Goal: Information Seeking & Learning: Check status

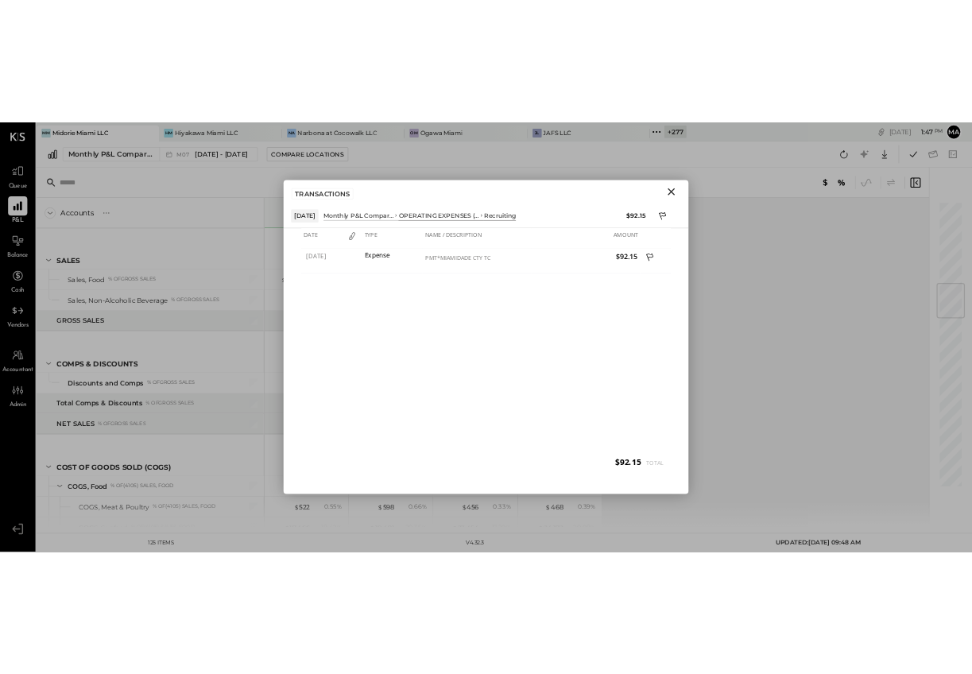
scroll to position [1082, 0]
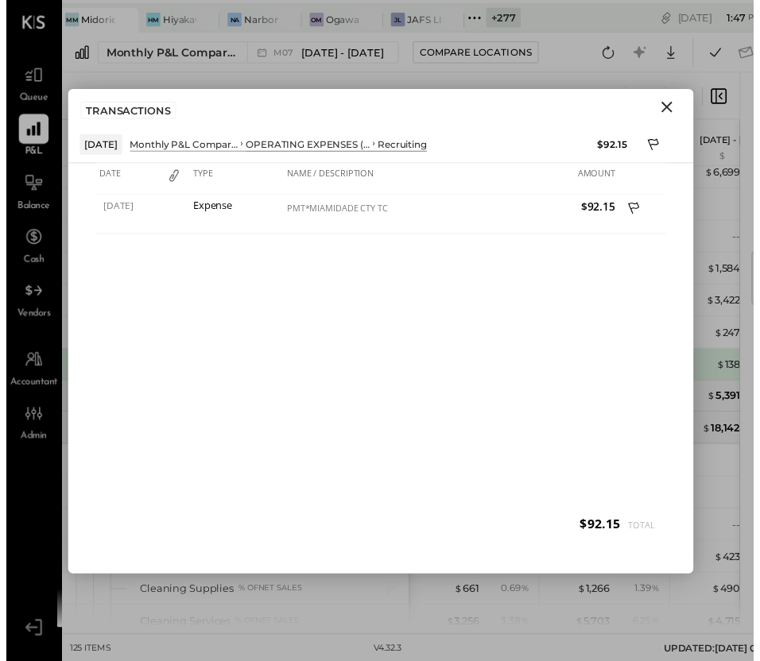
click at [671, 99] on icon "Close" at bounding box center [671, 108] width 19 height 19
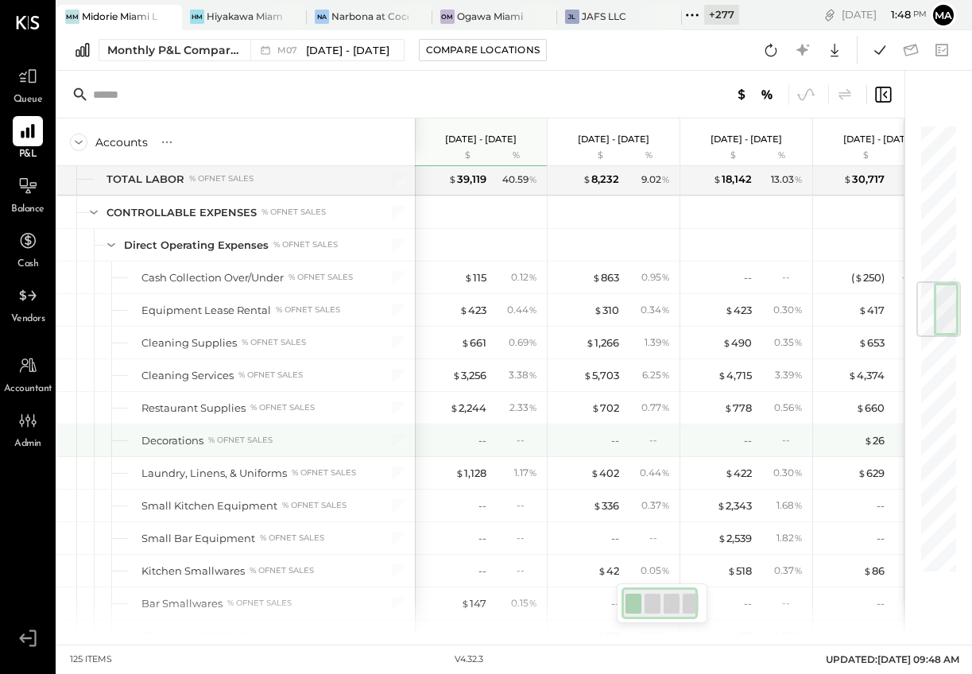
scroll to position [1339, 0]
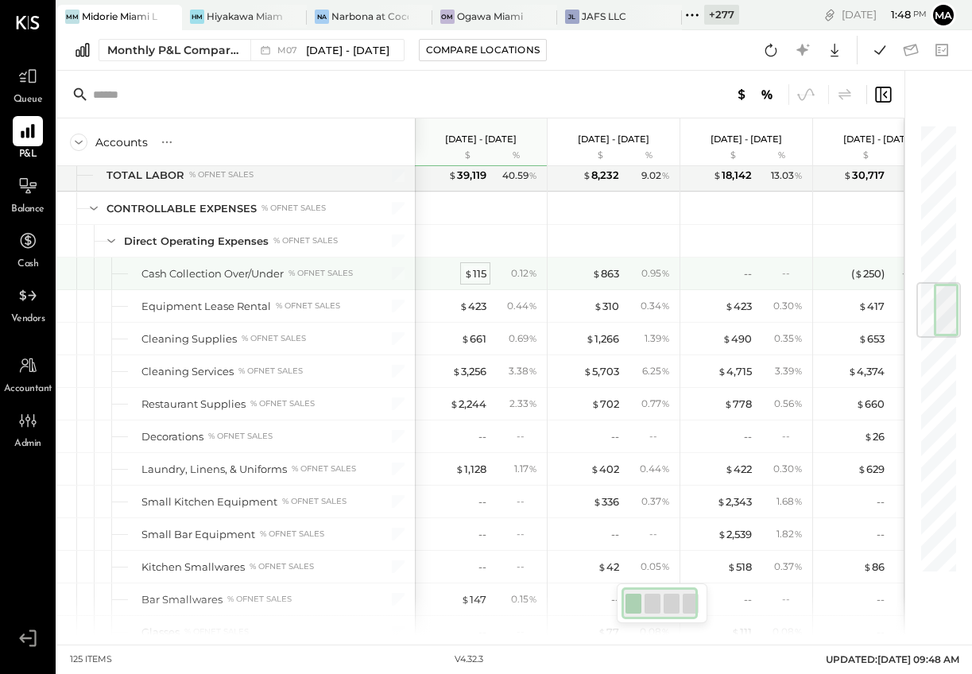
click at [478, 273] on div "$ 115" at bounding box center [475, 273] width 22 height 15
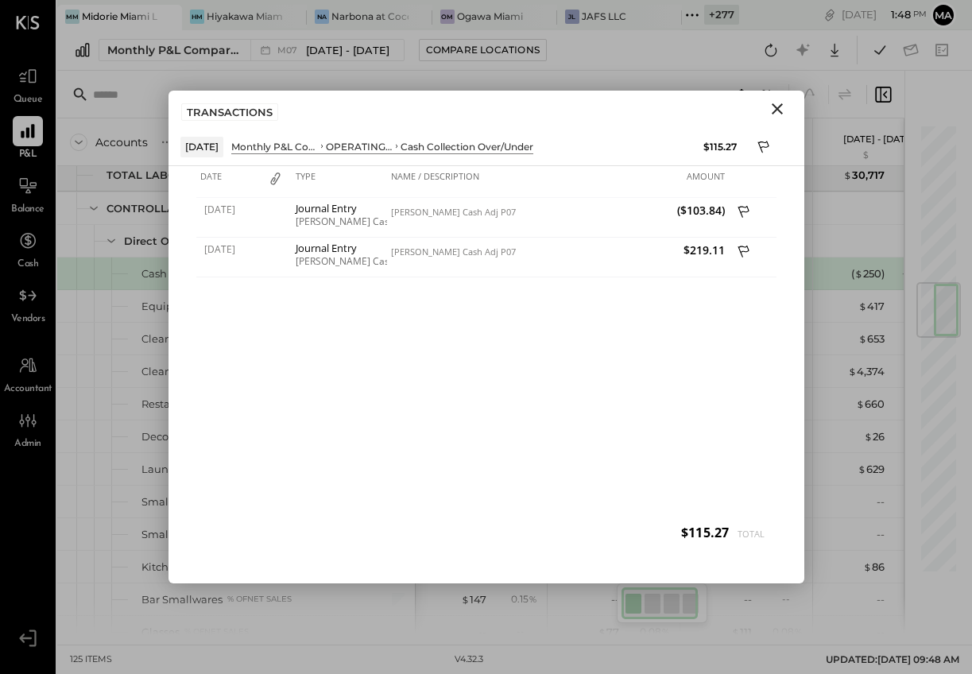
click at [775, 113] on icon "Close" at bounding box center [777, 108] width 19 height 19
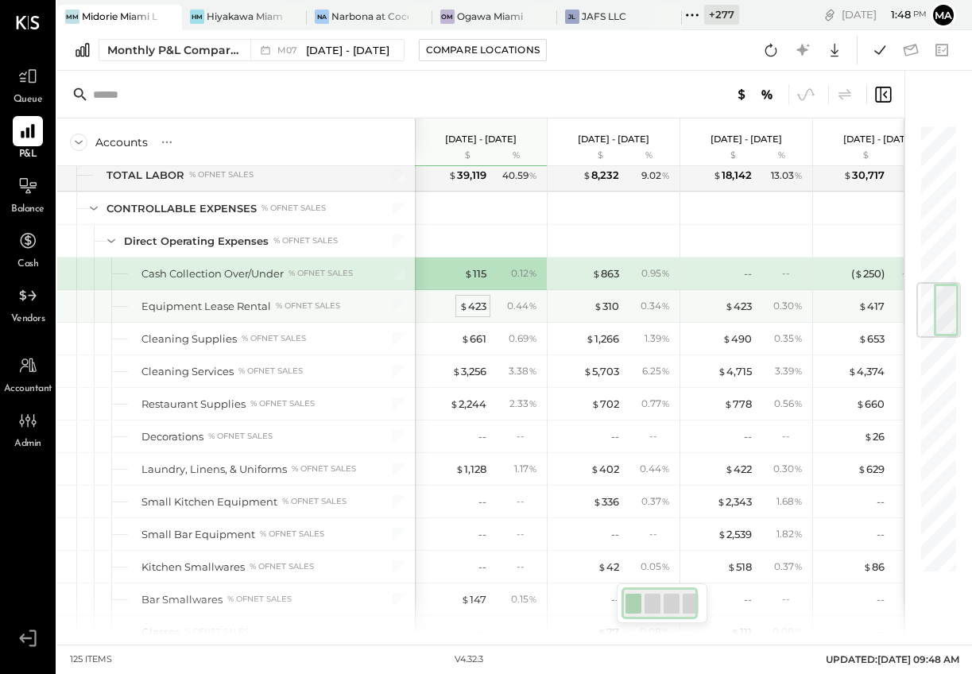
click at [473, 307] on div "$ 423" at bounding box center [472, 306] width 27 height 15
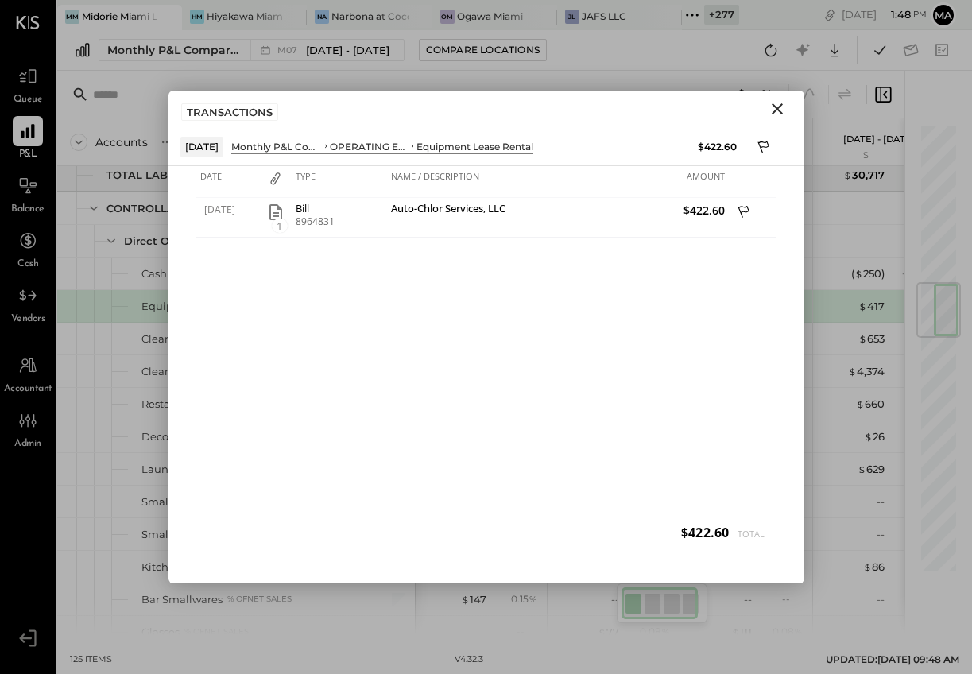
click at [782, 106] on icon "Close" at bounding box center [777, 108] width 19 height 19
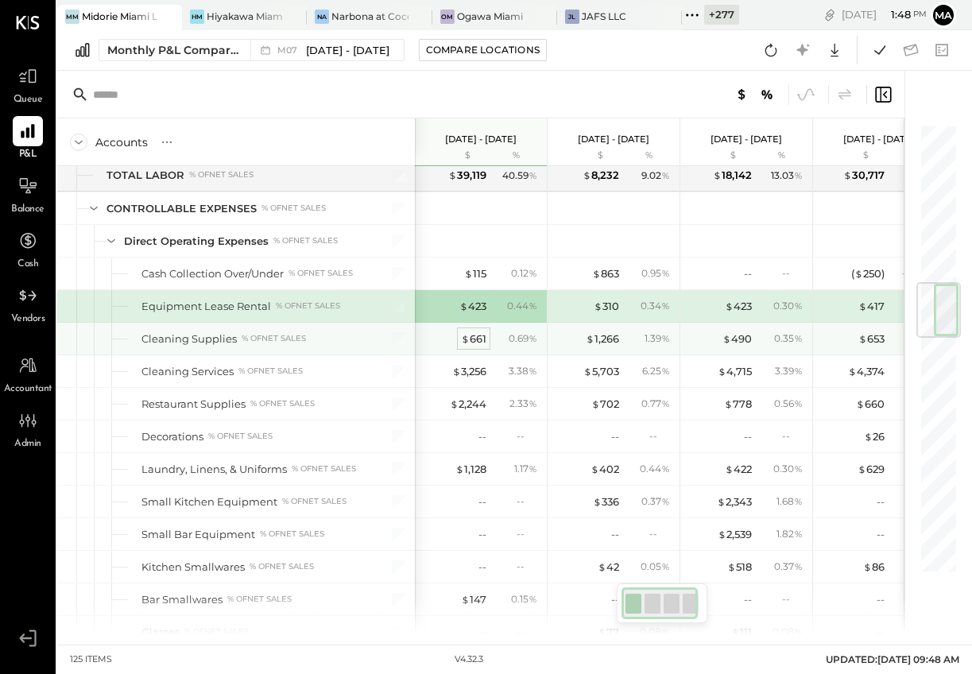
click at [472, 341] on div "$ 661" at bounding box center [473, 338] width 25 height 15
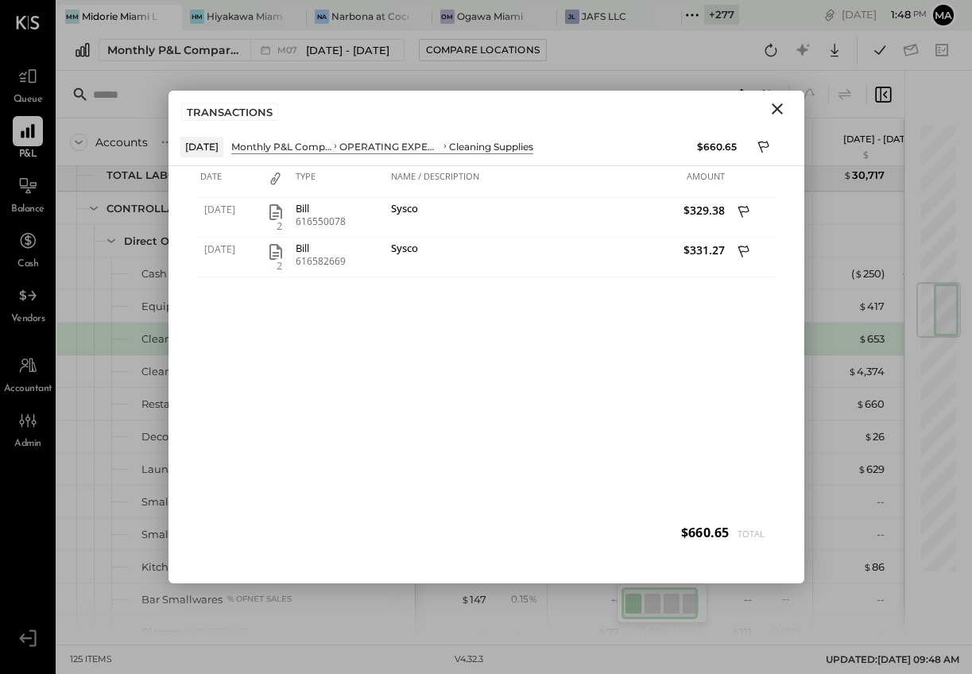
click at [779, 102] on icon "Close" at bounding box center [777, 108] width 19 height 19
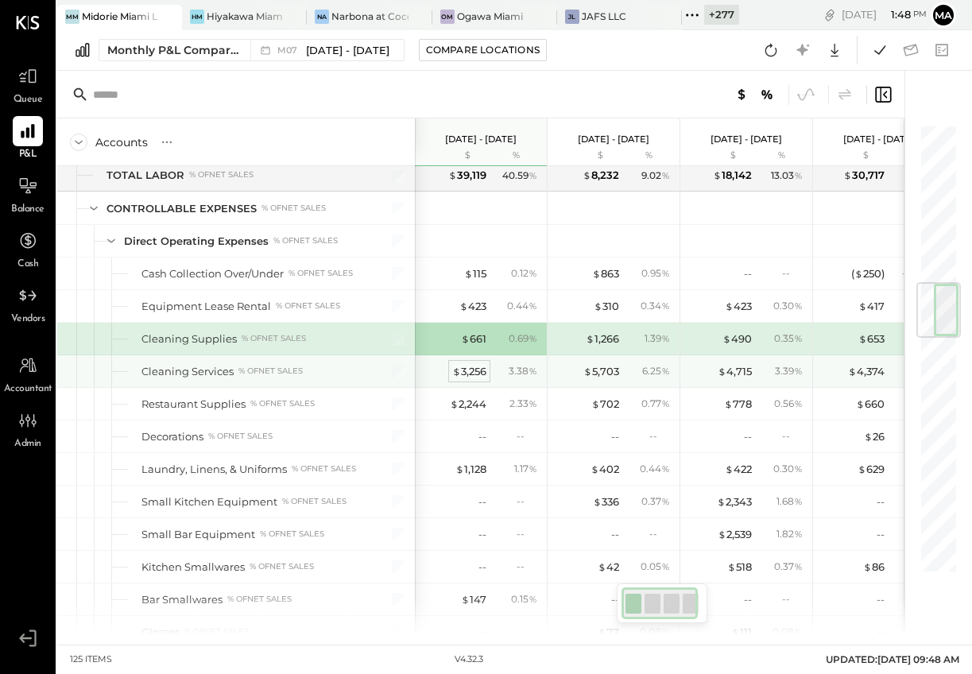
click at [475, 370] on div "$ 3,256" at bounding box center [469, 371] width 34 height 15
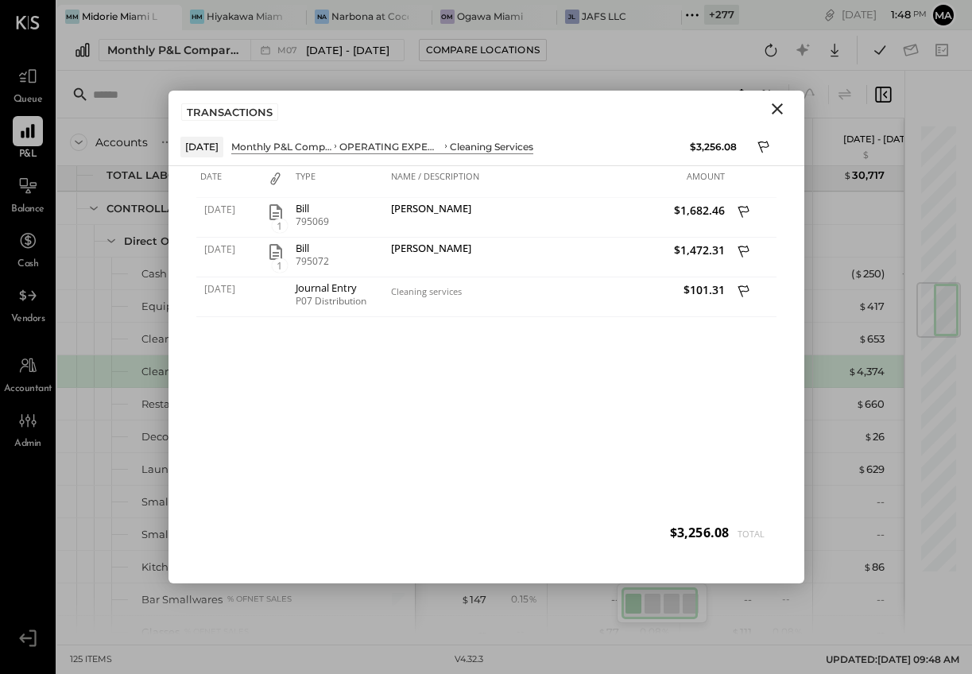
click at [779, 106] on icon "Close" at bounding box center [777, 108] width 11 height 11
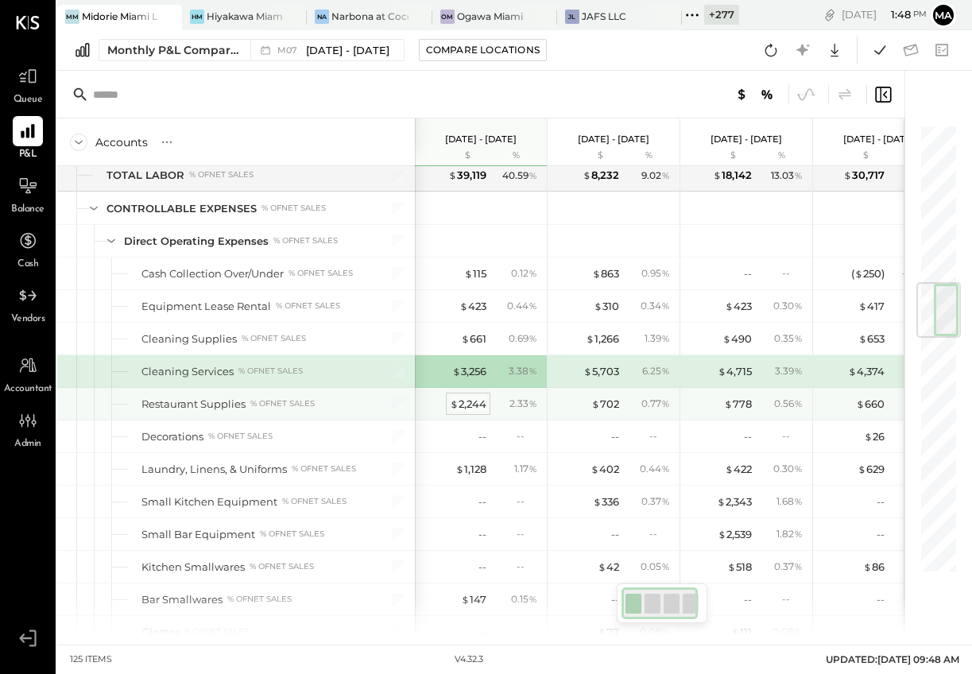
click at [470, 404] on div "$ 2,244" at bounding box center [468, 403] width 37 height 15
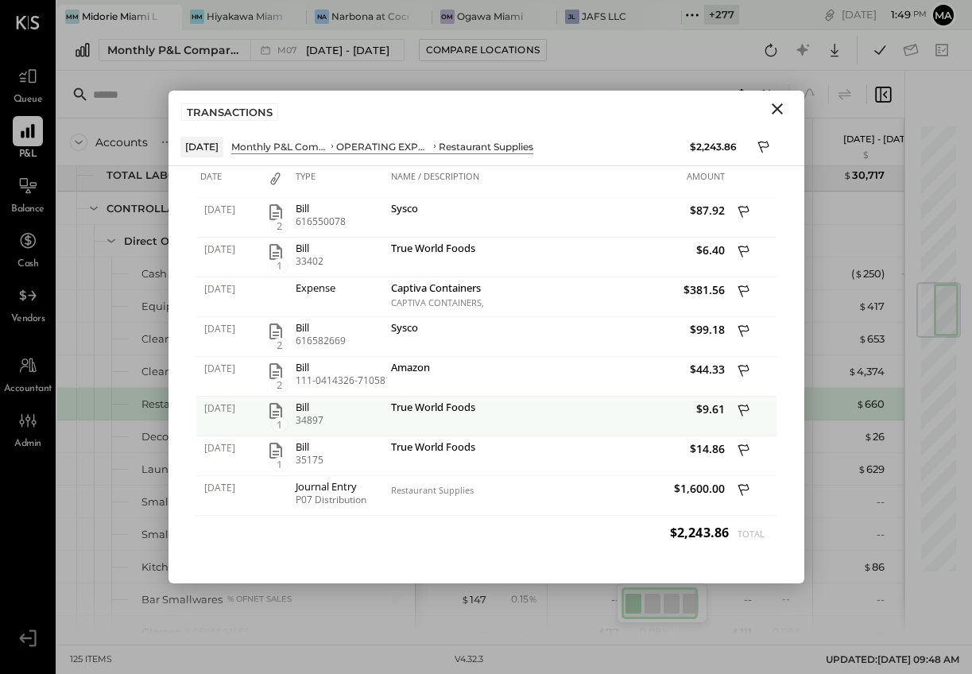
click at [273, 412] on icon "button" at bounding box center [275, 411] width 13 height 16
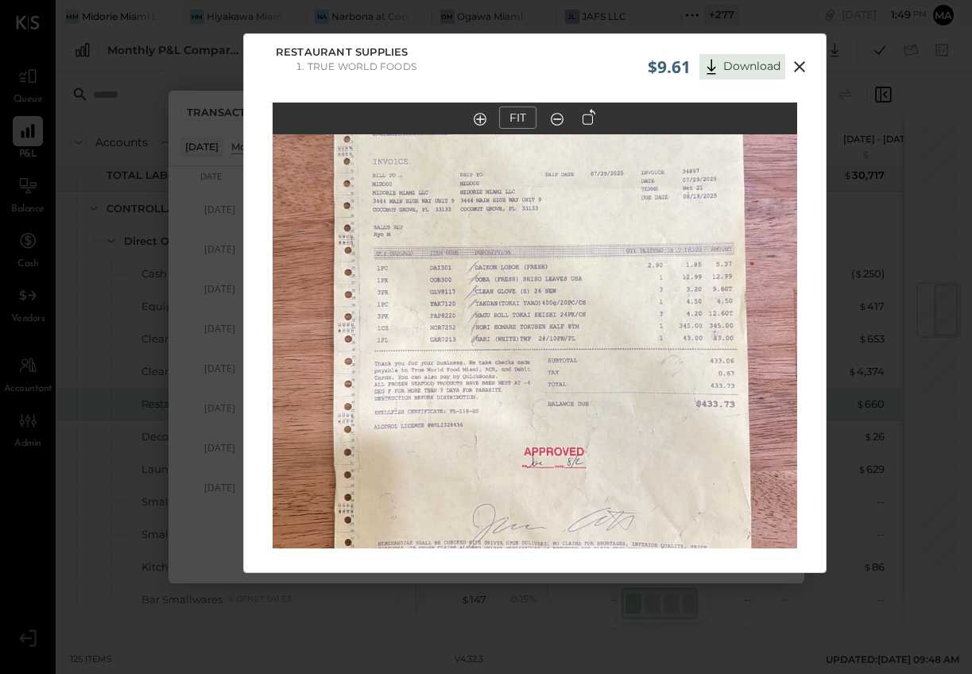
click at [798, 63] on icon at bounding box center [799, 66] width 19 height 19
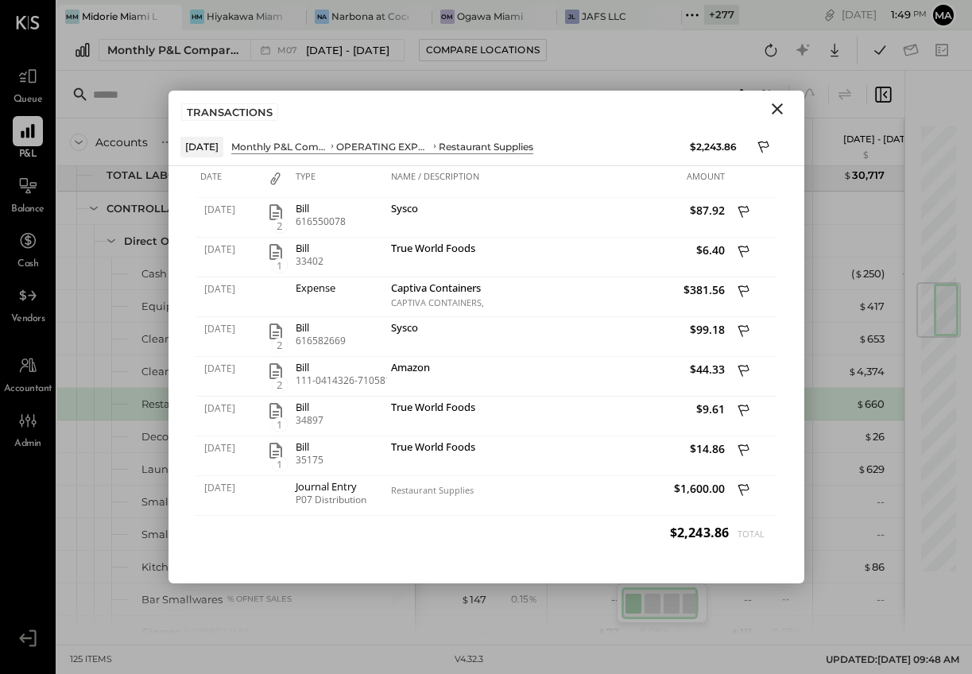
click at [777, 107] on icon "Close" at bounding box center [777, 108] width 11 height 11
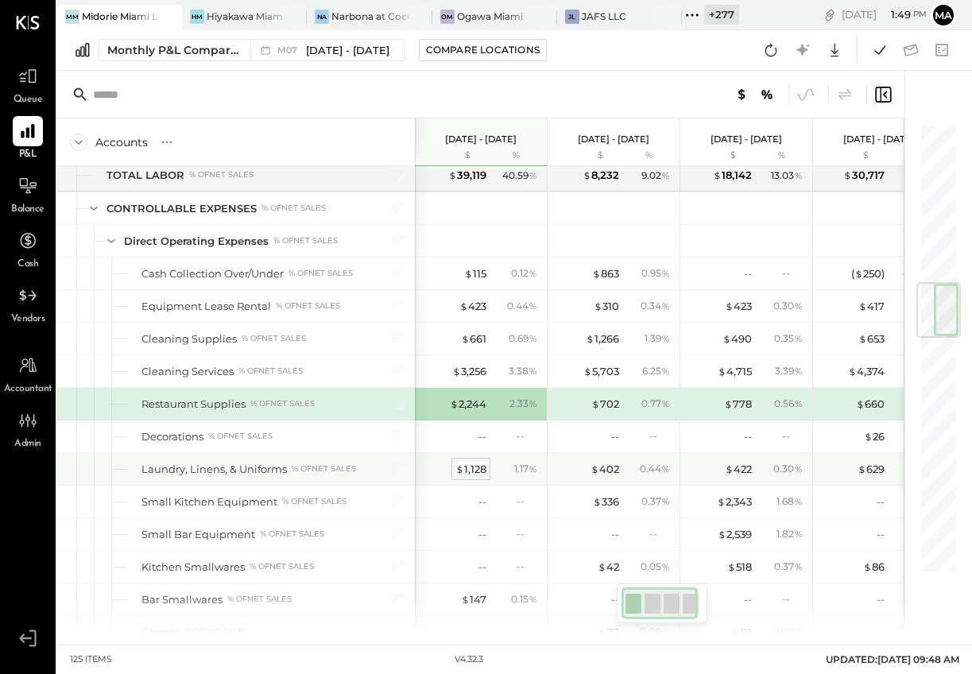
click at [477, 471] on div "$ 1,128" at bounding box center [470, 469] width 31 height 15
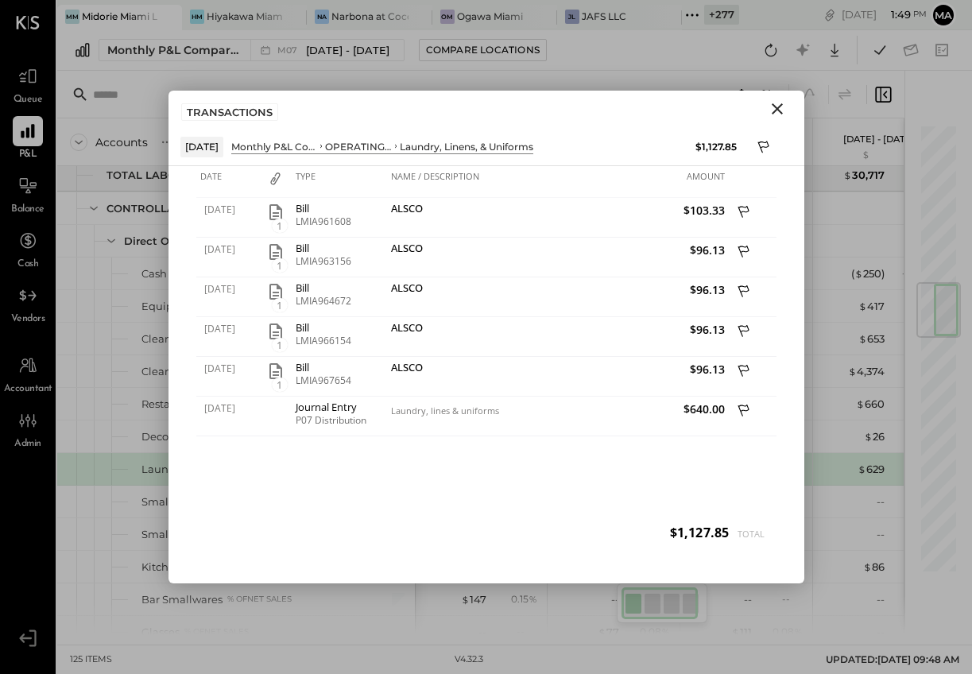
click at [778, 103] on icon "Close" at bounding box center [777, 108] width 19 height 19
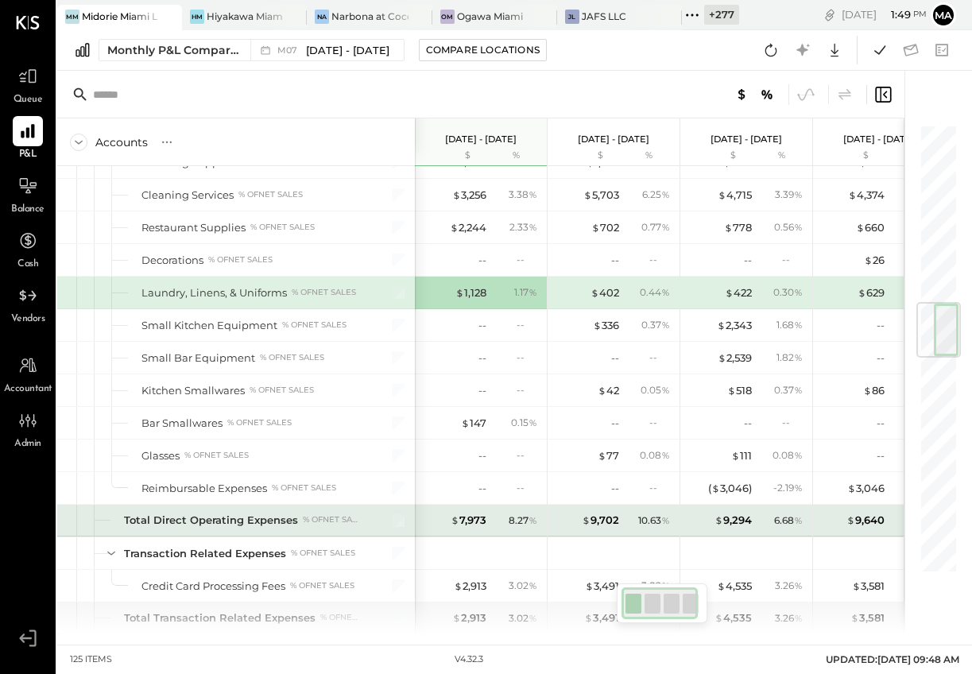
scroll to position [1528, 0]
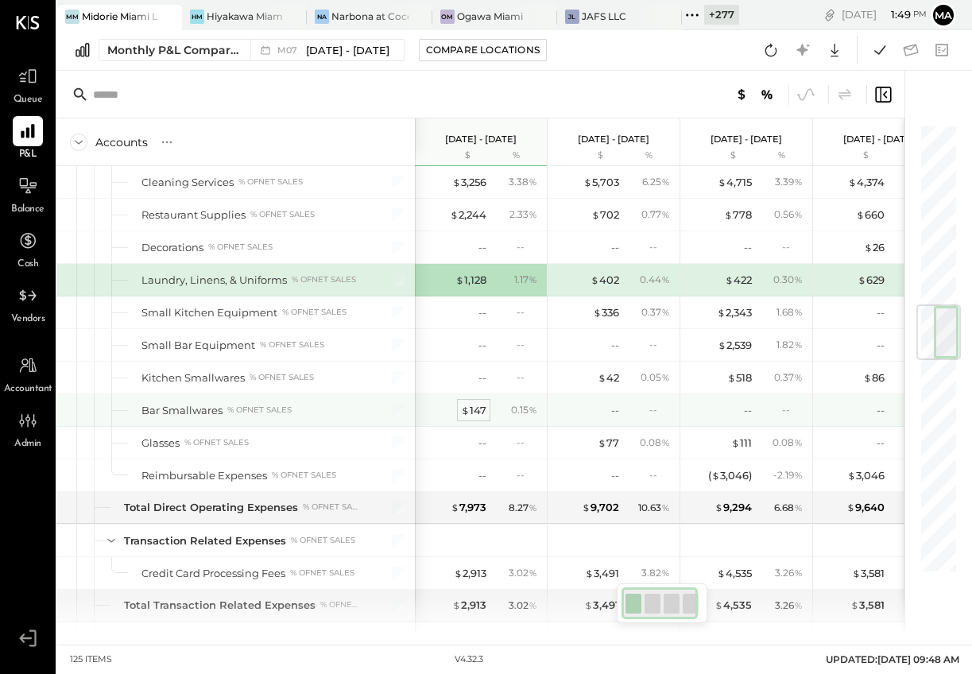
click at [476, 404] on div "$ 147" at bounding box center [473, 410] width 25 height 15
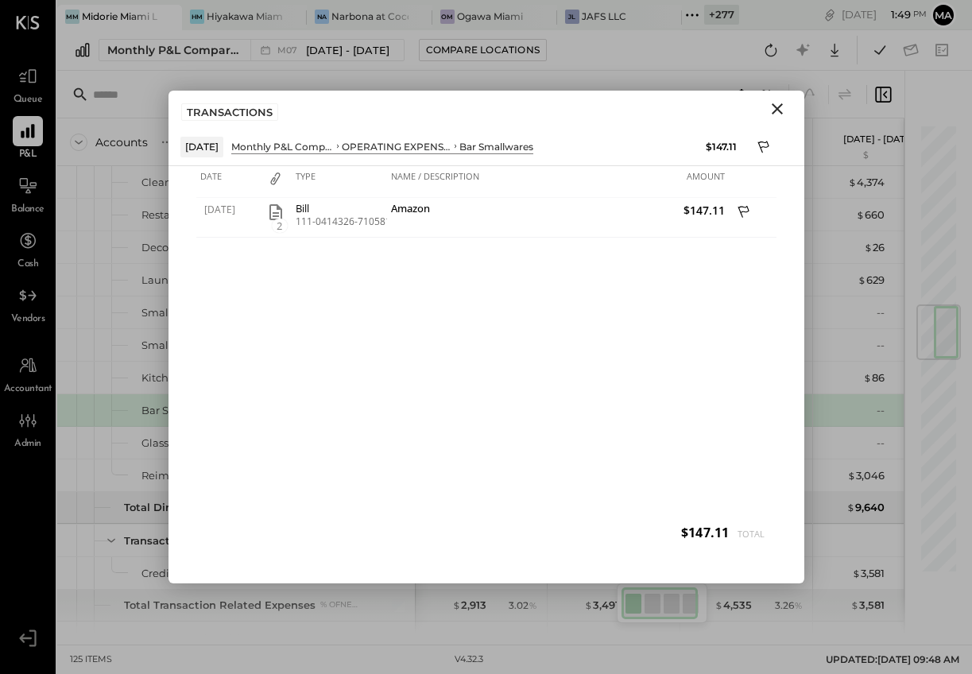
click at [778, 105] on icon "Close" at bounding box center [777, 108] width 19 height 19
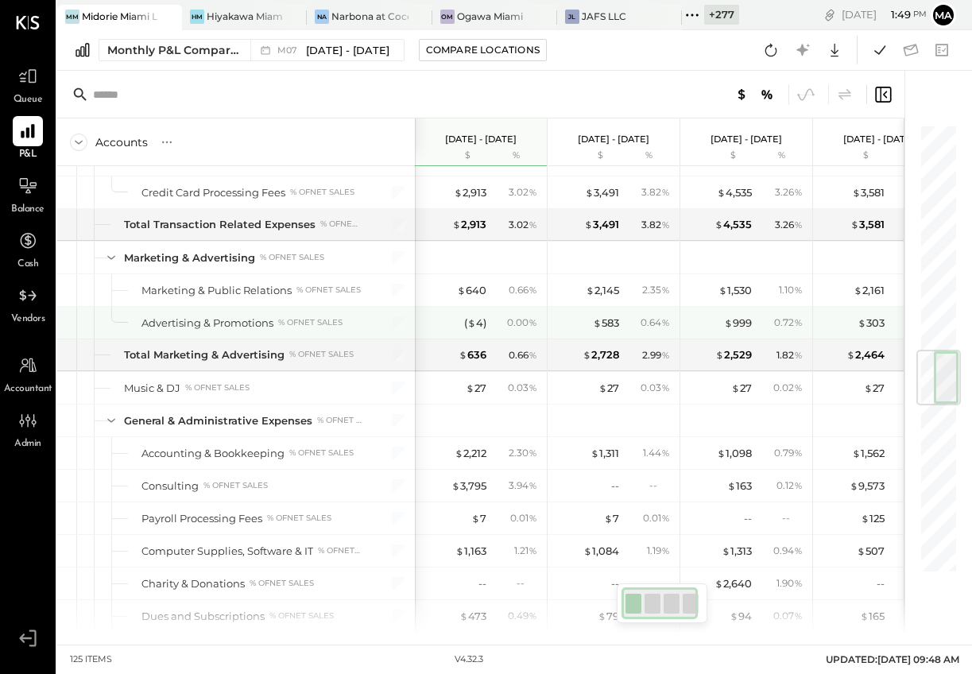
scroll to position [1909, 0]
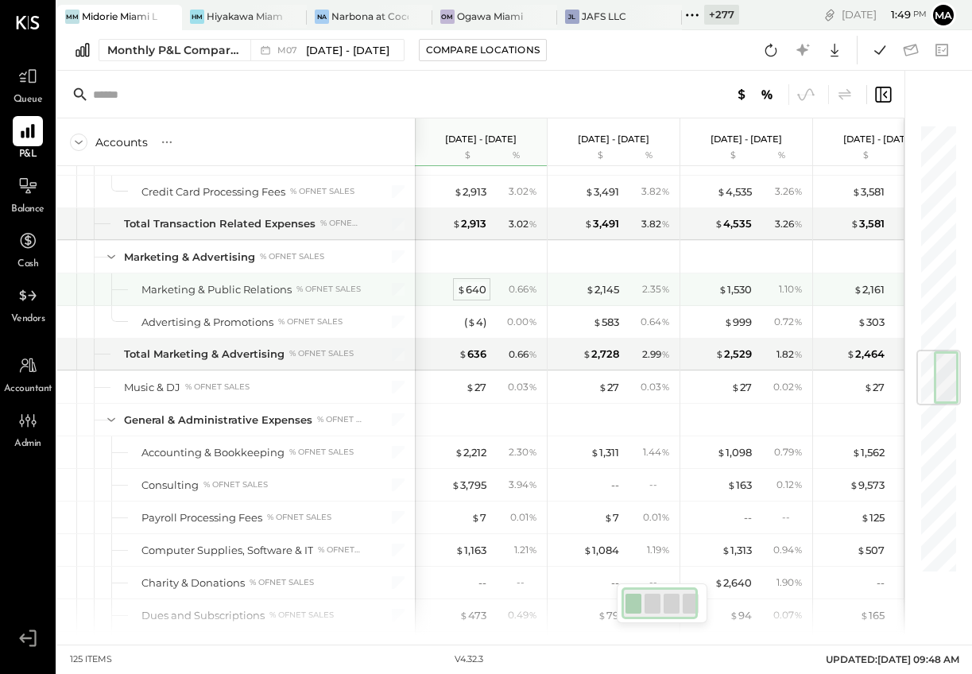
click at [476, 290] on div "$ 640" at bounding box center [471, 289] width 29 height 15
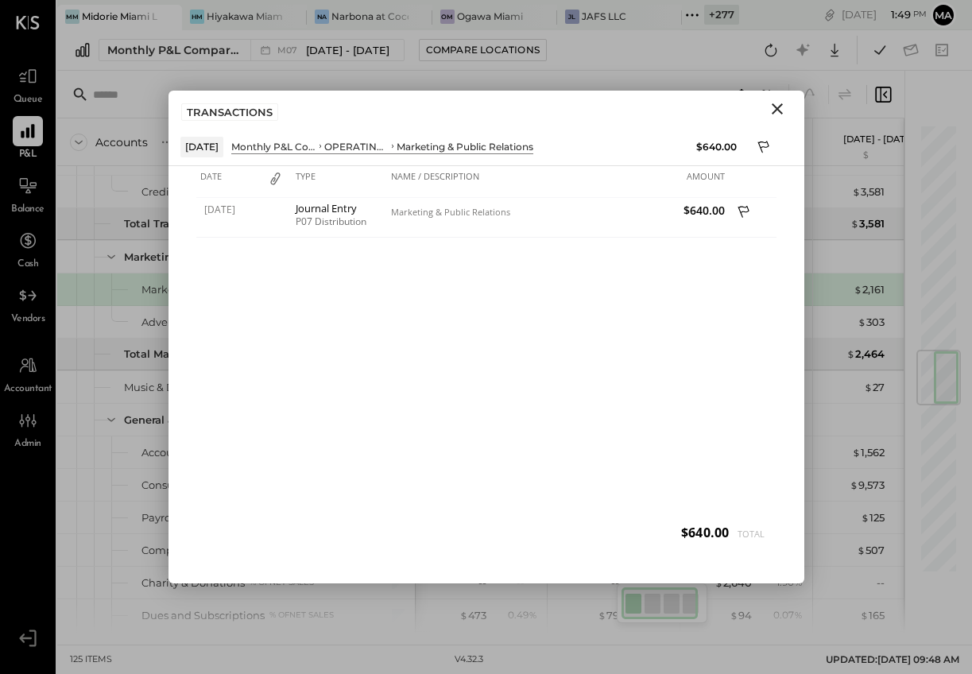
click at [772, 109] on icon "Close" at bounding box center [777, 108] width 19 height 19
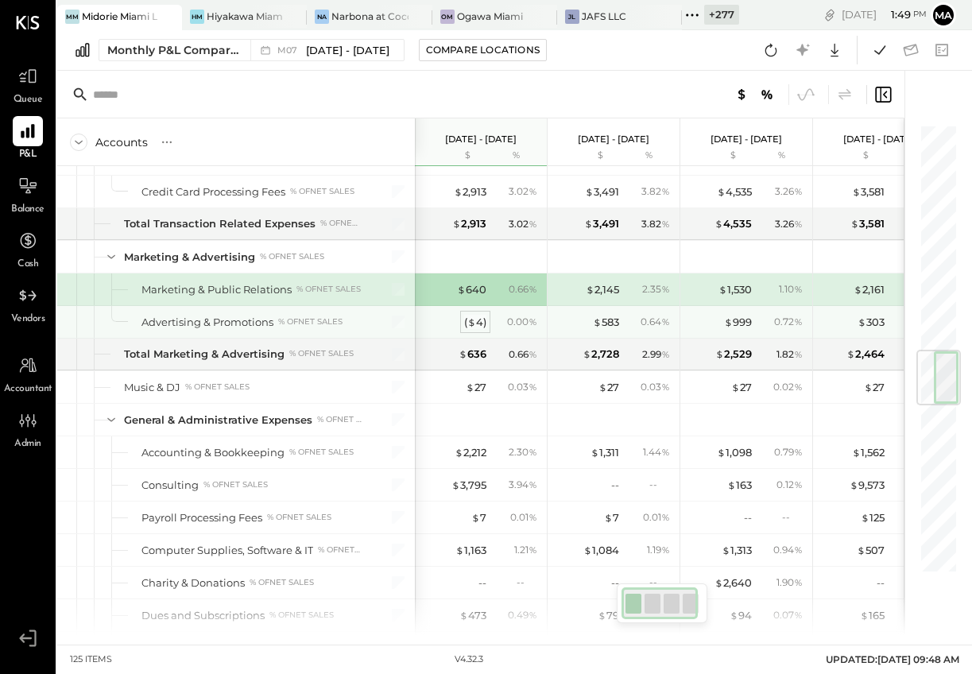
click at [480, 319] on div "( $ 4 )" at bounding box center [475, 322] width 22 height 15
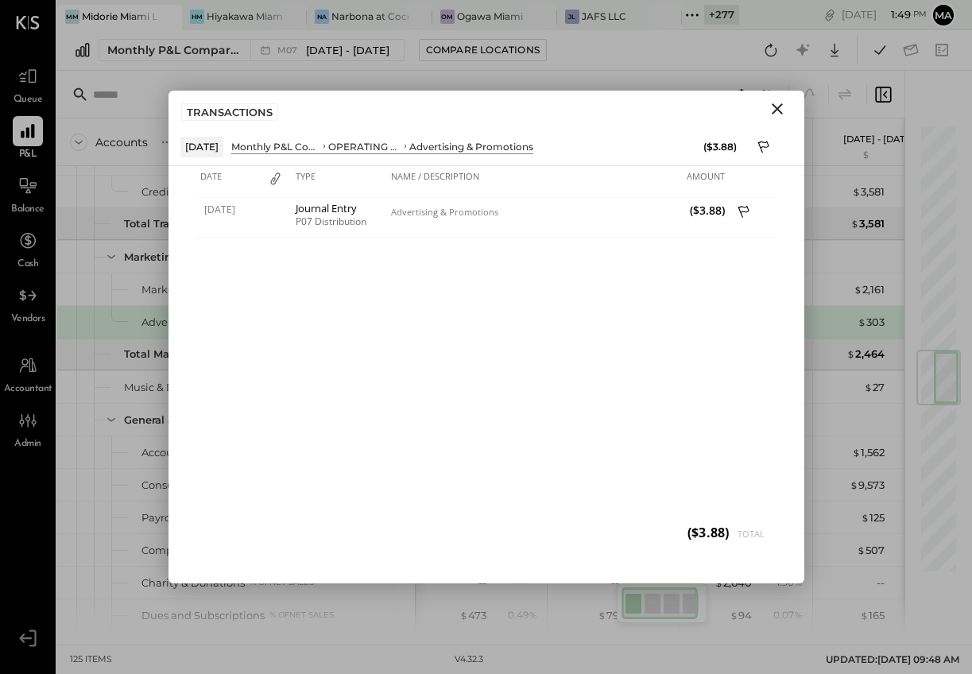
drag, startPoint x: 775, startPoint y: 106, endPoint x: 765, endPoint y: 118, distance: 15.2
click at [775, 107] on icon "Close" at bounding box center [777, 108] width 11 height 11
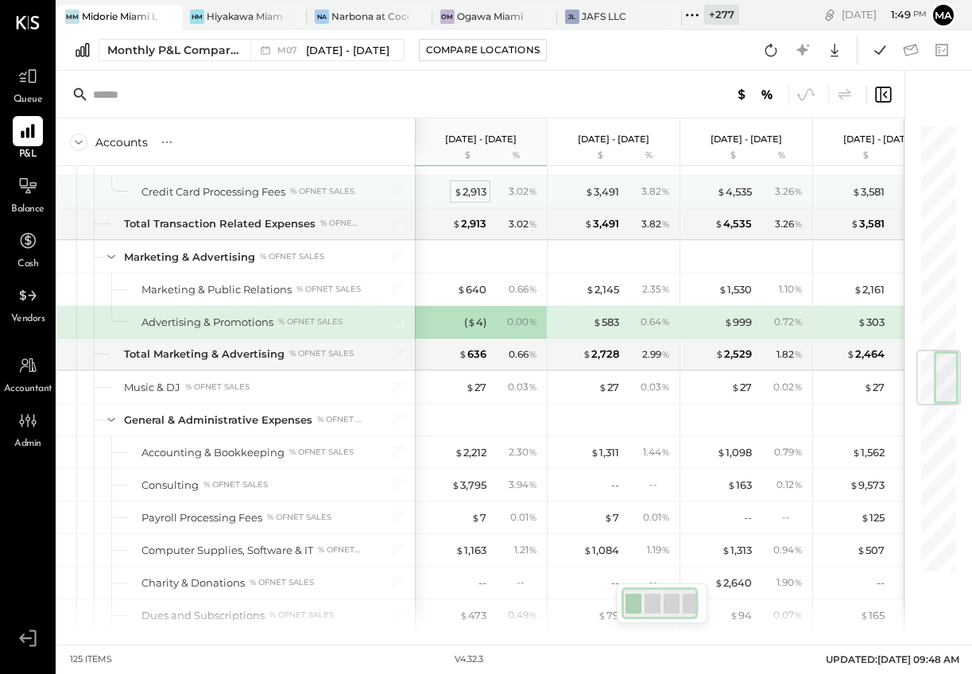
click at [473, 195] on div "$ 2,913" at bounding box center [470, 191] width 33 height 15
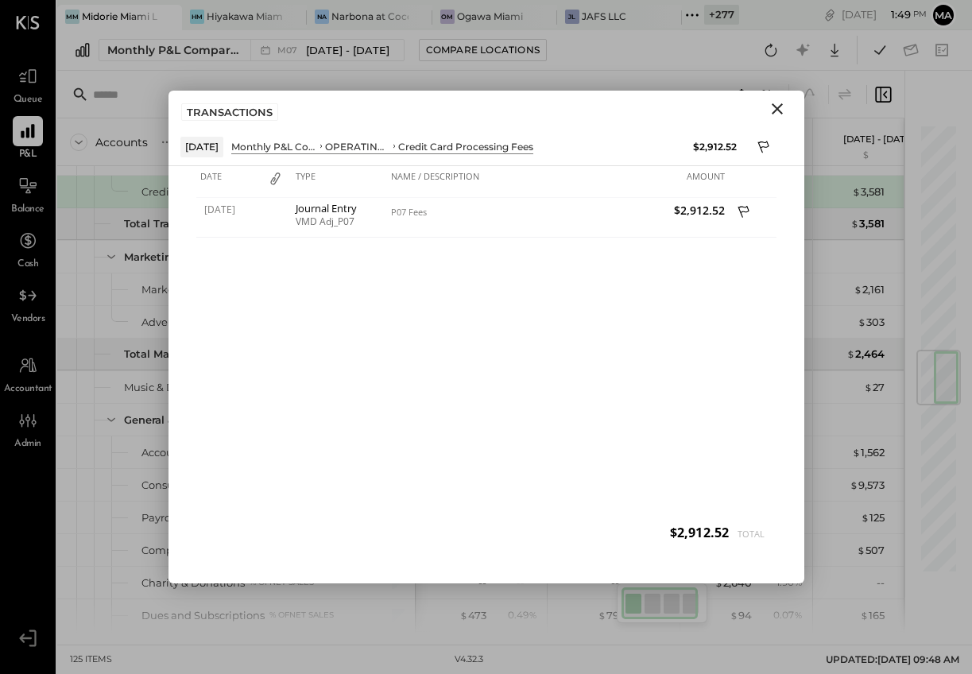
click at [782, 106] on icon "Close" at bounding box center [777, 108] width 19 height 19
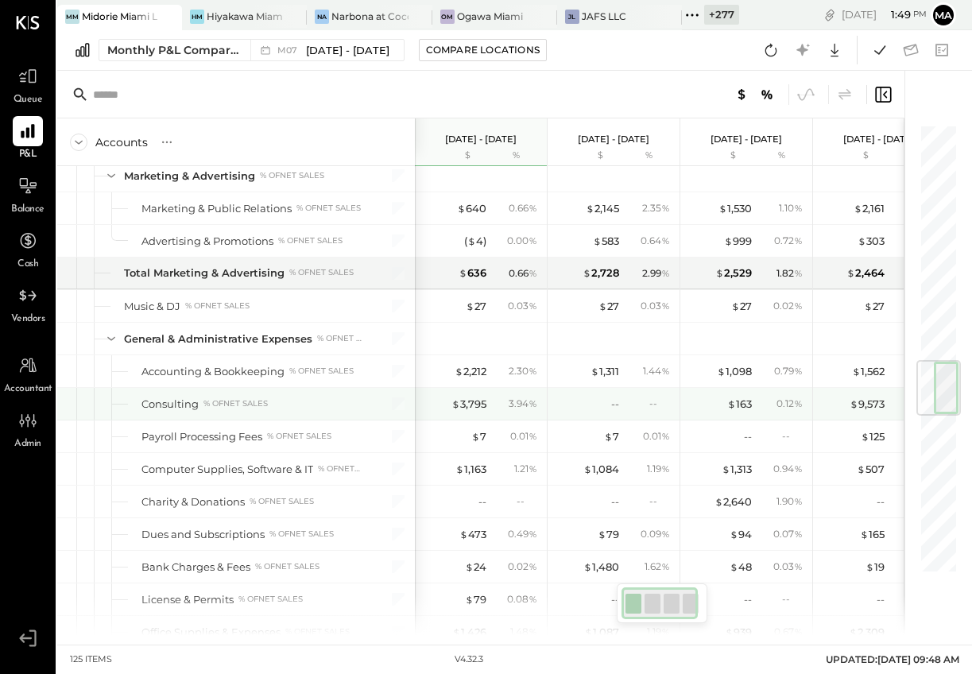
scroll to position [1991, 0]
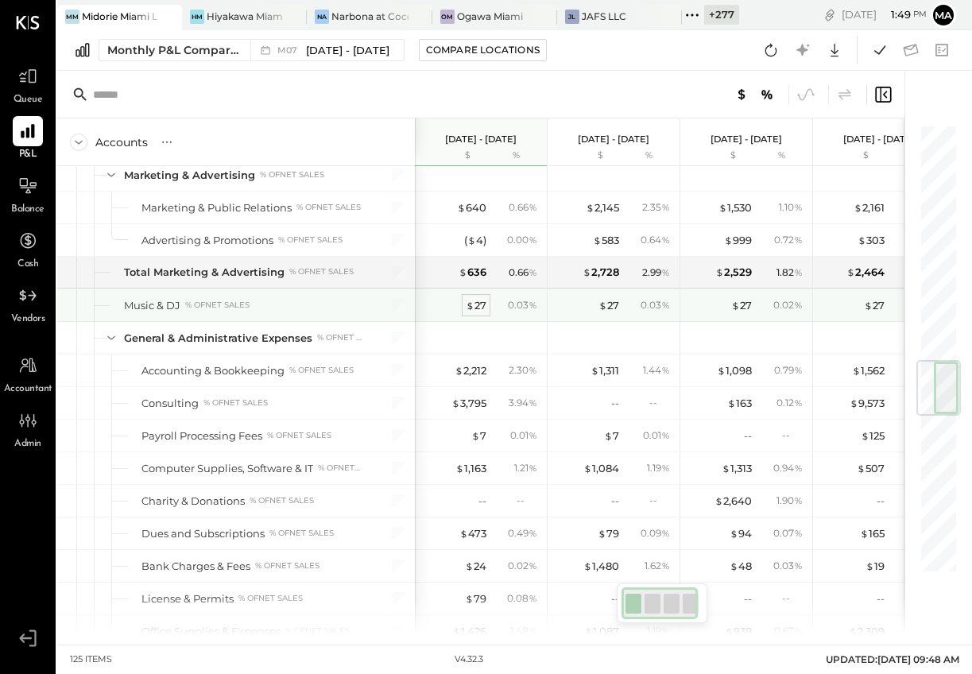
click at [478, 306] on div "$ 27" at bounding box center [476, 305] width 21 height 15
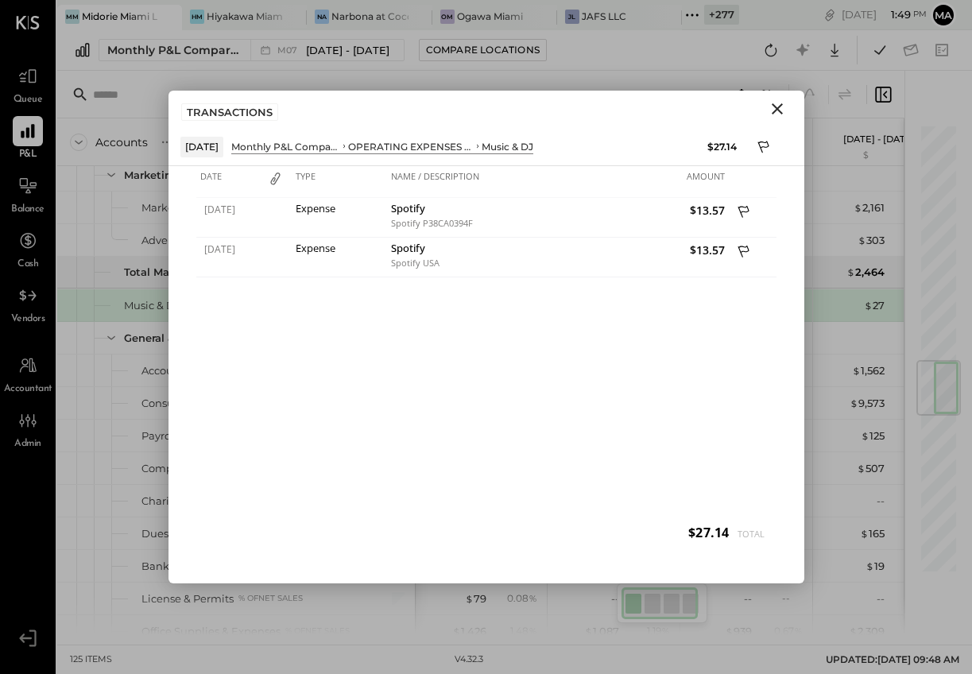
click at [773, 106] on icon "Close" at bounding box center [777, 108] width 19 height 19
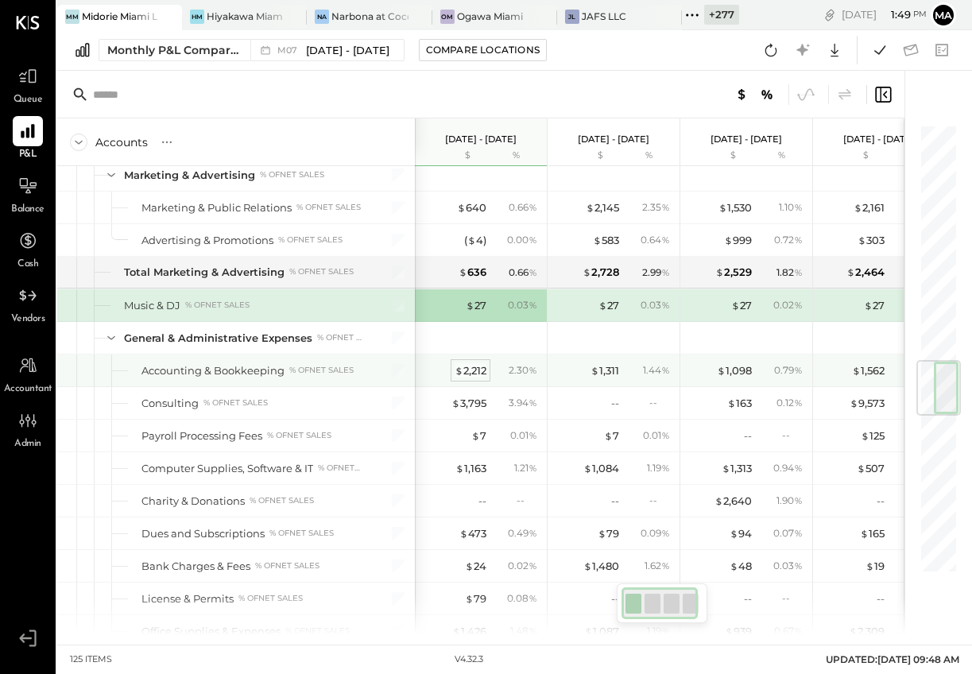
click at [478, 371] on div "$ 2,212" at bounding box center [470, 370] width 32 height 15
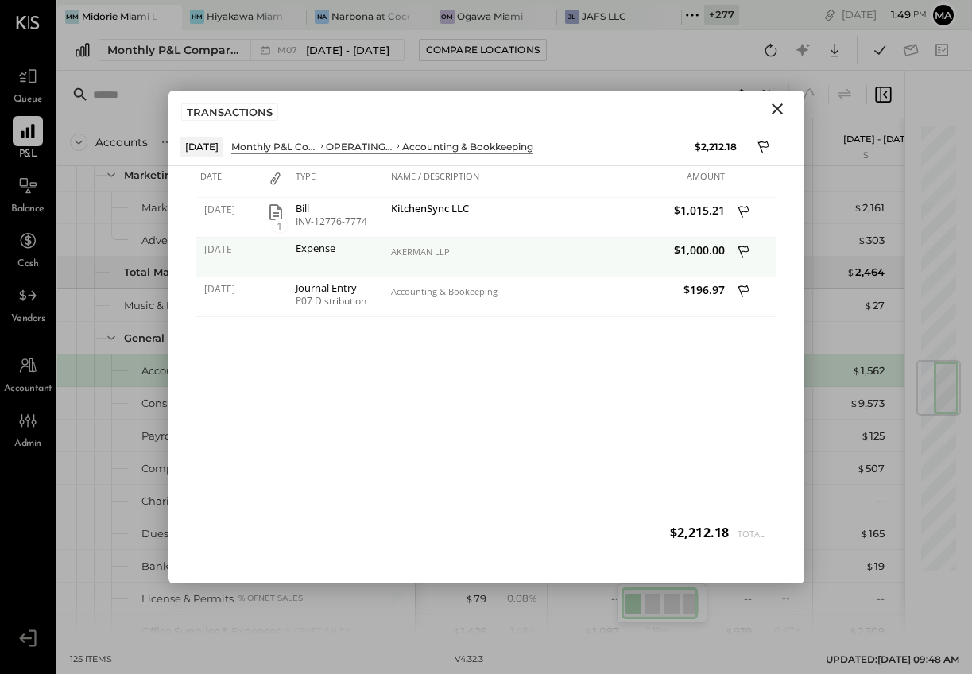
click at [419, 251] on div "AKERMAN LLP" at bounding box center [472, 251] width 163 height 11
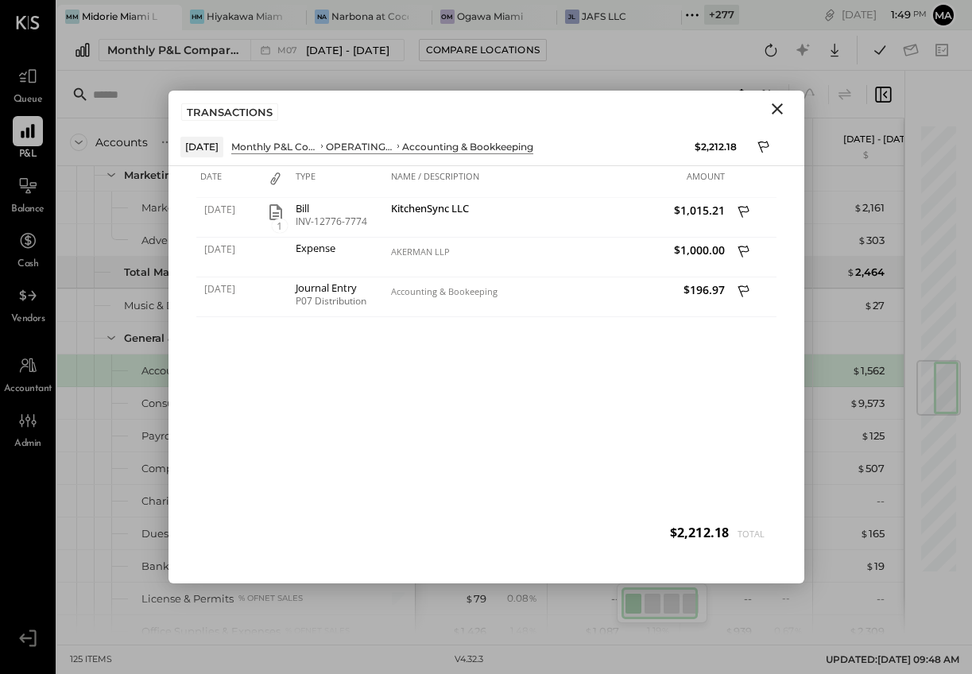
click at [777, 107] on icon "Close" at bounding box center [777, 108] width 11 height 11
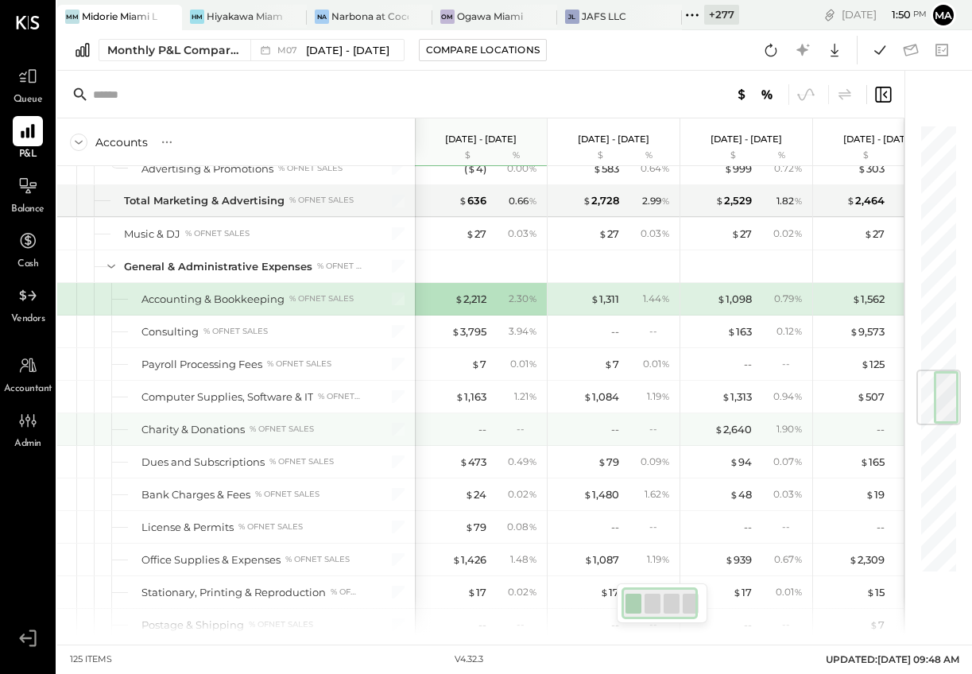
scroll to position [2071, 0]
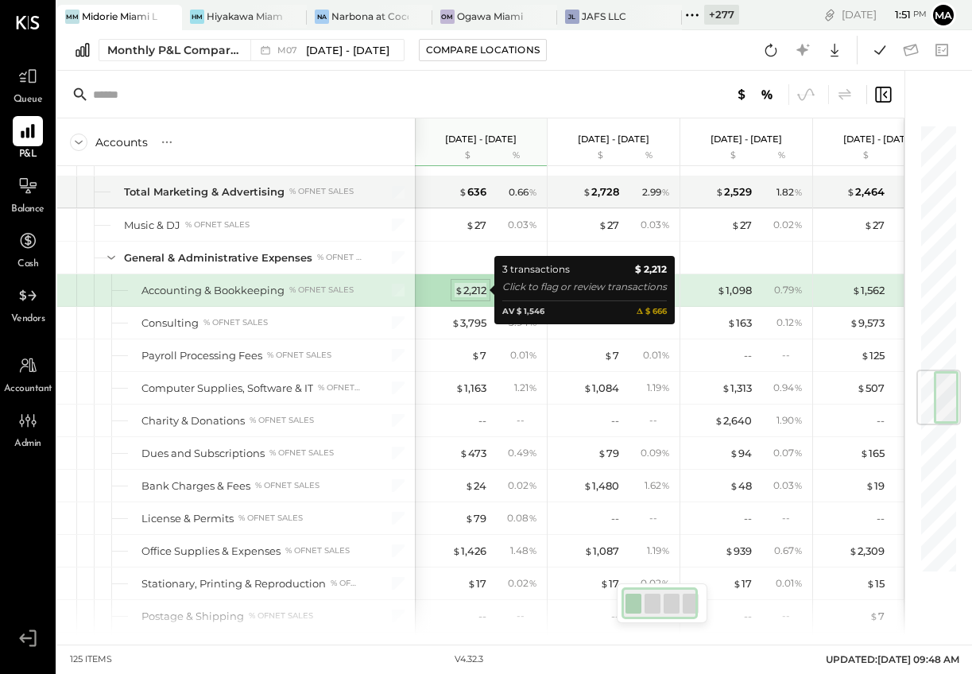
click at [466, 289] on div "$ 2,212" at bounding box center [470, 290] width 32 height 15
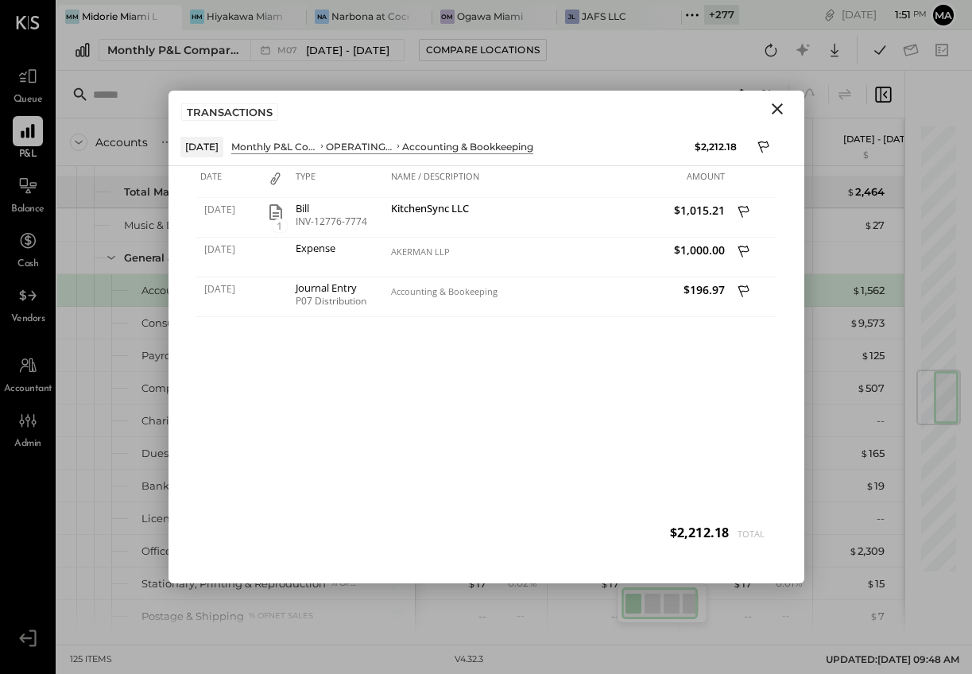
click at [780, 108] on icon "Close" at bounding box center [777, 108] width 19 height 19
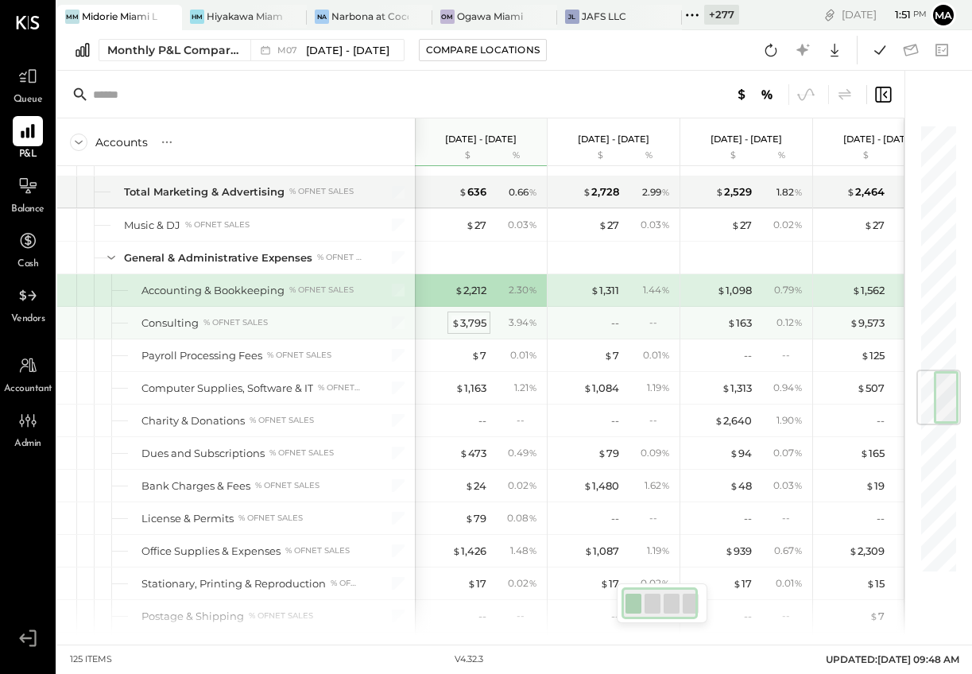
click at [466, 322] on div "$ 3,795" at bounding box center [468, 322] width 35 height 15
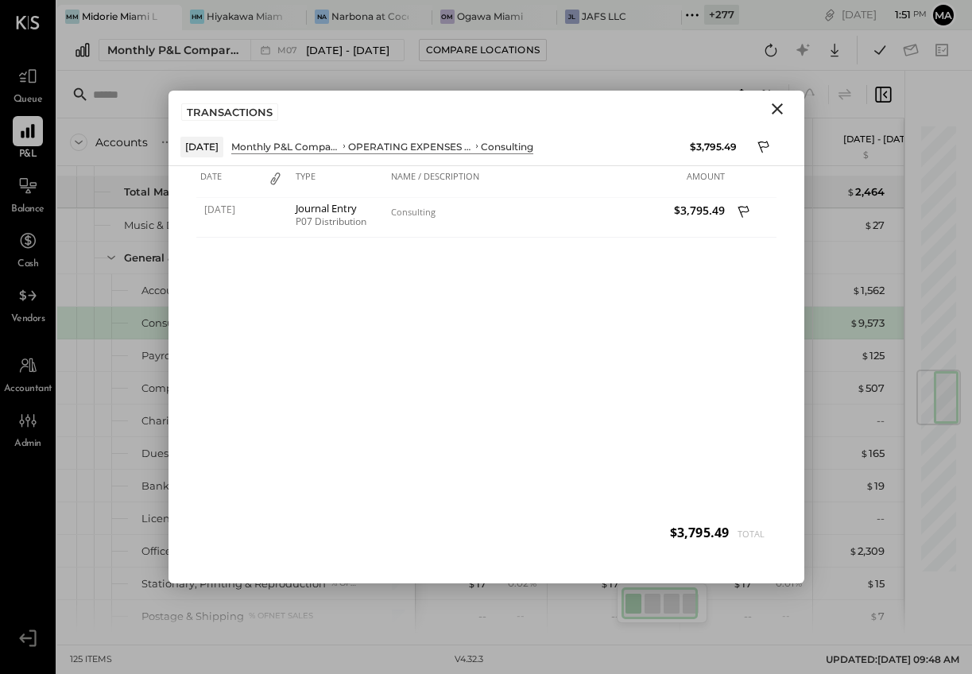
click at [774, 105] on icon "Close" at bounding box center [777, 108] width 11 height 11
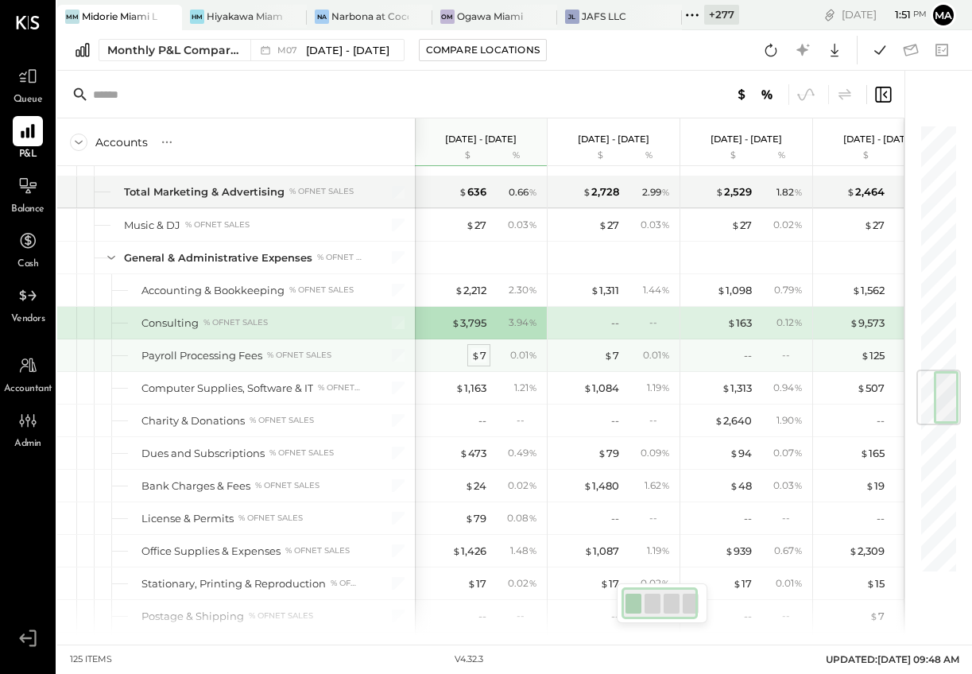
click at [475, 353] on span "$" at bounding box center [475, 355] width 9 height 13
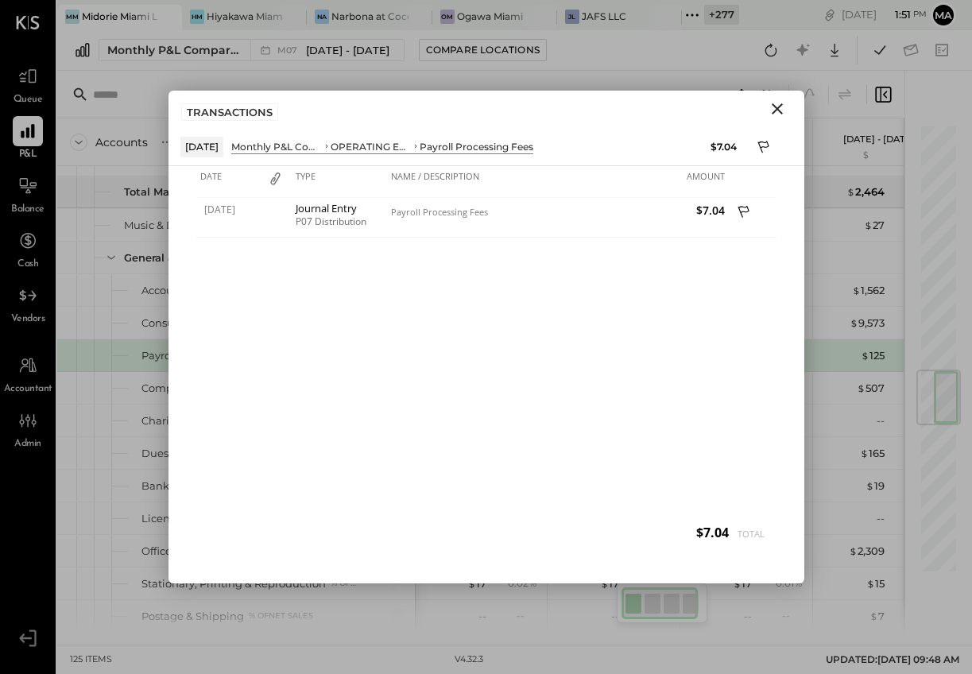
drag, startPoint x: 779, startPoint y: 110, endPoint x: 683, endPoint y: 184, distance: 121.9
click at [779, 110] on icon "Close" at bounding box center [777, 108] width 19 height 19
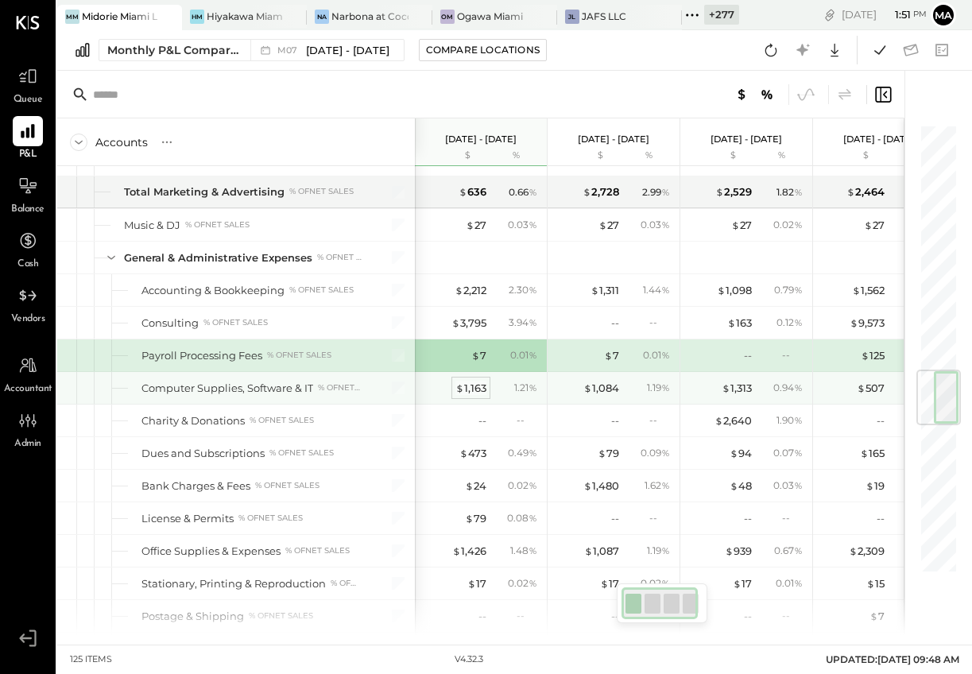
click at [467, 385] on div "$ 1,163" at bounding box center [470, 388] width 31 height 15
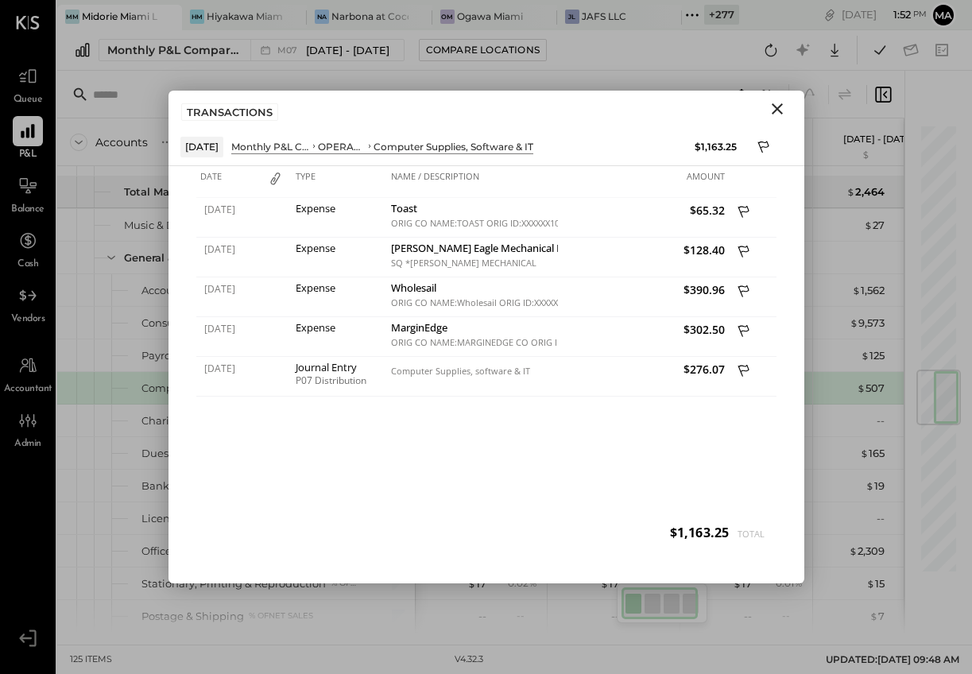
click at [779, 109] on icon "Close" at bounding box center [777, 108] width 19 height 19
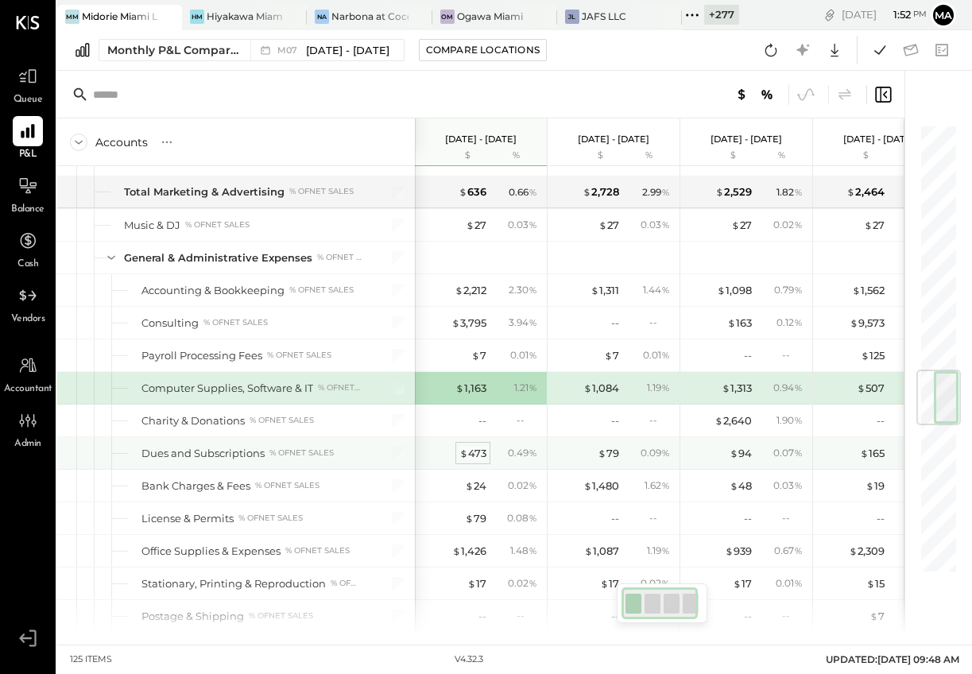
click at [478, 455] on div "$ 473" at bounding box center [472, 453] width 27 height 15
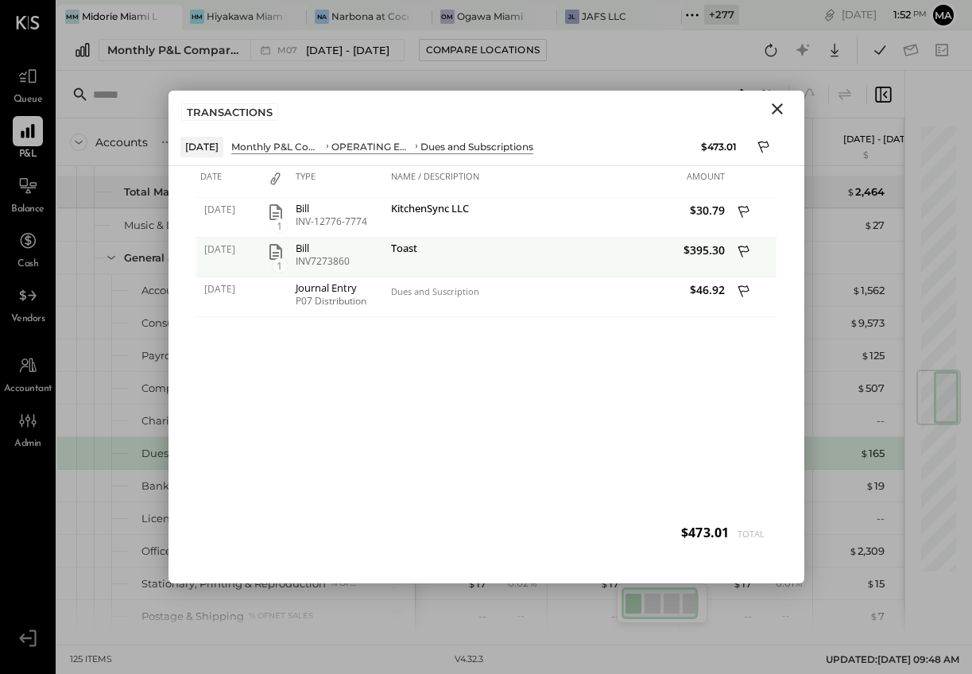
click at [273, 252] on icon "button" at bounding box center [275, 252] width 13 height 16
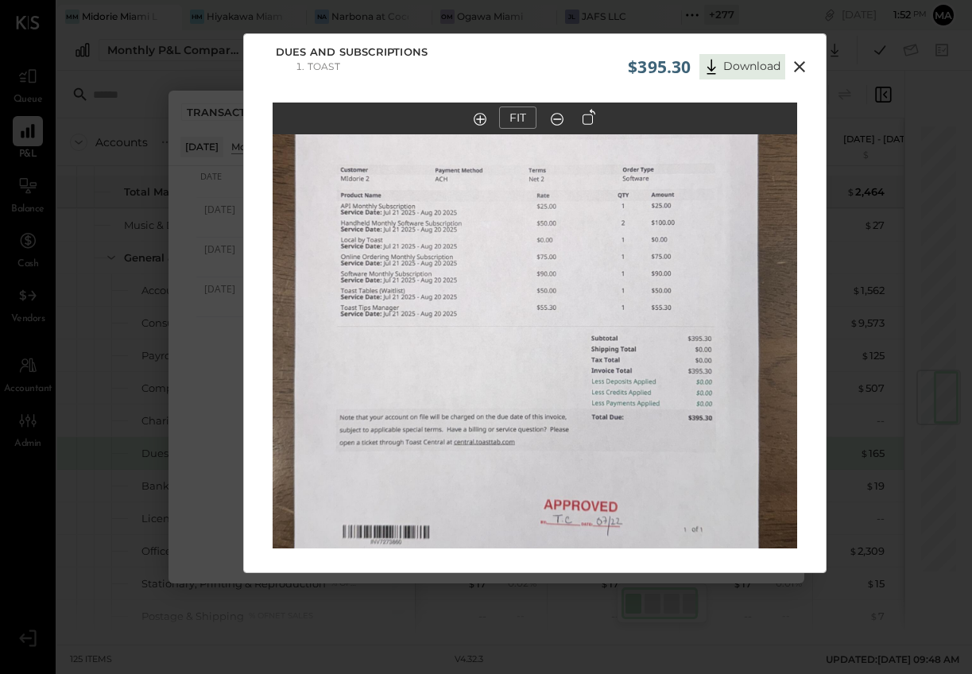
click at [798, 67] on icon at bounding box center [799, 66] width 11 height 11
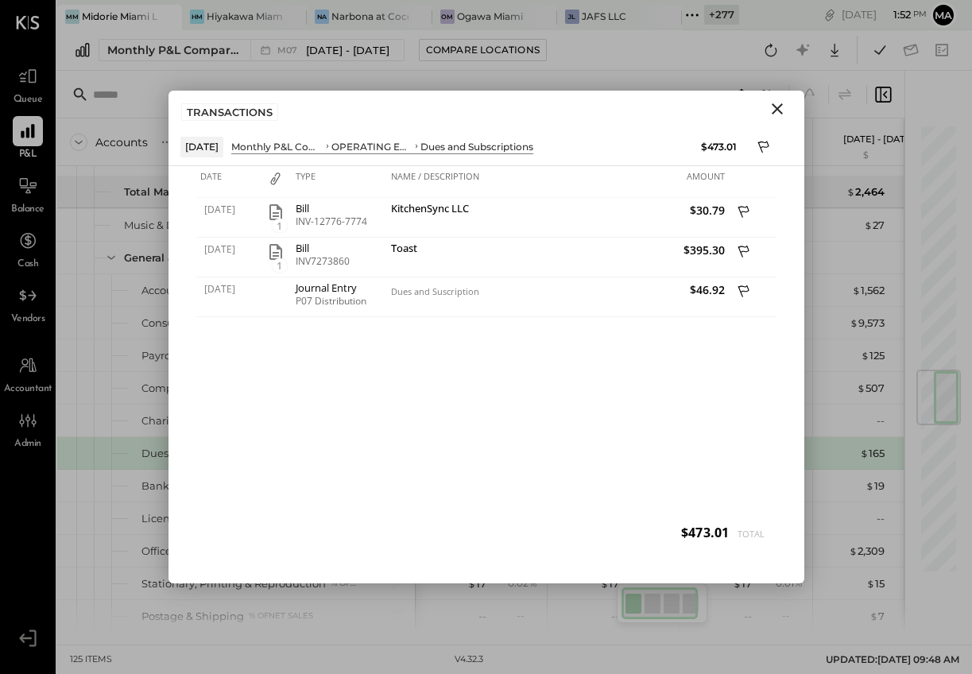
click at [775, 106] on icon "Close" at bounding box center [777, 108] width 19 height 19
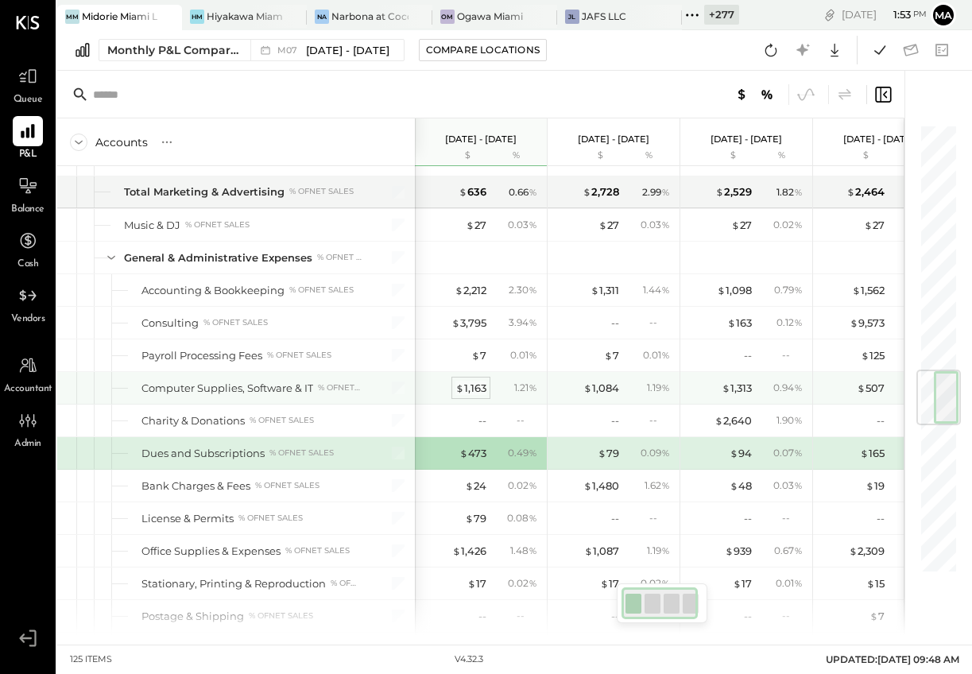
click at [472, 381] on div "$ 1,163" at bounding box center [470, 388] width 31 height 15
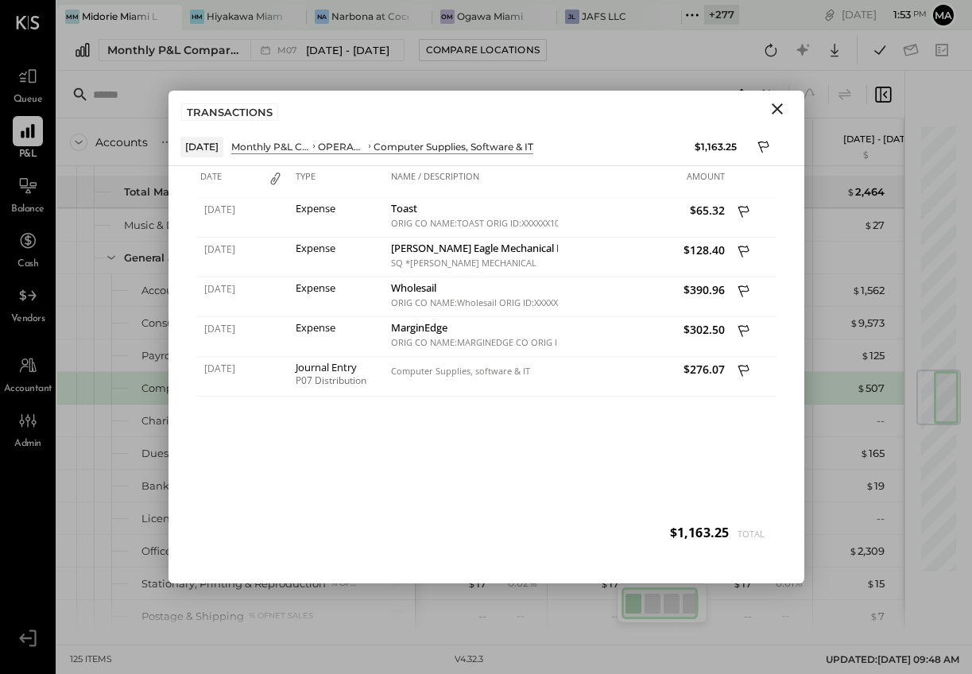
click at [782, 104] on icon "Close" at bounding box center [777, 108] width 19 height 19
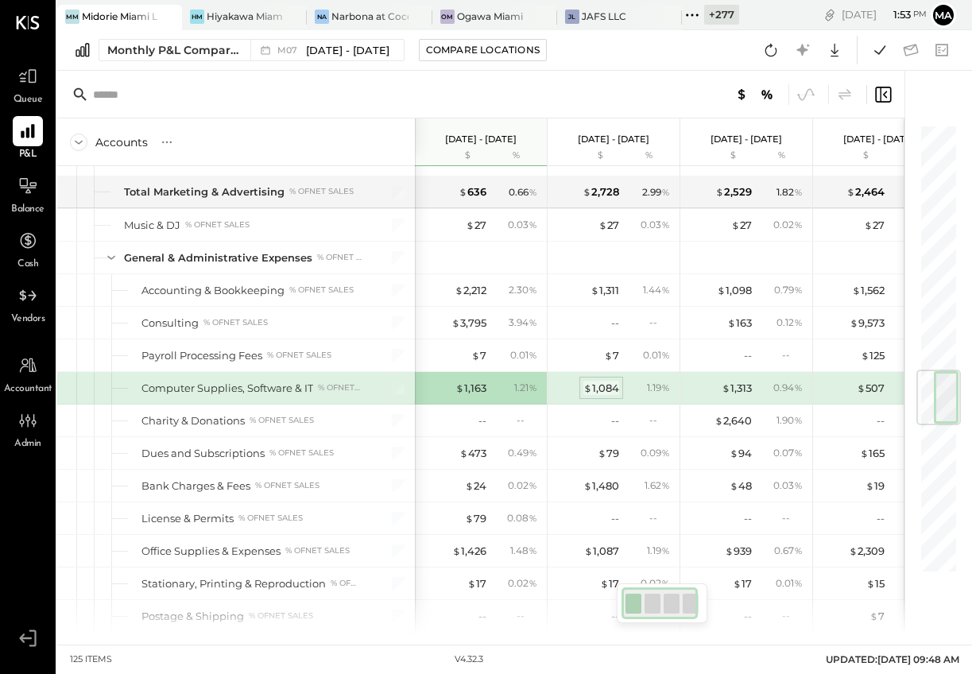
click at [602, 386] on div "$ 1,084" at bounding box center [601, 388] width 36 height 15
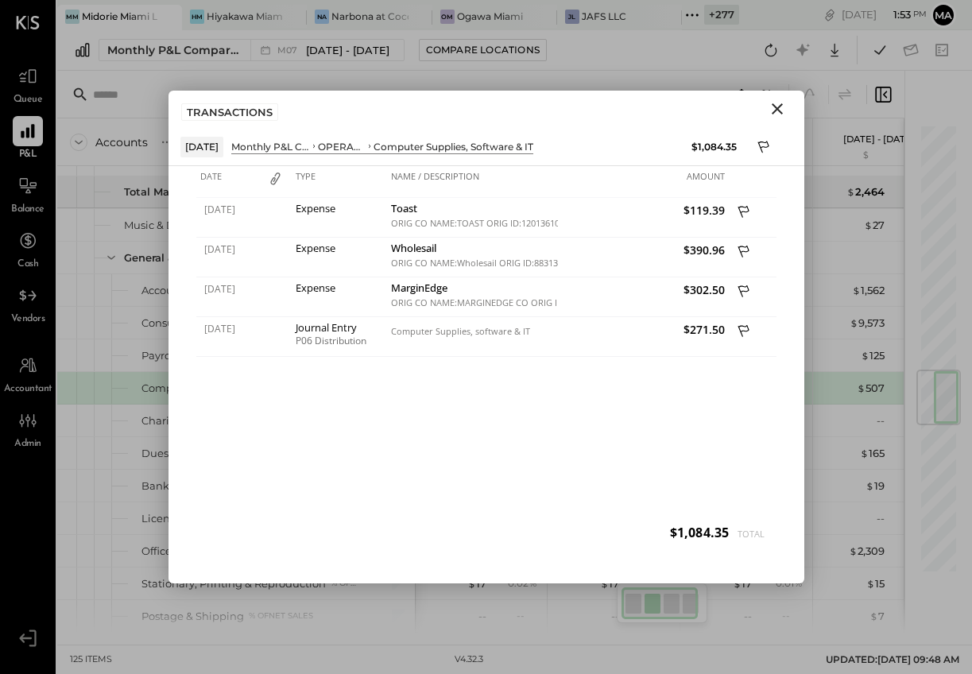
click at [776, 110] on icon "Close" at bounding box center [777, 108] width 11 height 11
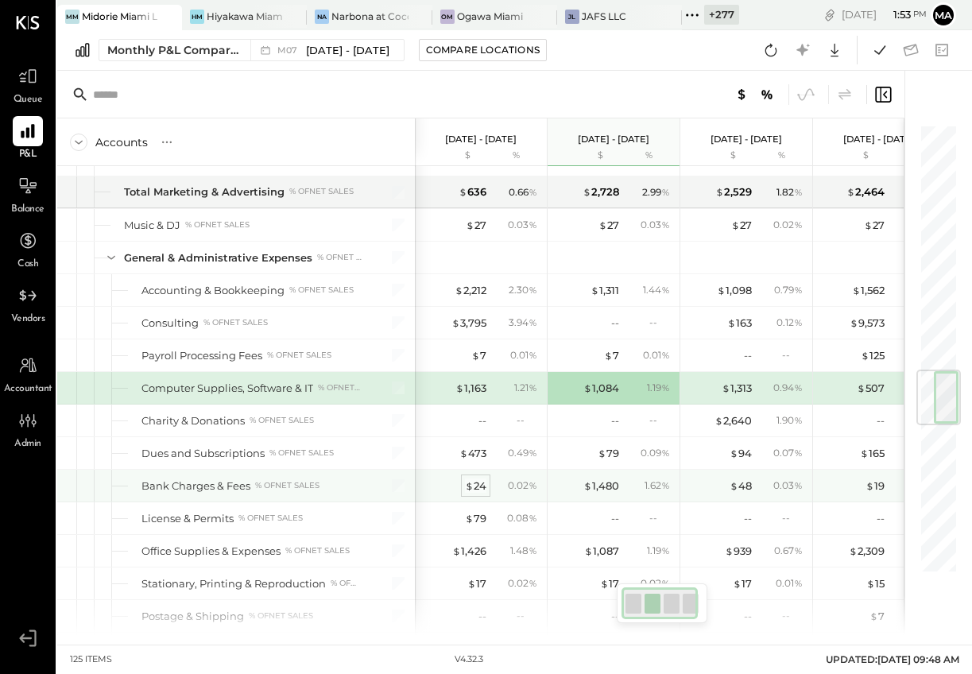
click at [478, 483] on div "$ 24" at bounding box center [475, 485] width 21 height 15
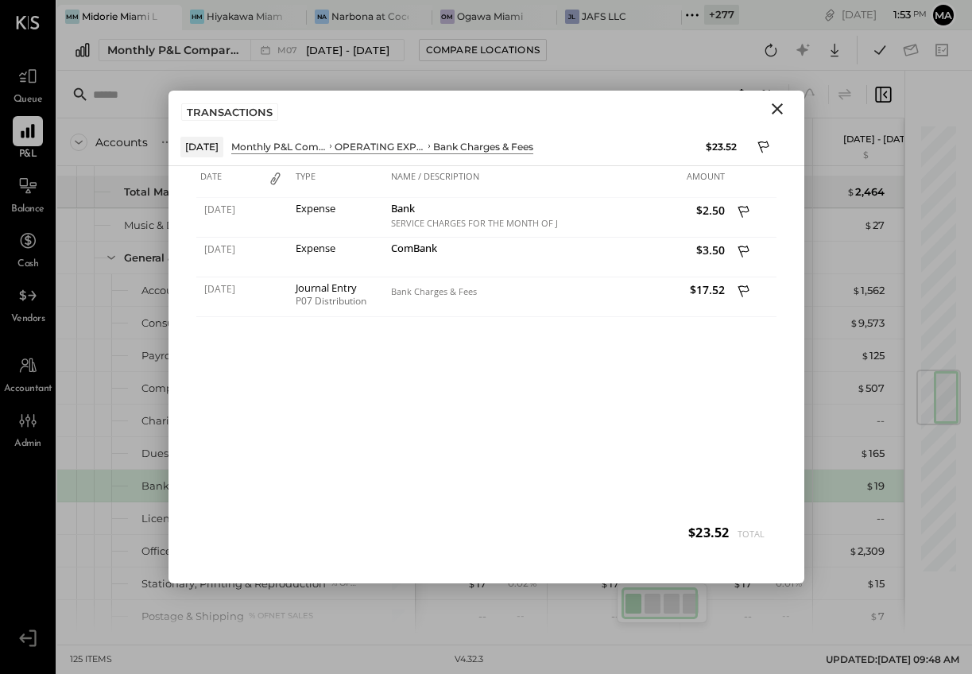
click at [773, 108] on icon "Close" at bounding box center [777, 108] width 19 height 19
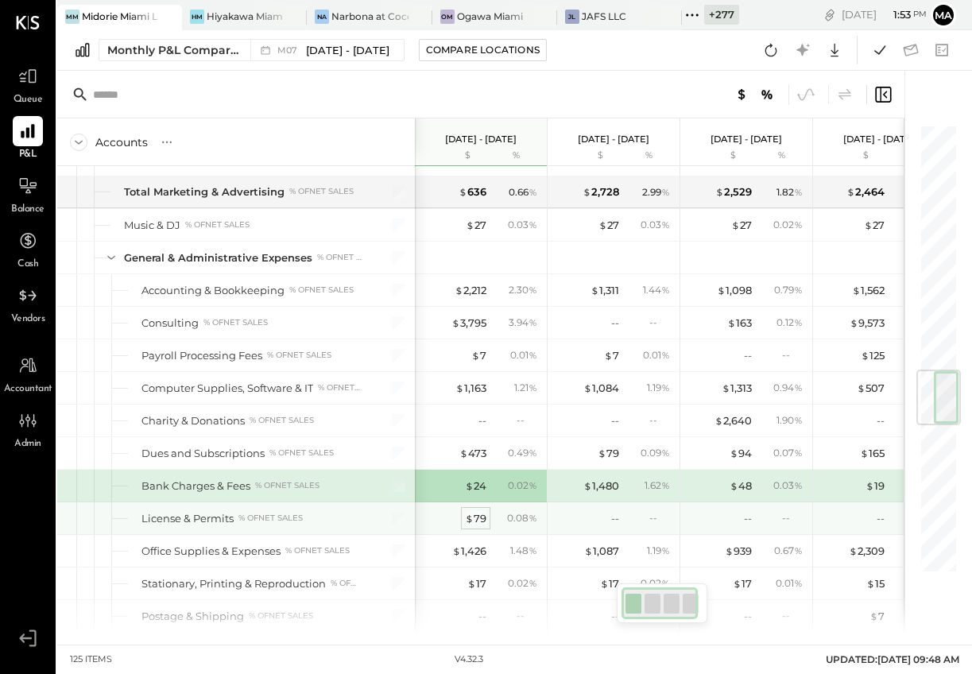
click at [480, 512] on div "$ 79" at bounding box center [475, 518] width 21 height 15
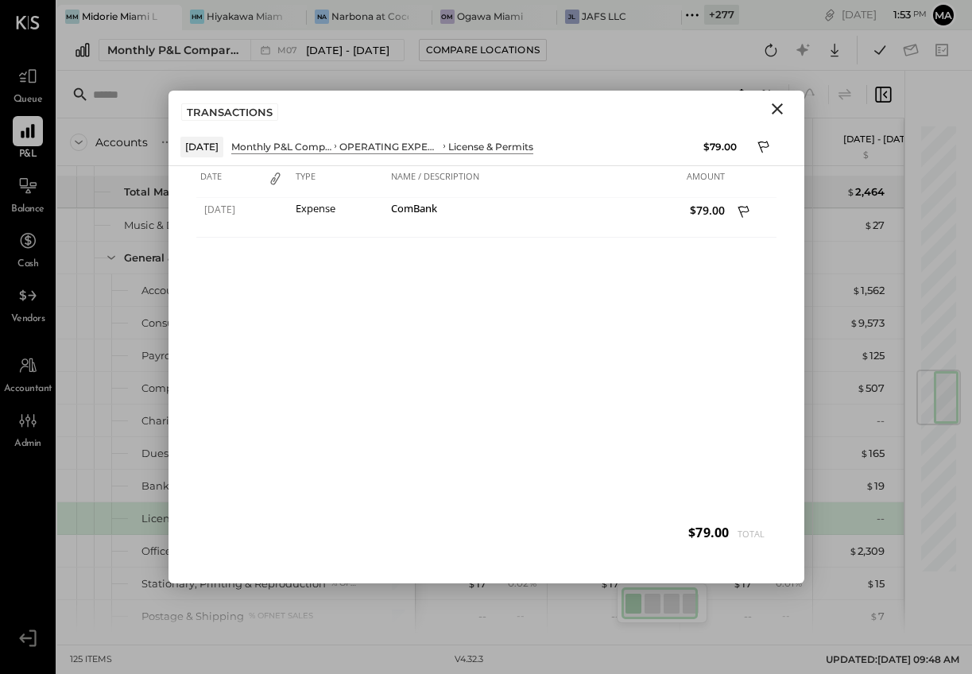
click at [780, 108] on icon "Close" at bounding box center [777, 108] width 19 height 19
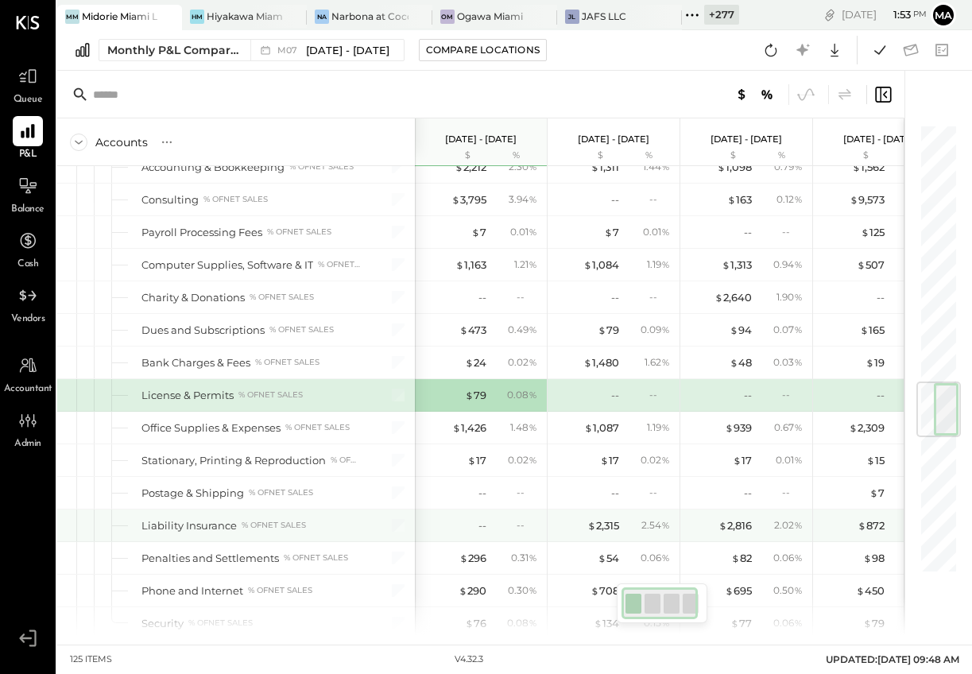
scroll to position [2196, 0]
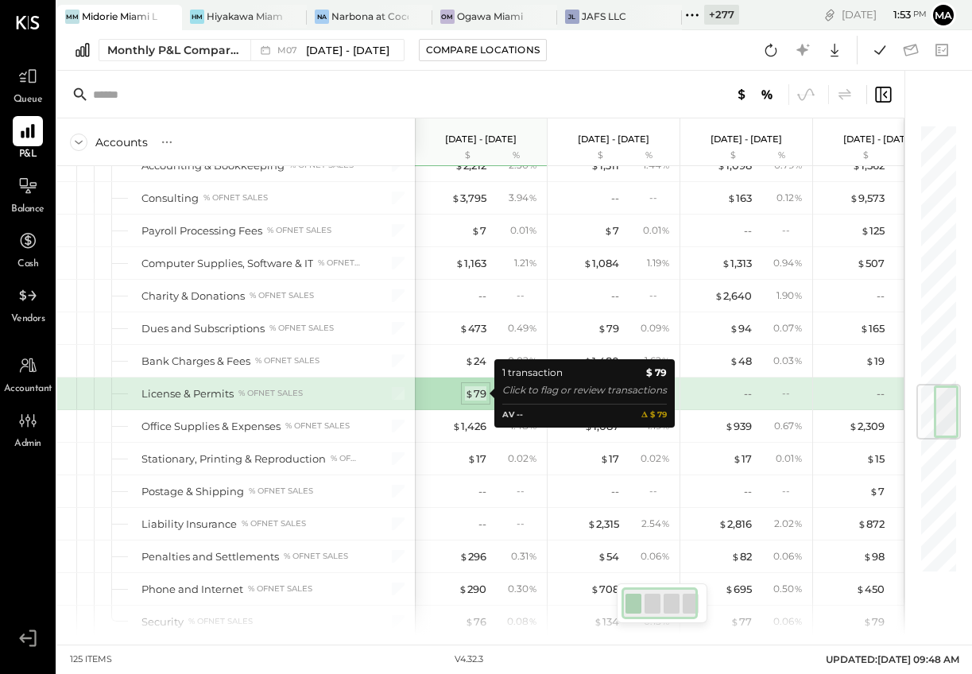
click at [477, 396] on div "$ 79" at bounding box center [475, 393] width 21 height 15
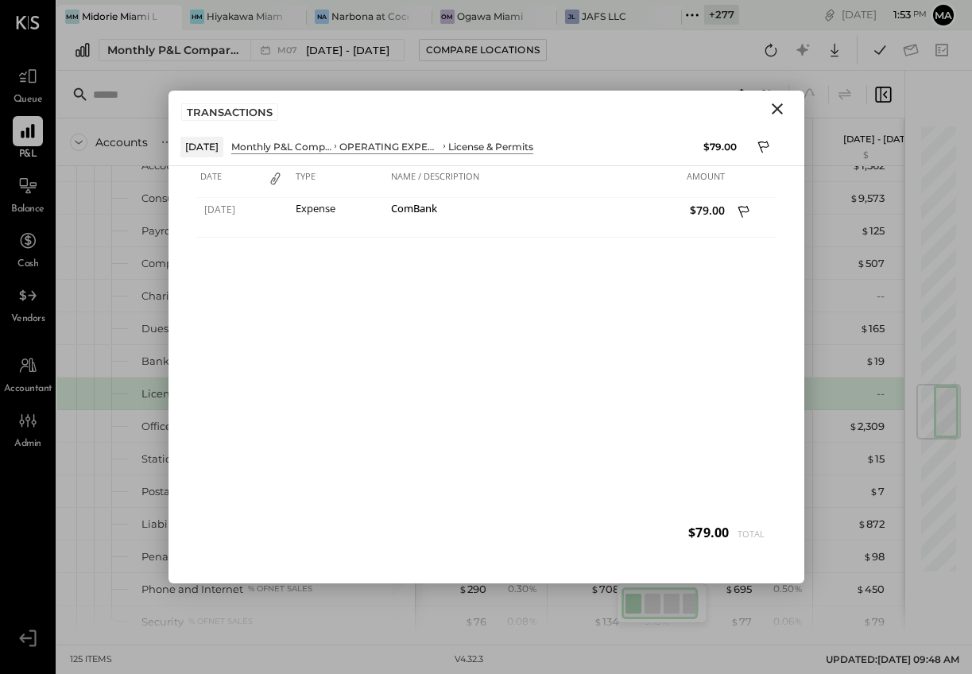
click at [779, 106] on icon "Close" at bounding box center [777, 108] width 19 height 19
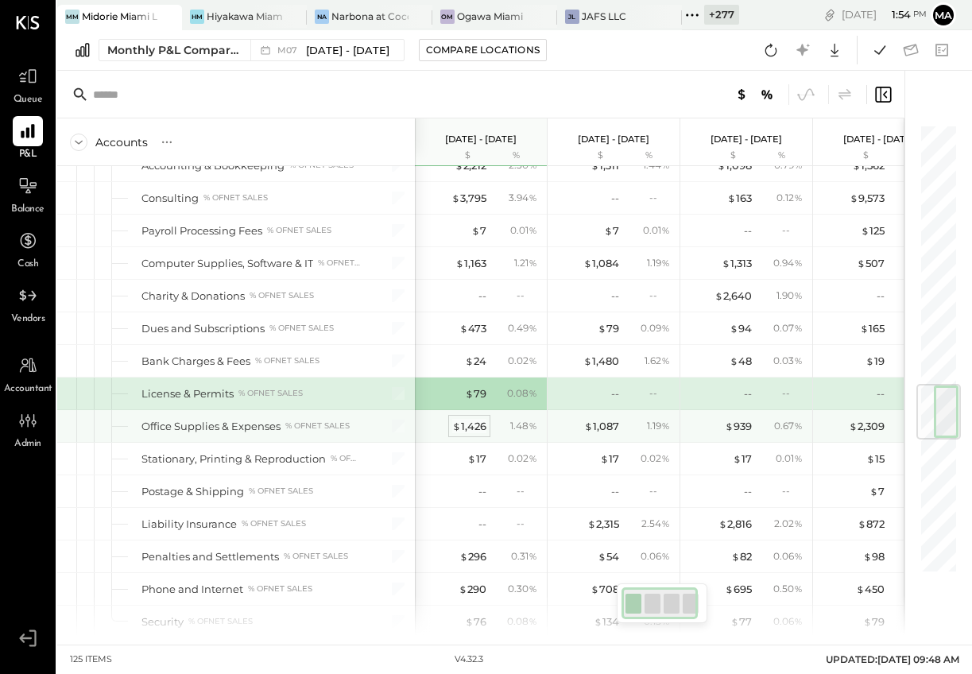
click at [468, 424] on div "$ 1,426" at bounding box center [469, 426] width 34 height 15
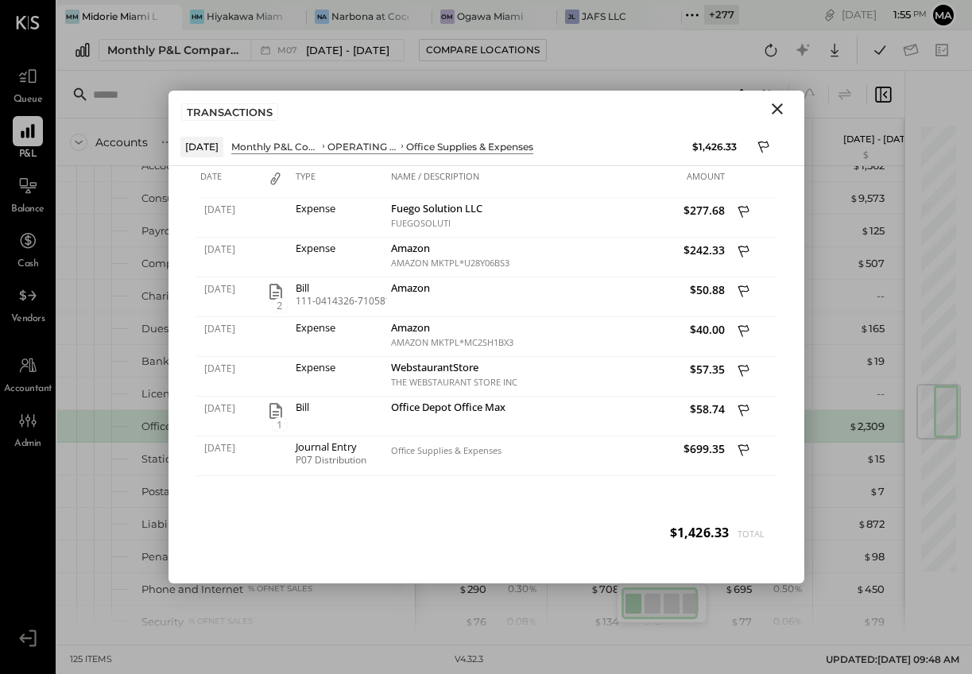
click at [778, 109] on icon "Close" at bounding box center [777, 108] width 19 height 19
click at [778, 109] on div at bounding box center [480, 95] width 847 height 48
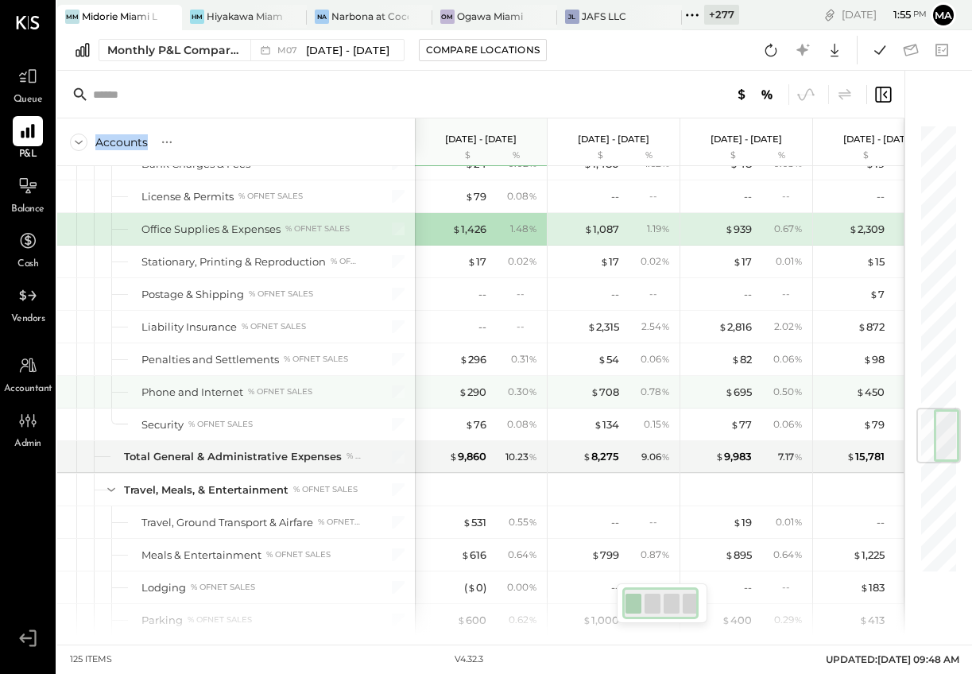
scroll to position [2395, 0]
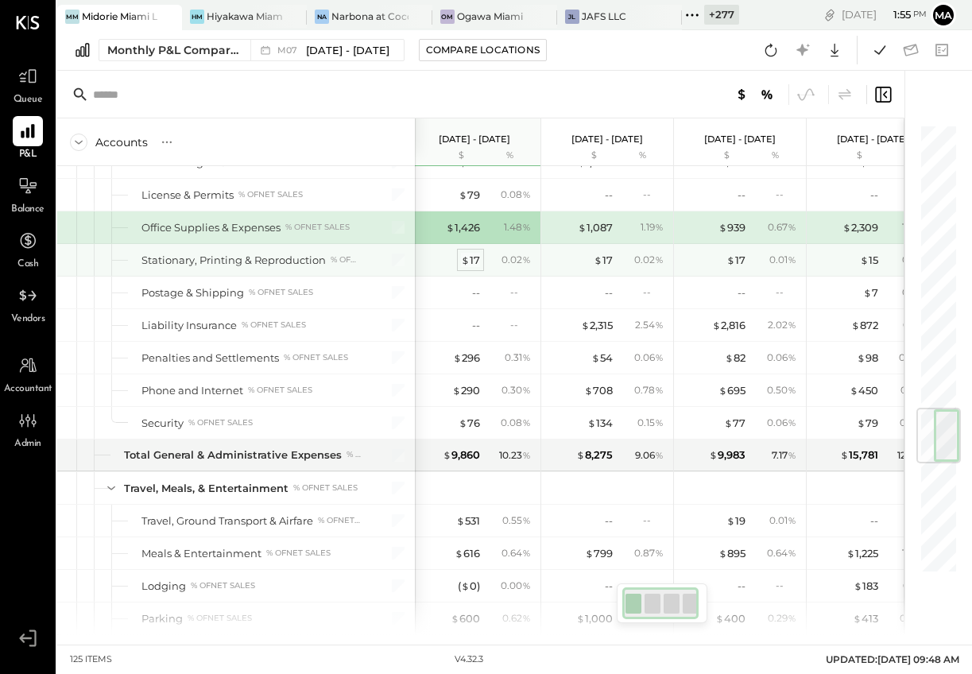
click at [474, 259] on div "$ 17" at bounding box center [470, 260] width 19 height 15
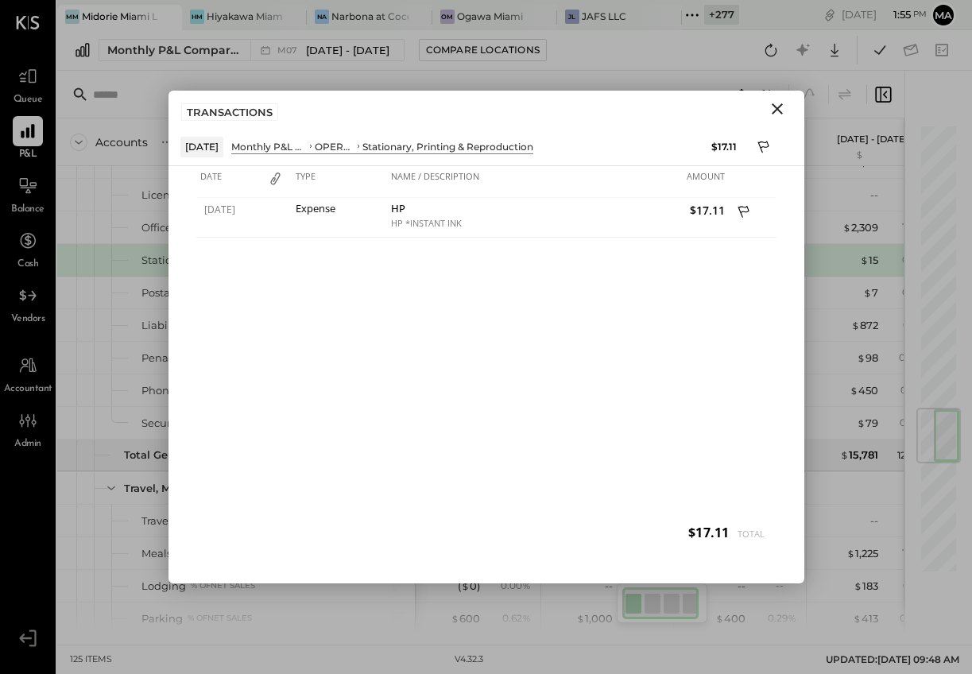
click at [774, 109] on icon "Close" at bounding box center [777, 108] width 19 height 19
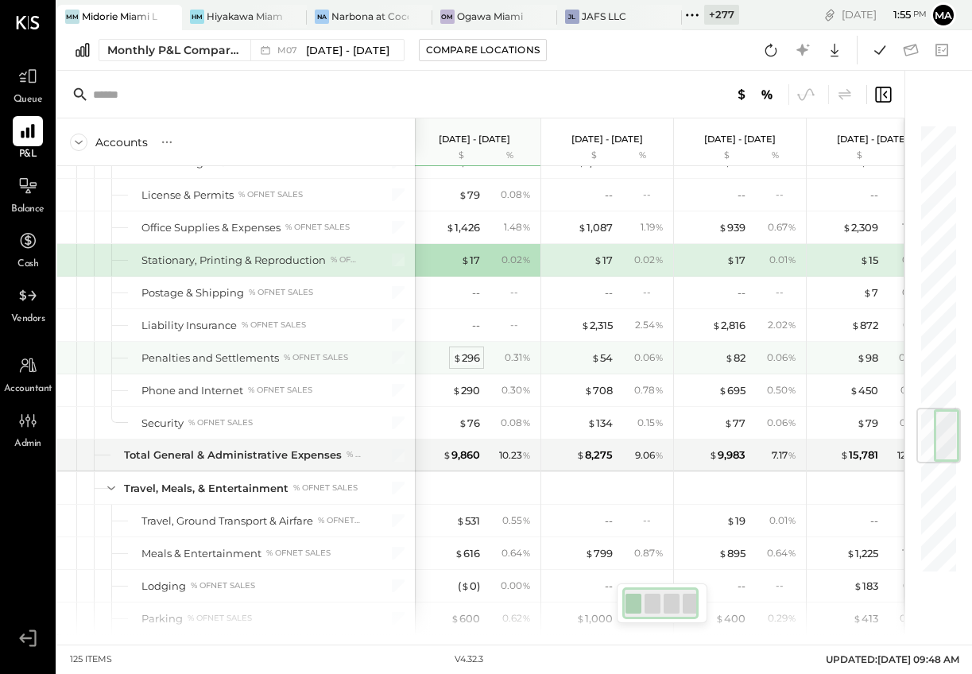
click at [472, 354] on div "$ 296" at bounding box center [466, 357] width 27 height 15
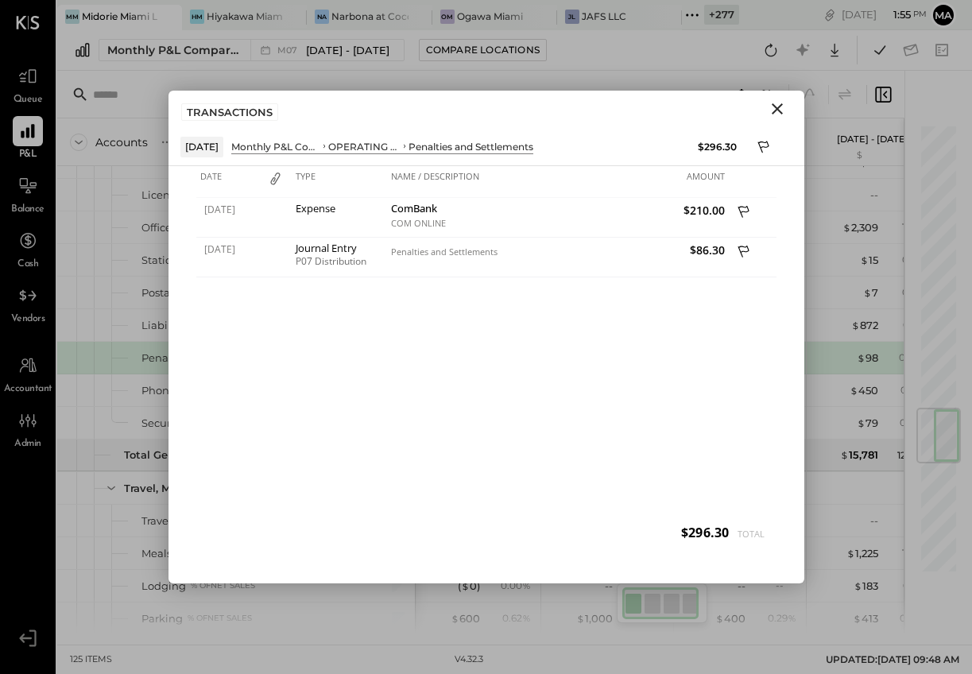
click at [775, 106] on icon "Close" at bounding box center [777, 108] width 19 height 19
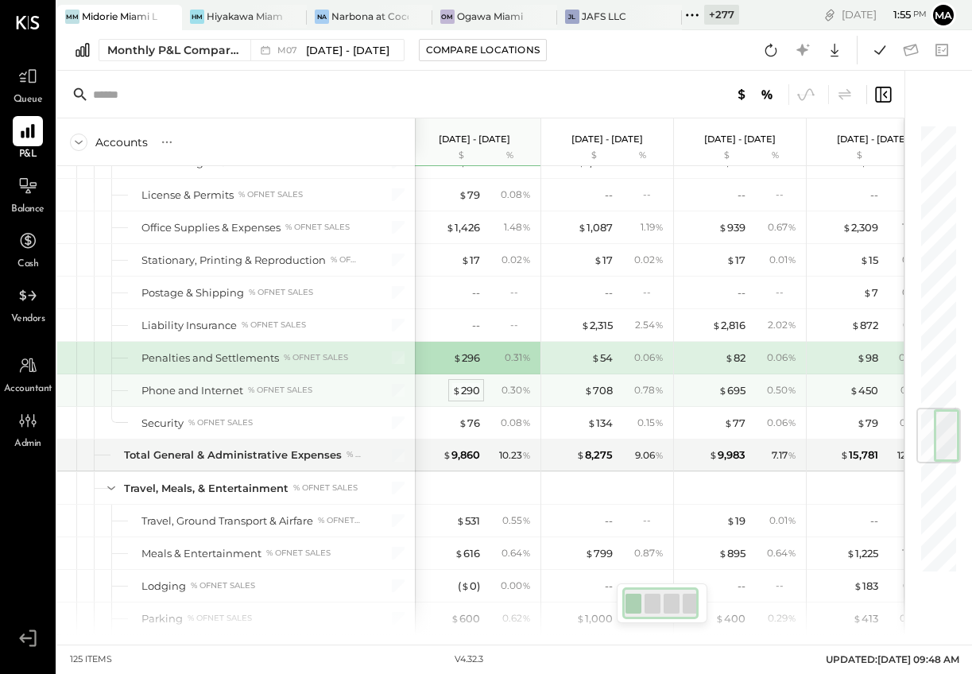
click at [466, 389] on div "$ 290" at bounding box center [466, 390] width 28 height 15
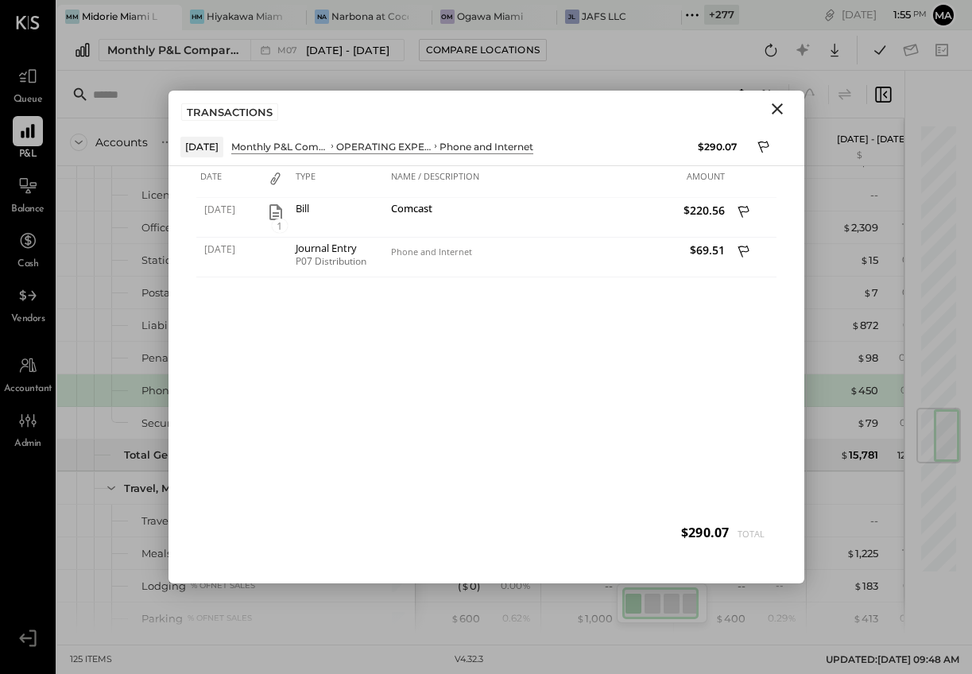
click at [778, 105] on icon "Close" at bounding box center [777, 108] width 19 height 19
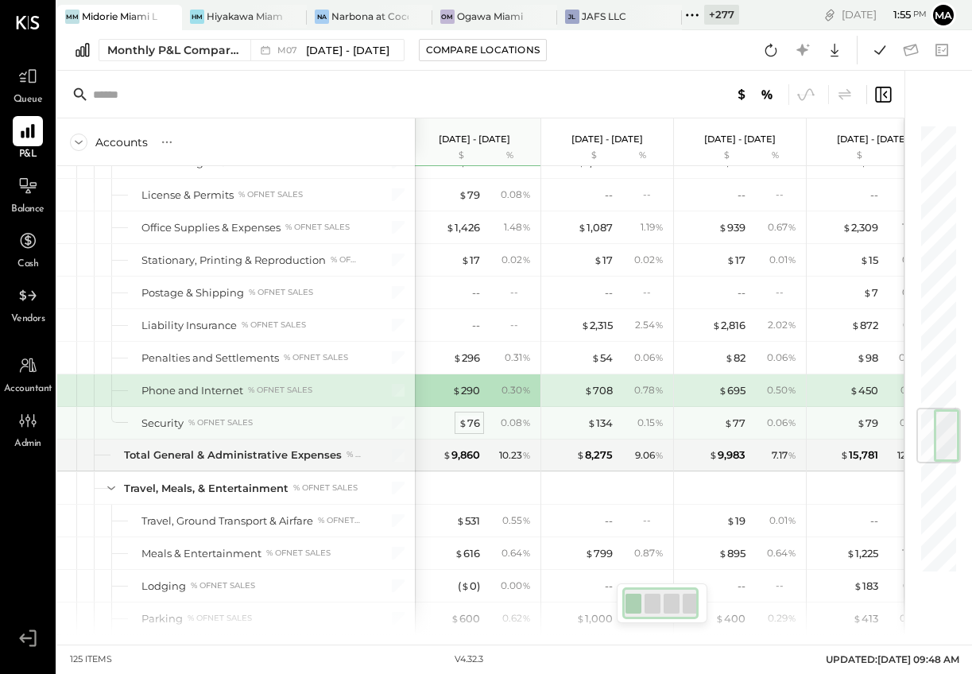
click at [470, 419] on div "$ 76" at bounding box center [468, 423] width 21 height 15
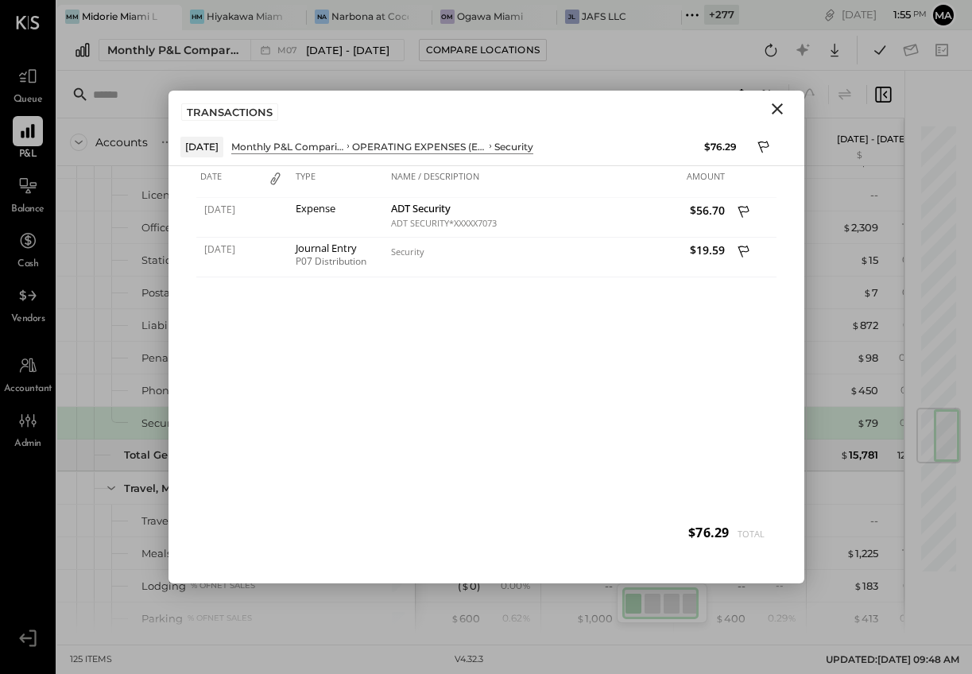
drag, startPoint x: 785, startPoint y: 106, endPoint x: 771, endPoint y: 126, distance: 25.1
click at [784, 106] on icon "Close" at bounding box center [777, 108] width 19 height 19
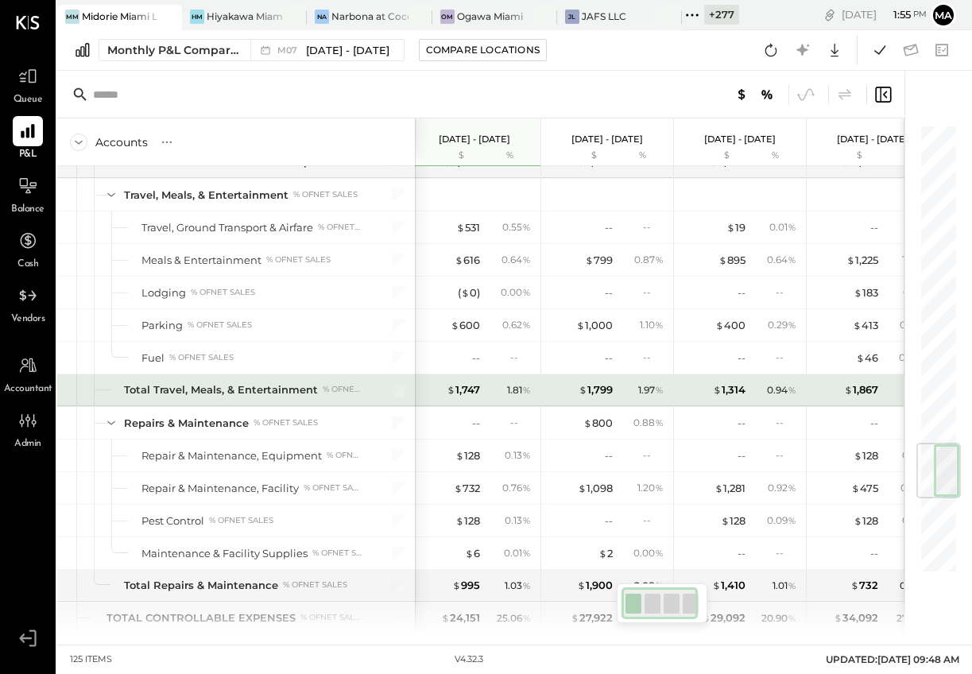
scroll to position [0, 4]
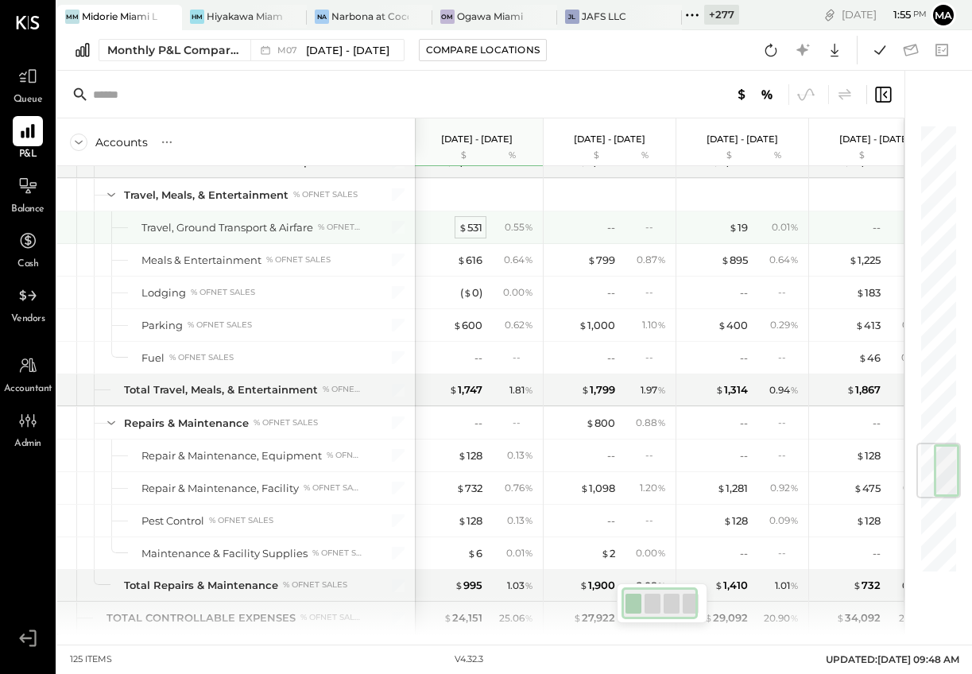
click at [468, 222] on div "$ 531" at bounding box center [470, 227] width 24 height 15
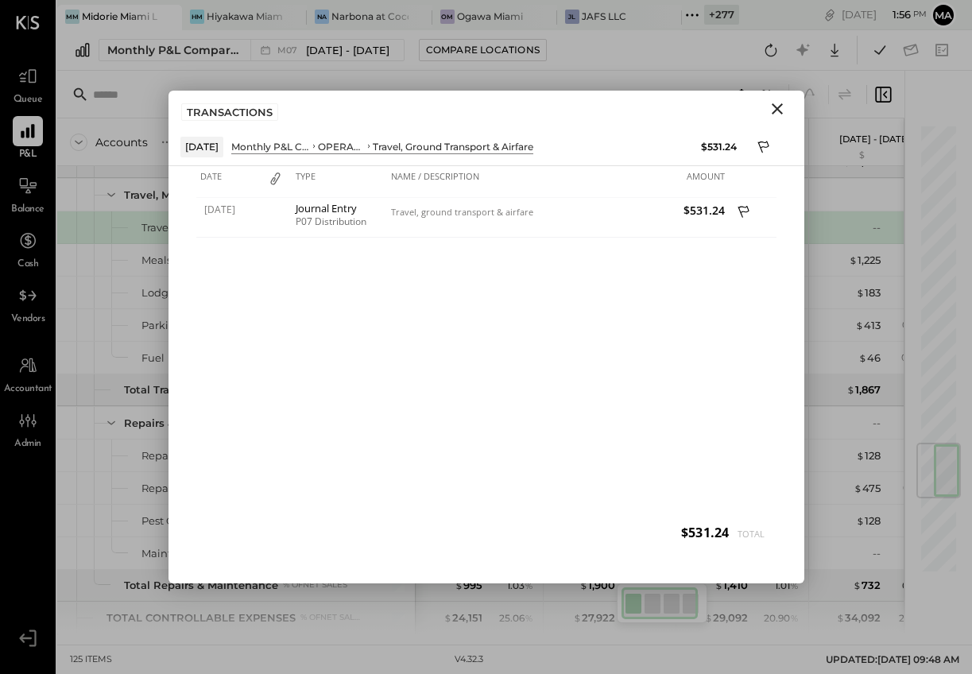
click at [776, 110] on icon "Close" at bounding box center [777, 108] width 19 height 19
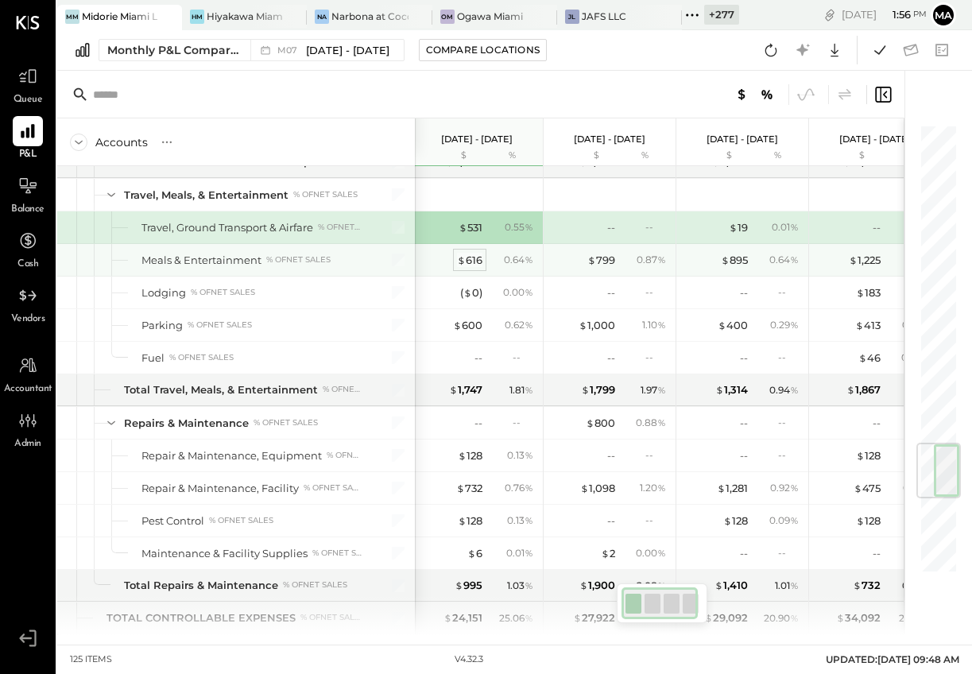
click at [467, 263] on div "$ 616" at bounding box center [469, 260] width 25 height 15
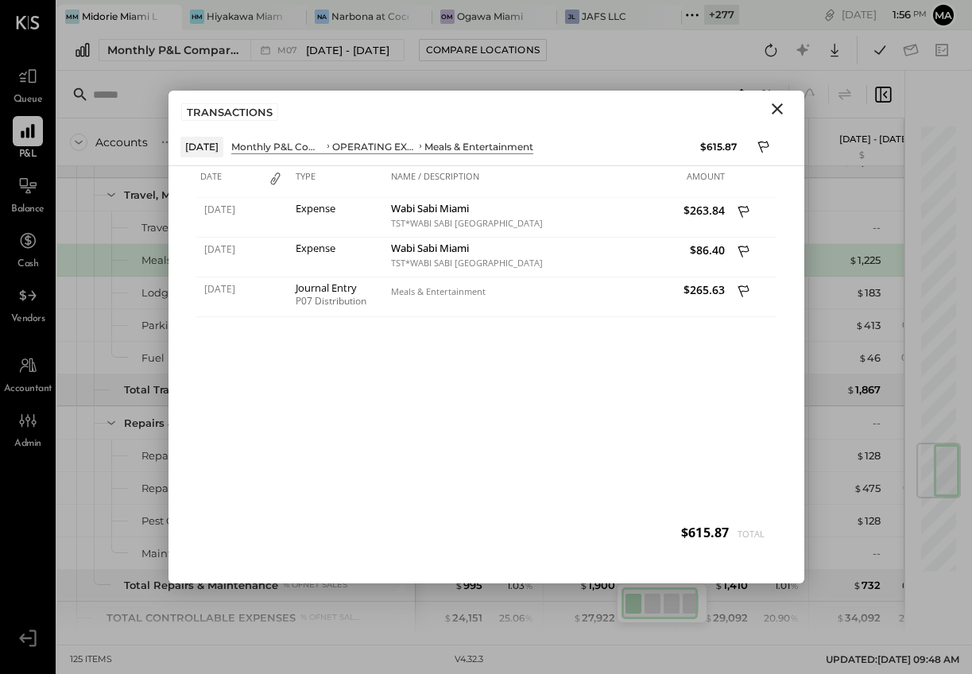
click at [774, 107] on icon "Close" at bounding box center [777, 108] width 11 height 11
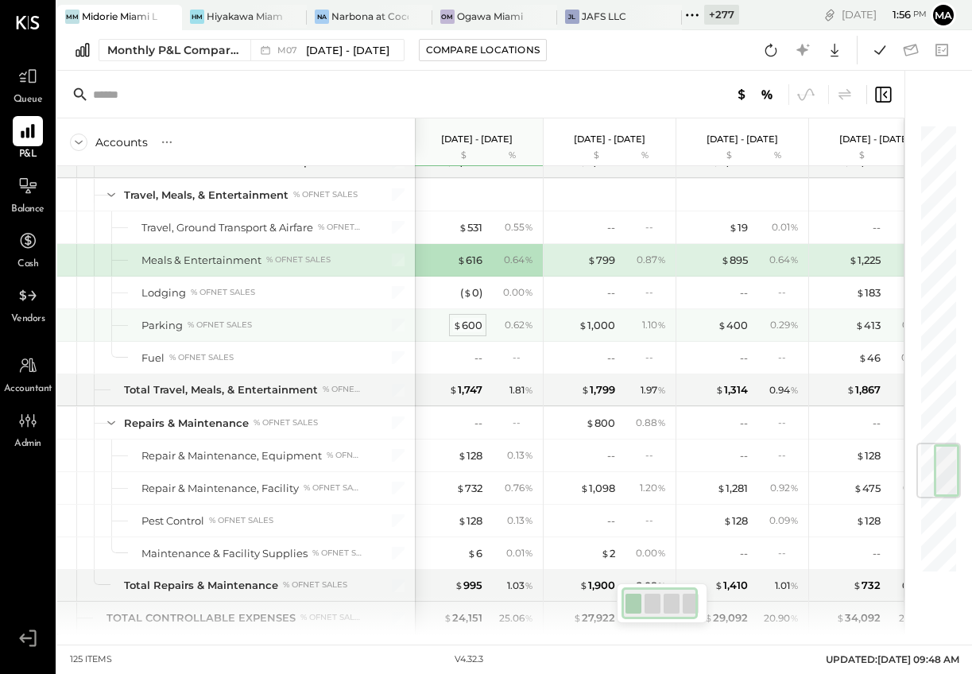
click at [469, 324] on div "$ 600" at bounding box center [467, 325] width 29 height 15
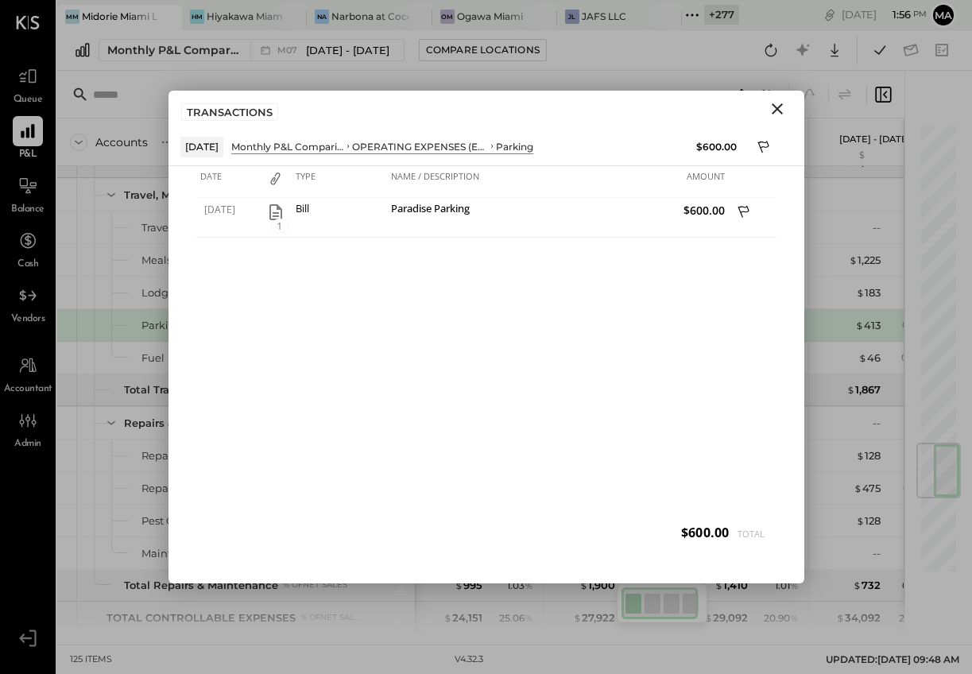
click at [777, 107] on icon "Close" at bounding box center [777, 108] width 11 height 11
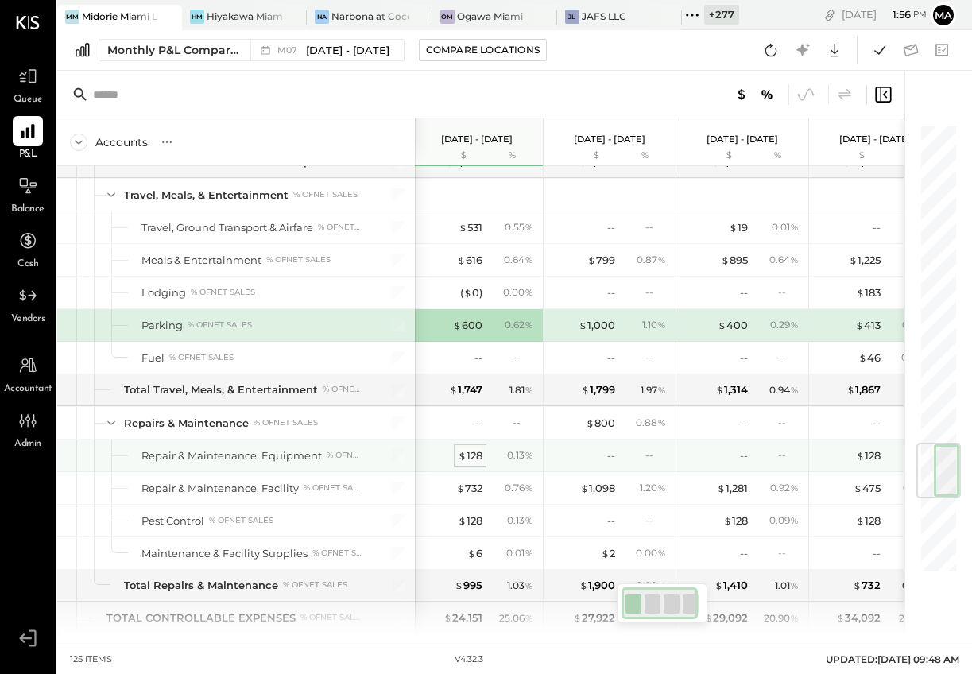
click at [467, 452] on div "$ 128" at bounding box center [470, 455] width 25 height 15
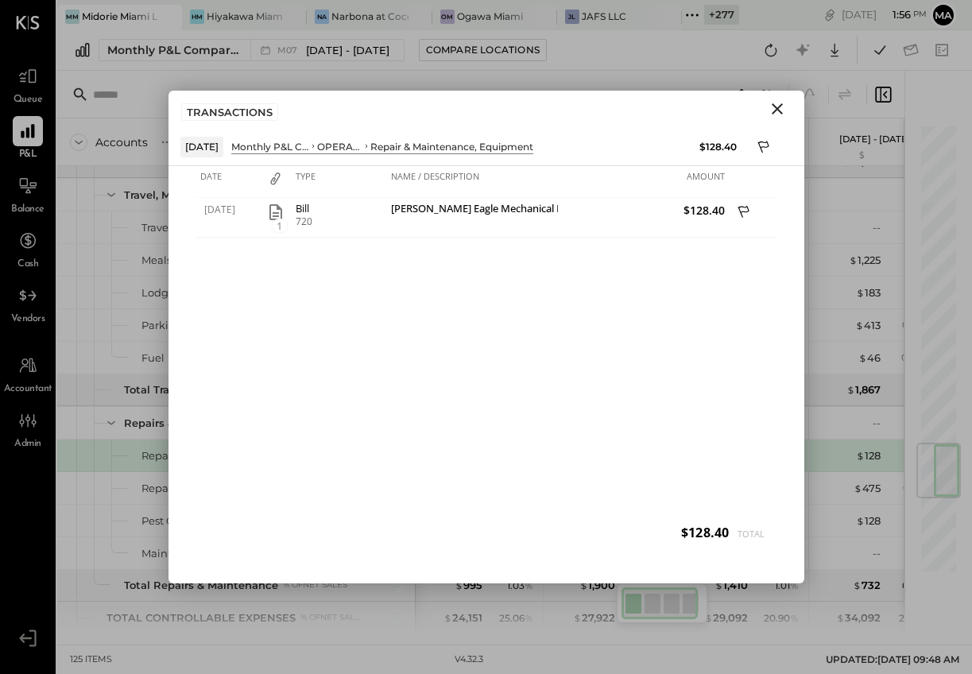
click at [778, 102] on icon "Close" at bounding box center [777, 108] width 19 height 19
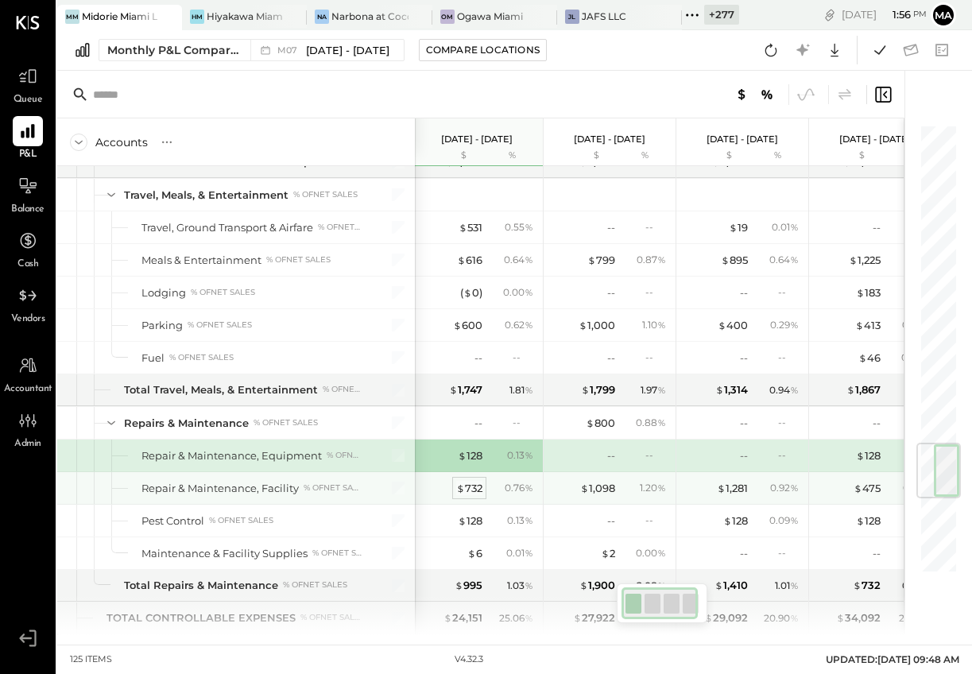
click at [466, 483] on div "$ 732" at bounding box center [469, 488] width 26 height 15
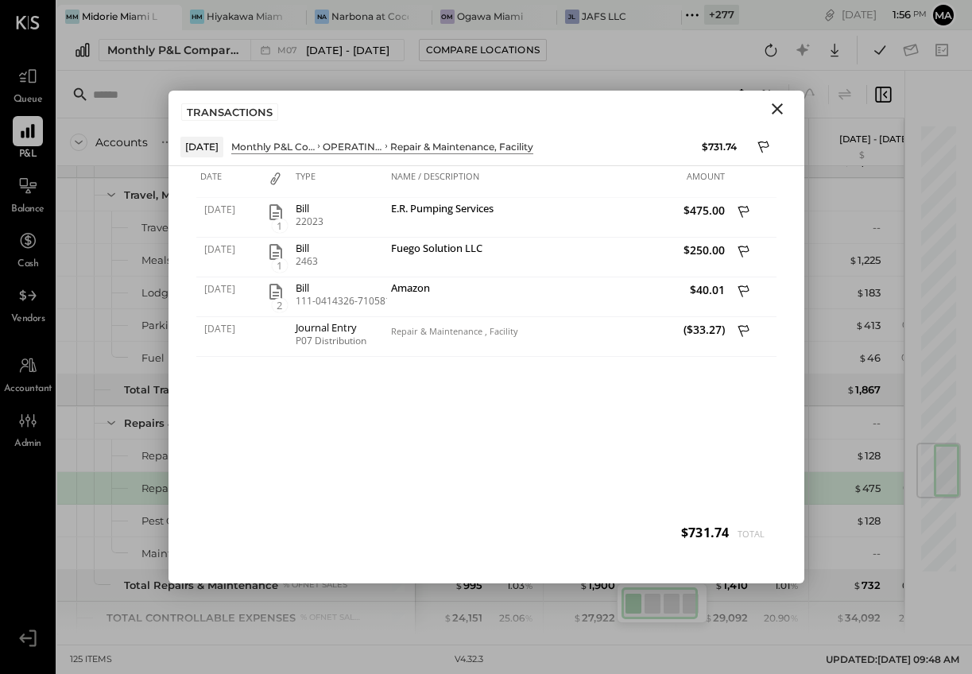
click at [772, 106] on icon "Close" at bounding box center [777, 108] width 19 height 19
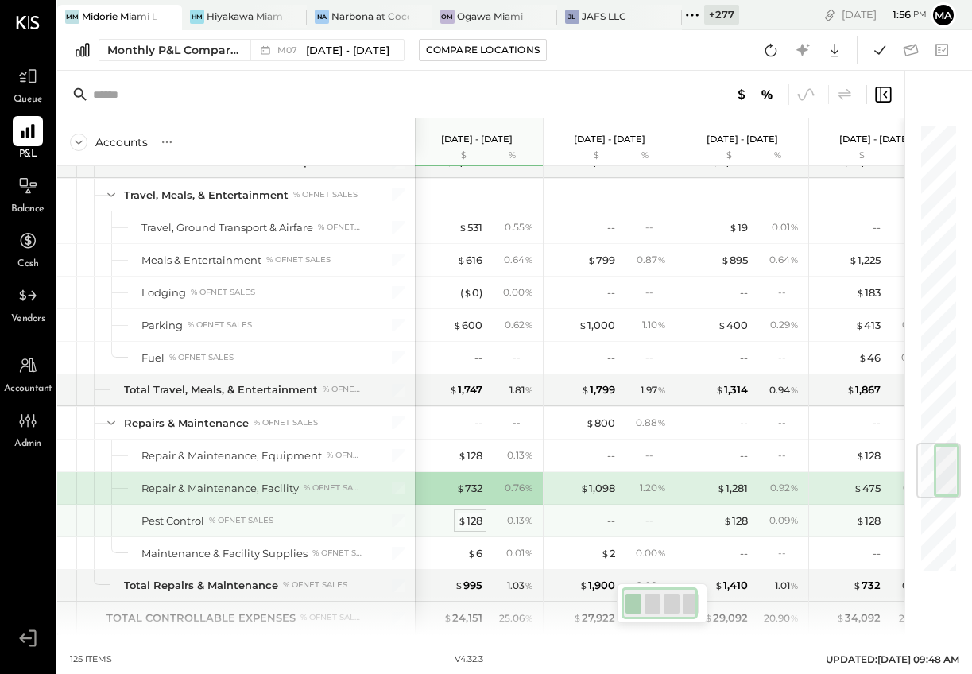
click at [475, 516] on div "$ 128" at bounding box center [470, 520] width 25 height 15
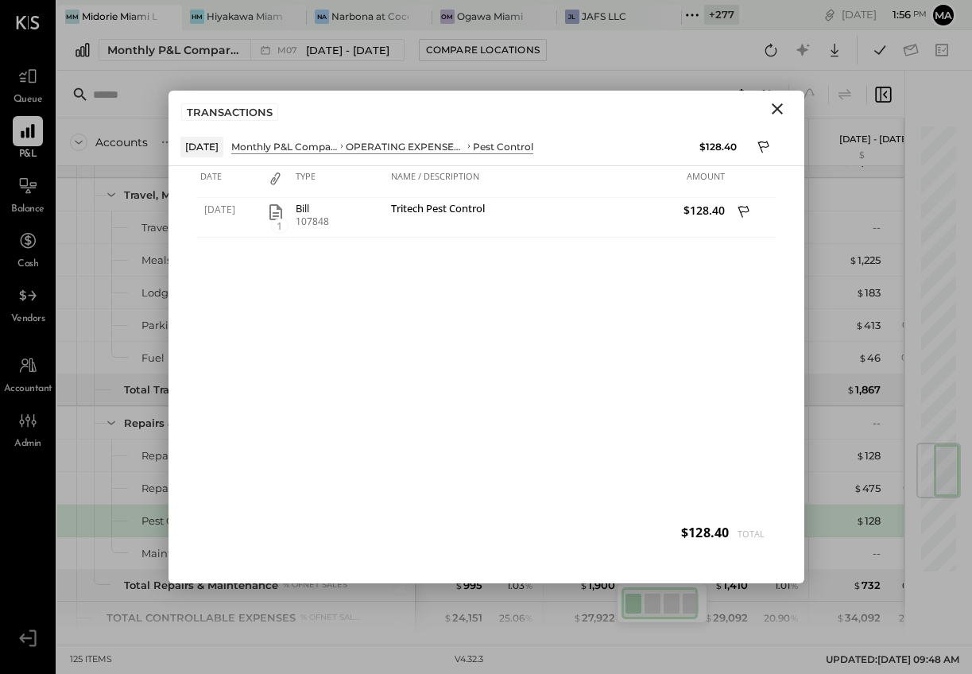
click at [774, 107] on icon "Close" at bounding box center [777, 108] width 19 height 19
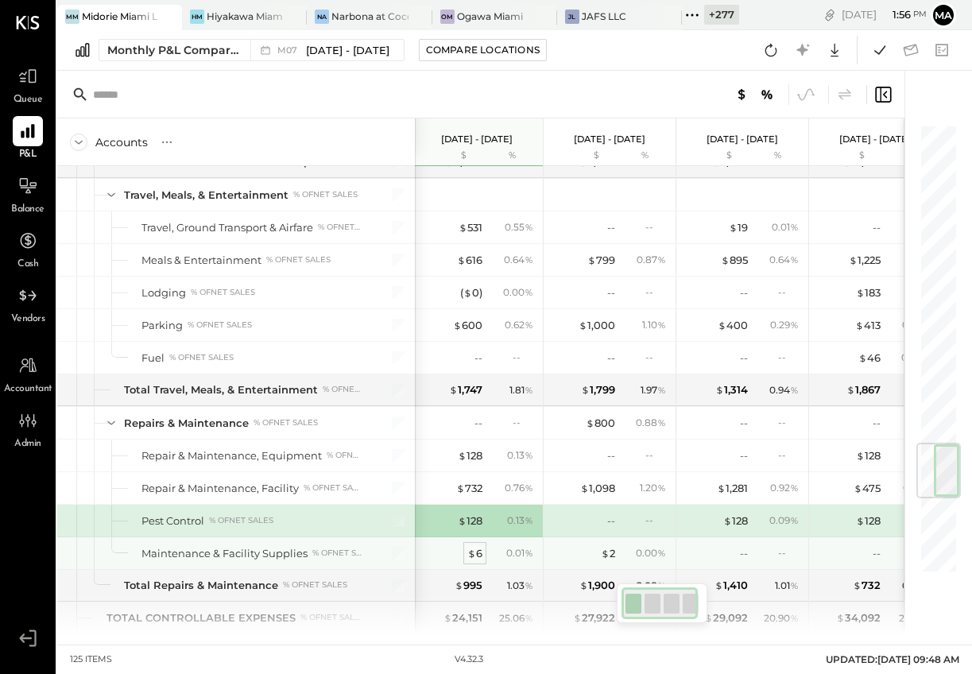
click at [475, 551] on div "$ 6" at bounding box center [474, 553] width 15 height 15
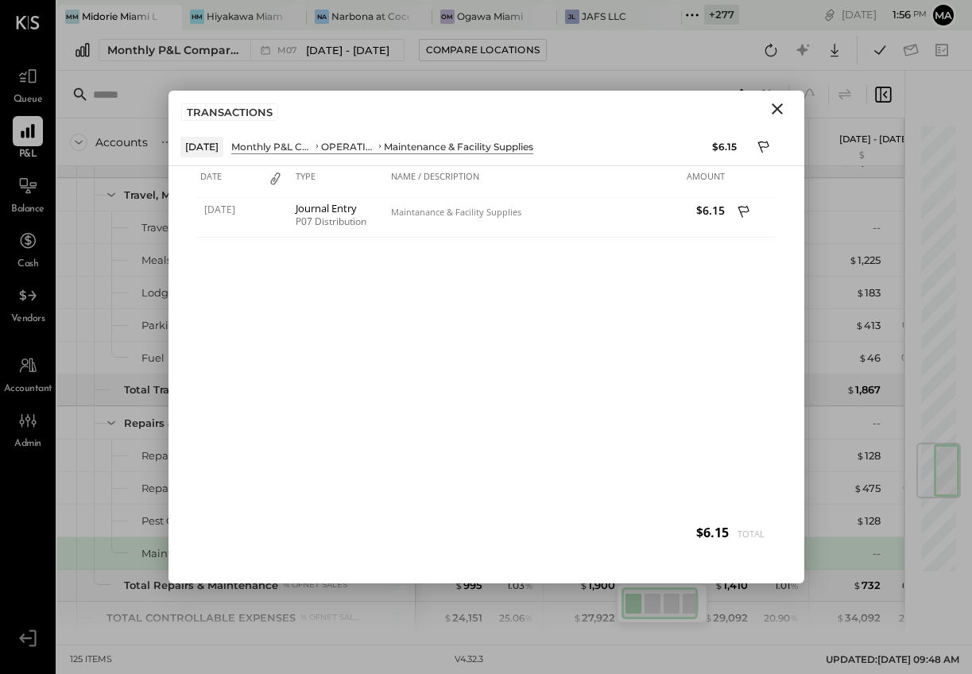
click at [779, 106] on icon "Close" at bounding box center [777, 108] width 11 height 11
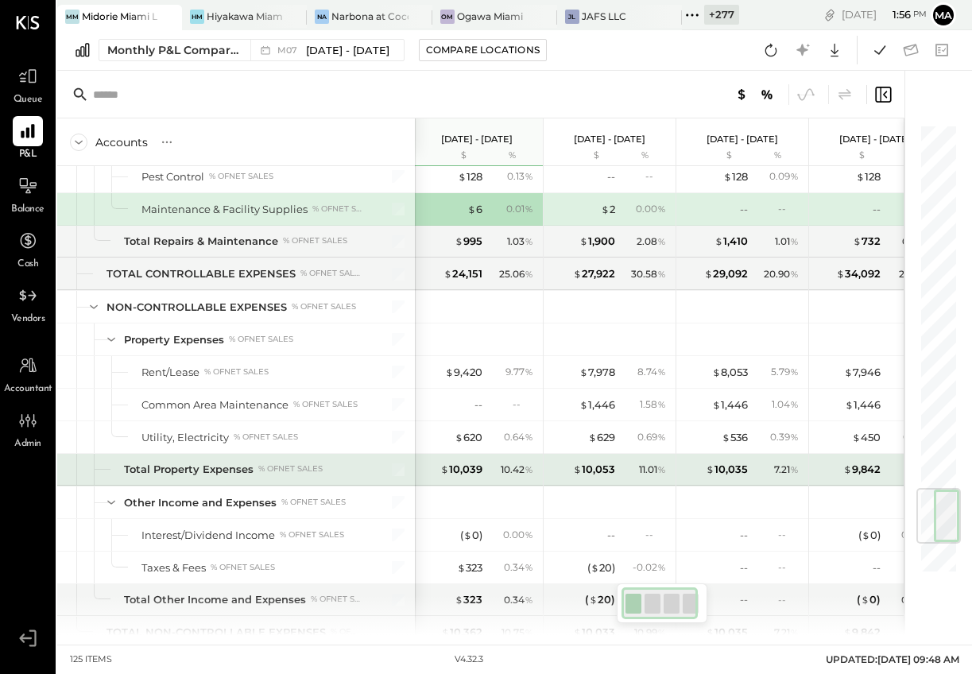
scroll to position [3127, 0]
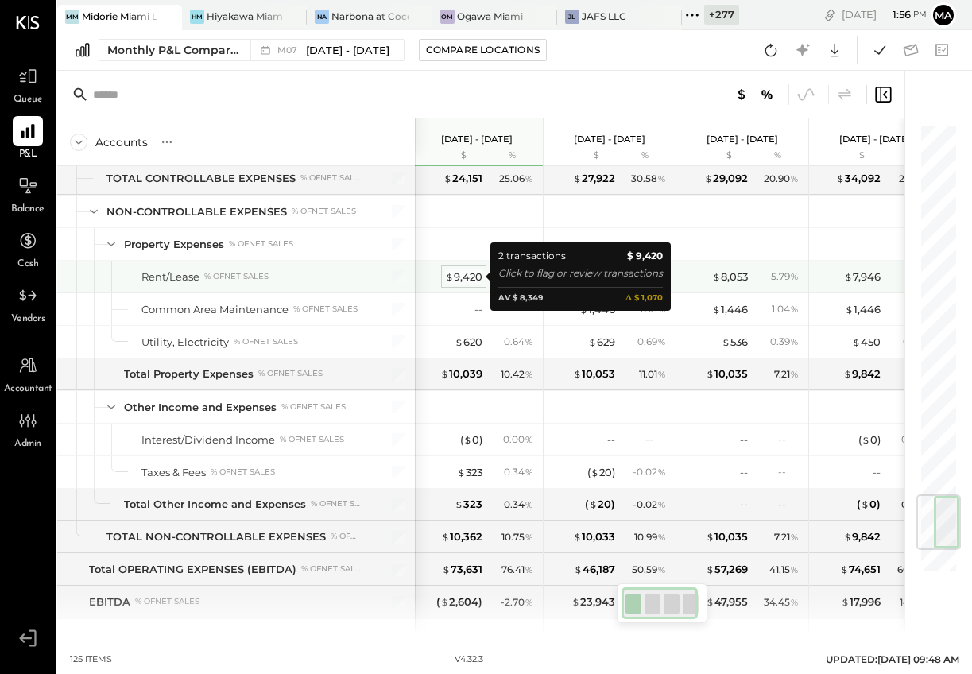
click at [456, 273] on div "$ 9,420" at bounding box center [463, 276] width 37 height 15
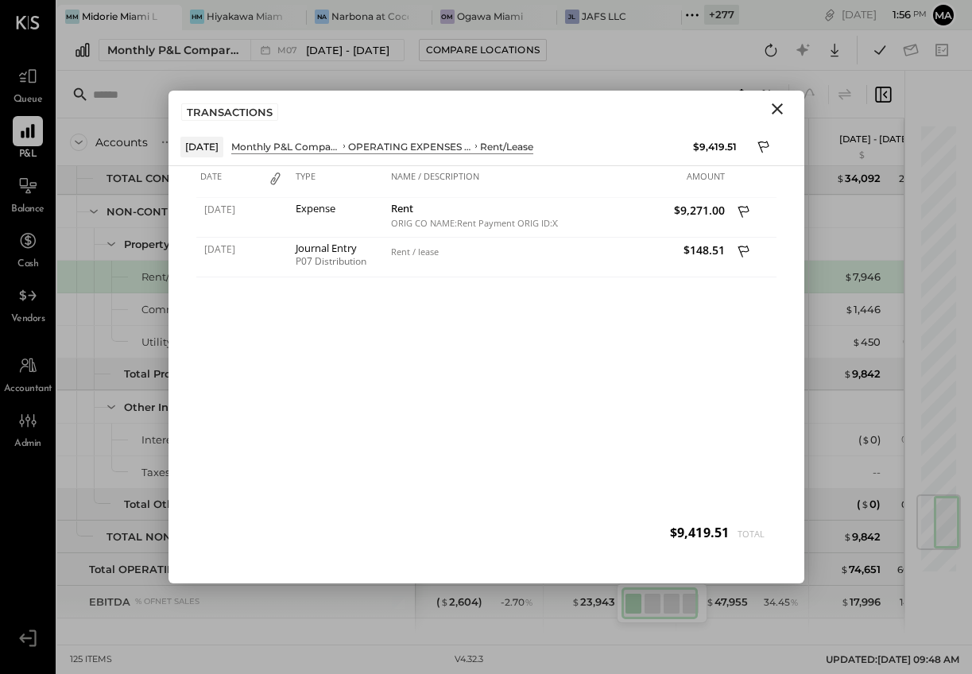
click at [776, 109] on icon "Close" at bounding box center [777, 108] width 11 height 11
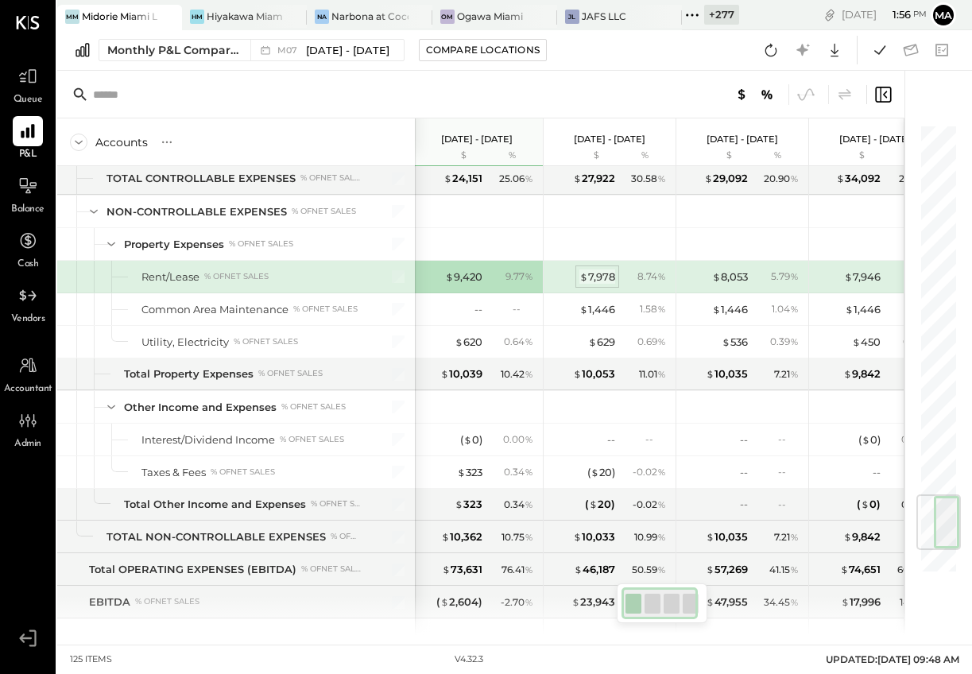
click at [601, 278] on div "$ 7,978" at bounding box center [597, 276] width 36 height 15
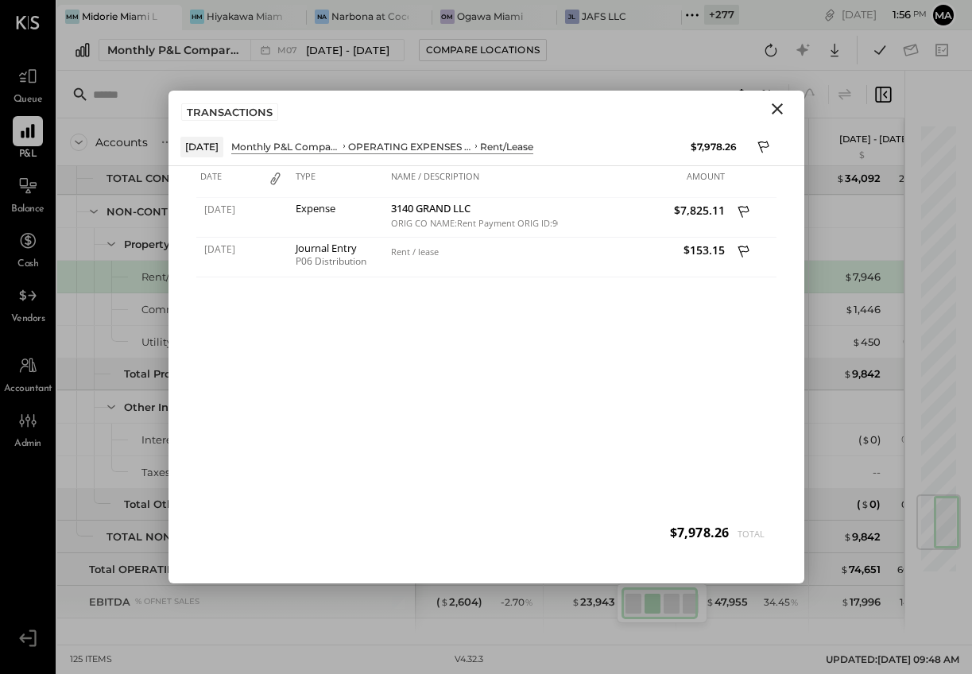
click at [774, 106] on icon "Close" at bounding box center [777, 108] width 11 height 11
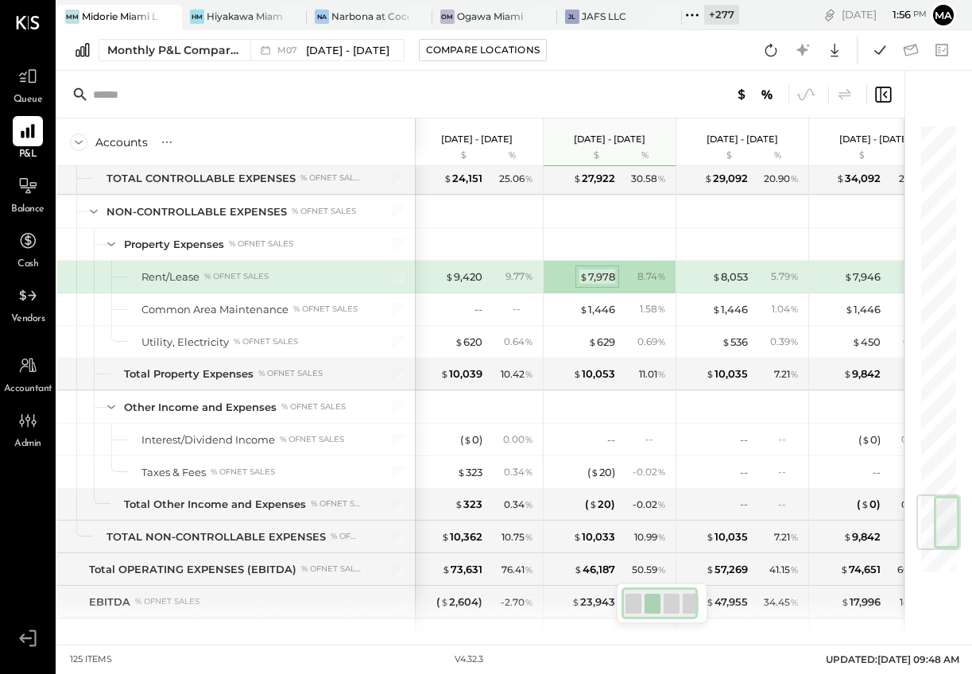
click at [601, 275] on div "$ 7,978" at bounding box center [597, 276] width 36 height 15
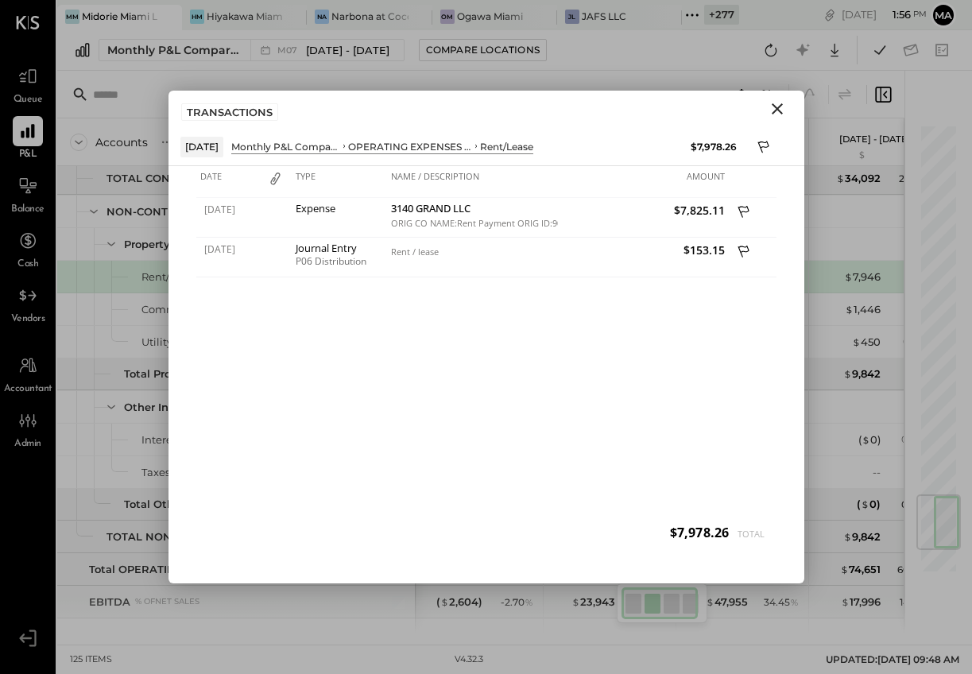
click at [774, 107] on icon "Close" at bounding box center [777, 108] width 11 height 11
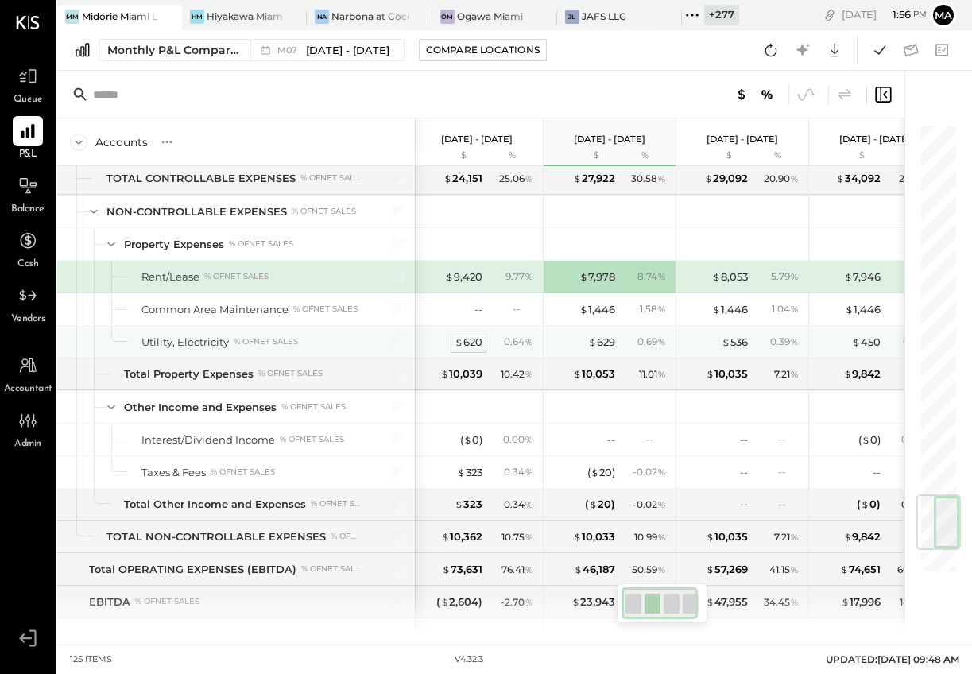
click at [463, 343] on div "$ 620" at bounding box center [468, 342] width 28 height 15
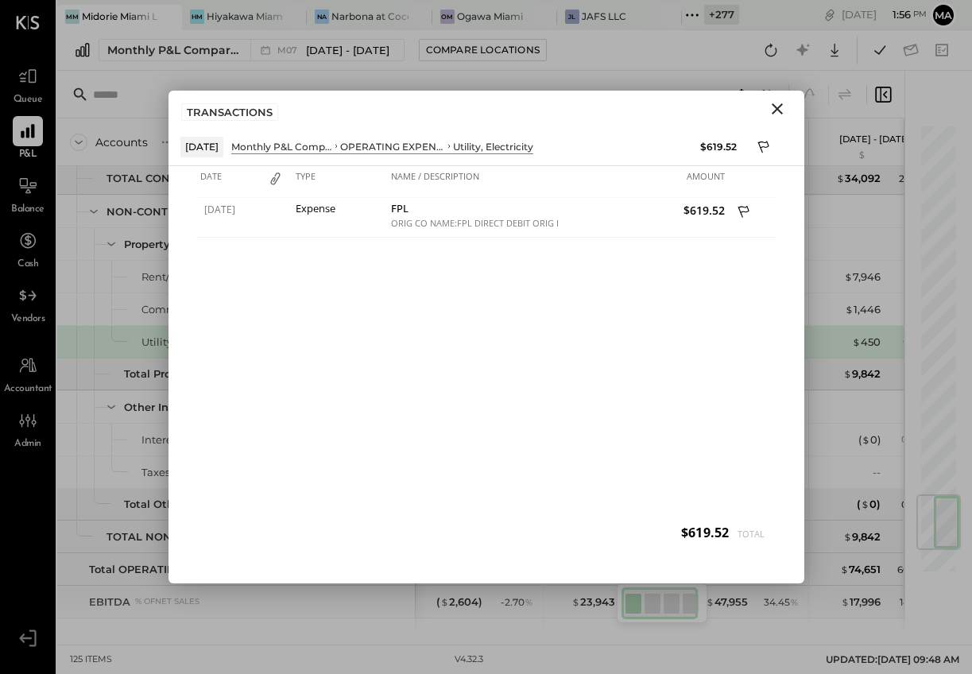
click at [778, 105] on icon "Close" at bounding box center [777, 108] width 19 height 19
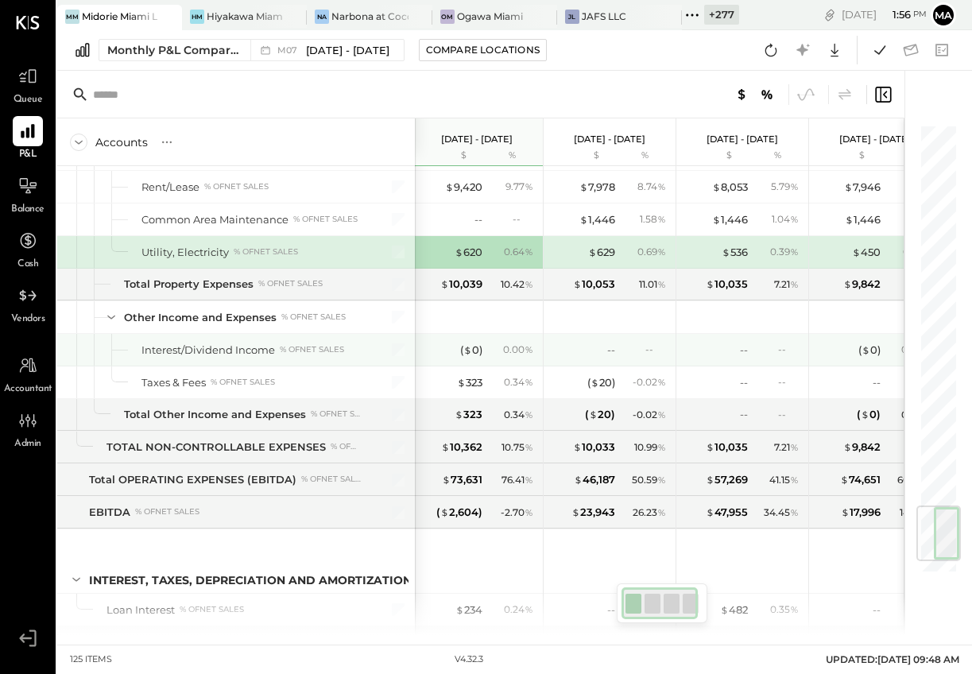
scroll to position [0, 6]
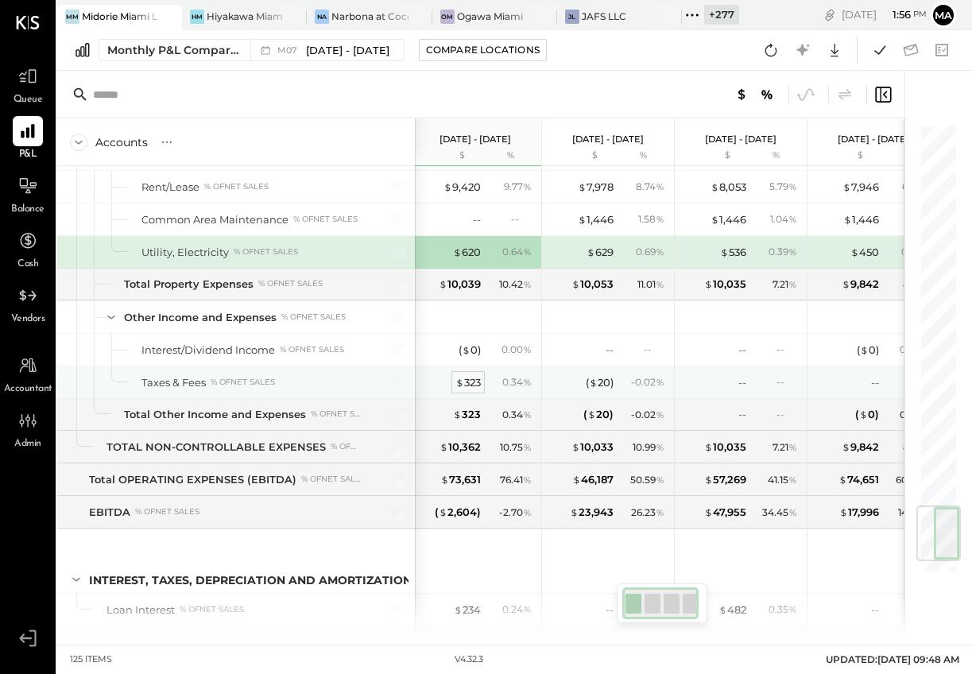
click at [471, 385] on div "$ 323" at bounding box center [467, 382] width 25 height 15
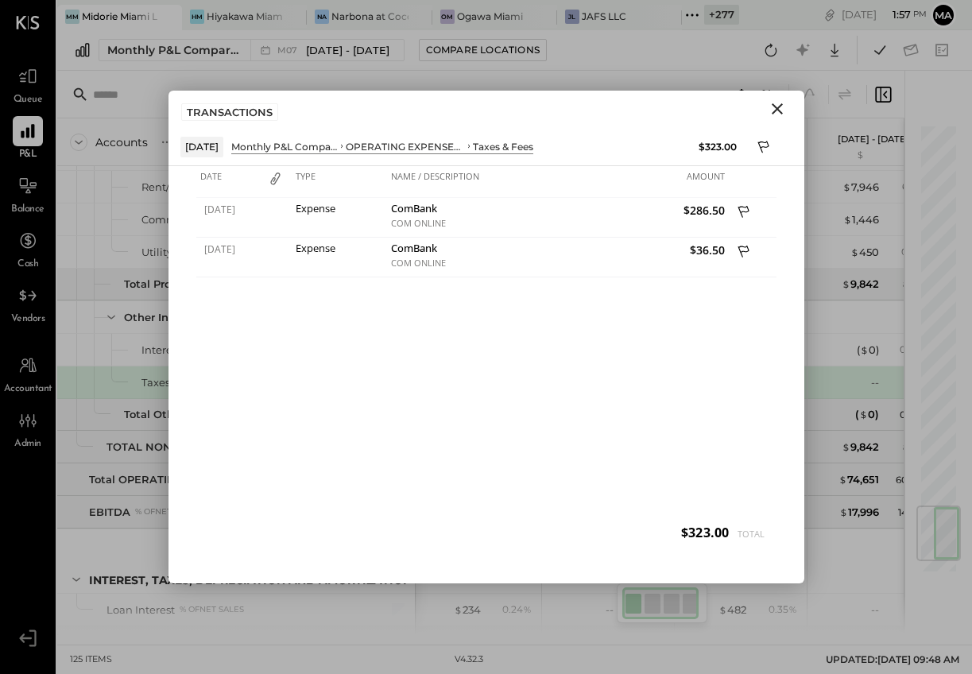
click at [779, 104] on icon "Close" at bounding box center [777, 108] width 19 height 19
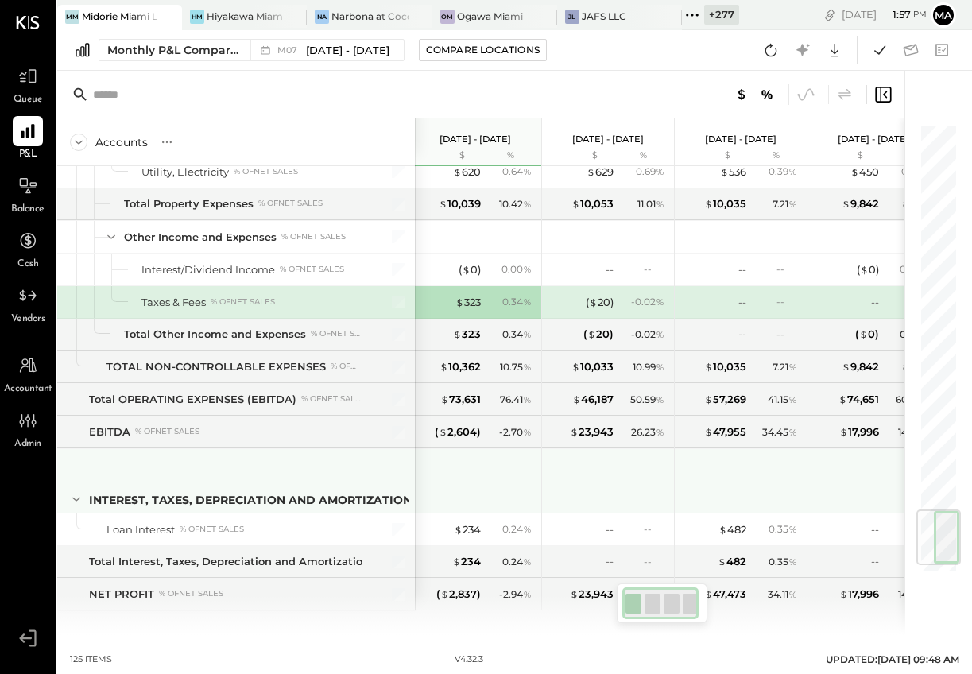
scroll to position [3312, 0]
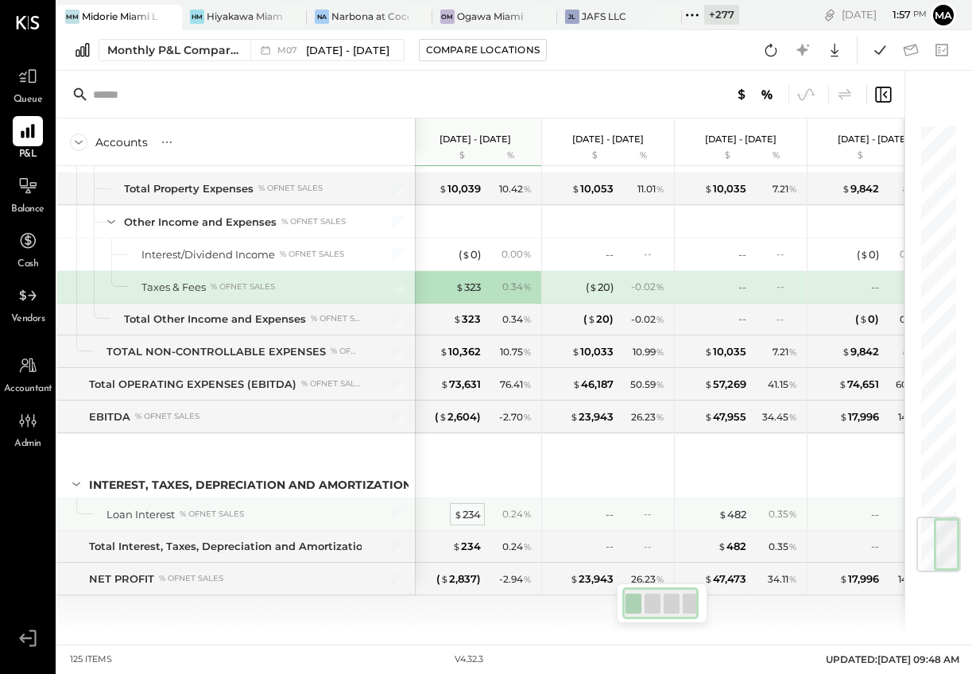
click at [470, 515] on div "$ 234" at bounding box center [467, 514] width 27 height 15
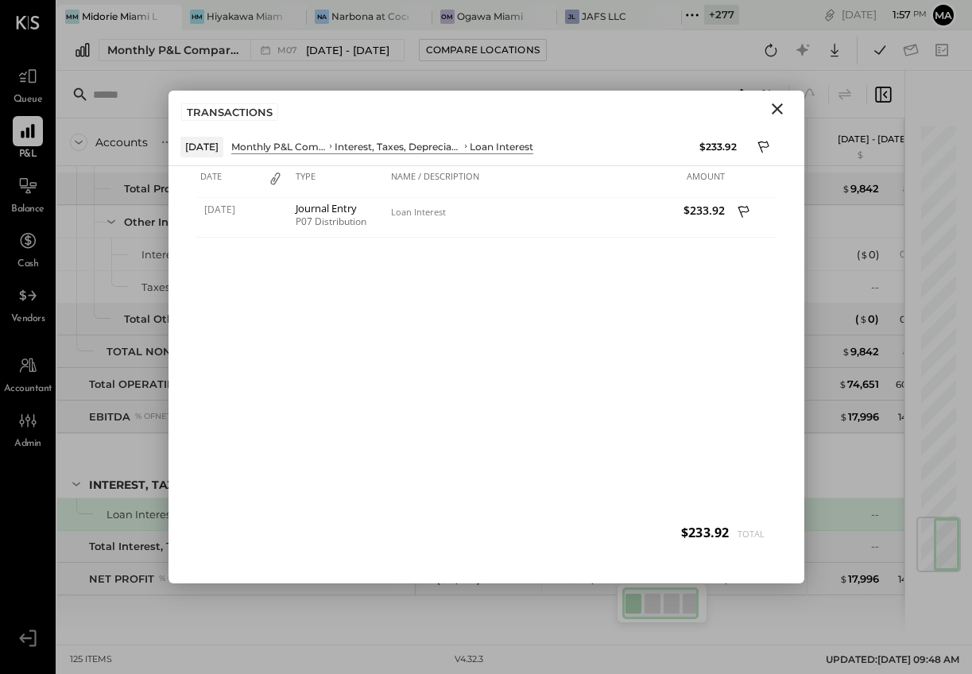
click at [777, 106] on icon "Close" at bounding box center [777, 108] width 11 height 11
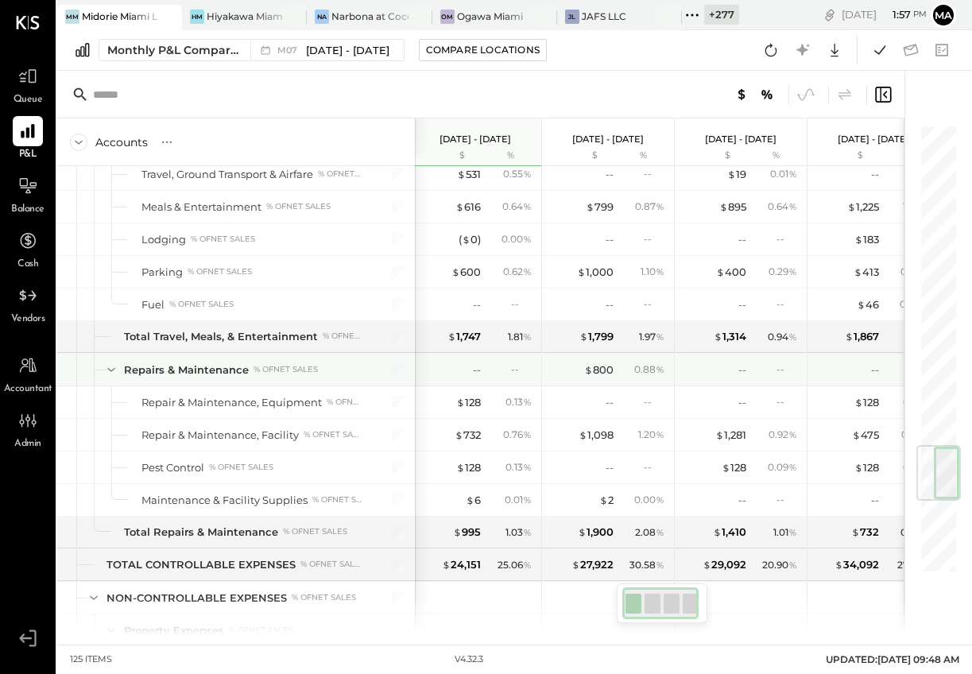
scroll to position [2676, 0]
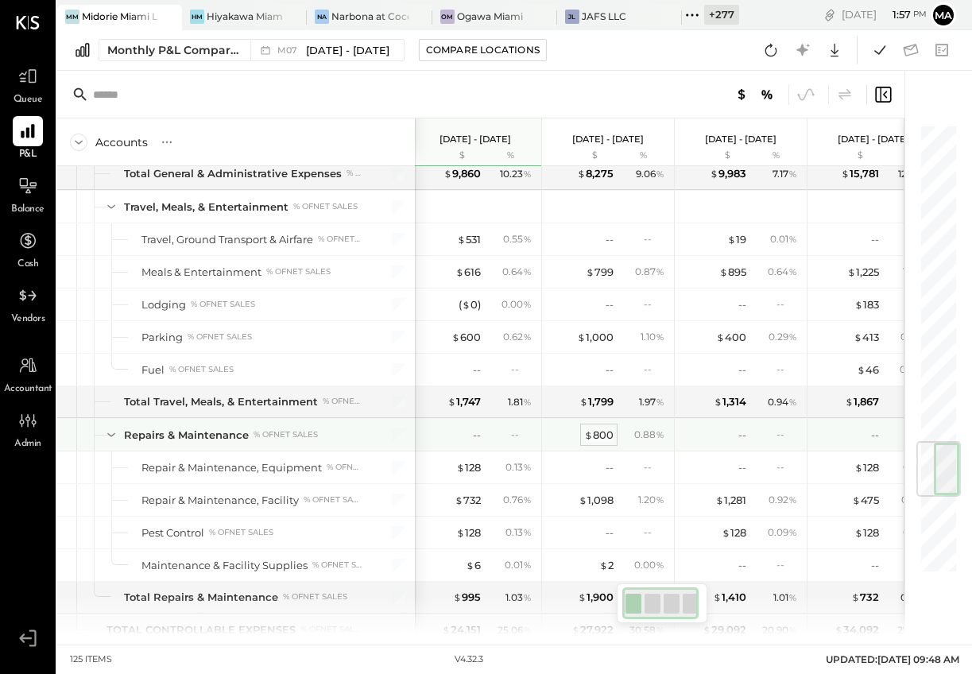
click at [603, 435] on div "$ 800" at bounding box center [598, 434] width 29 height 15
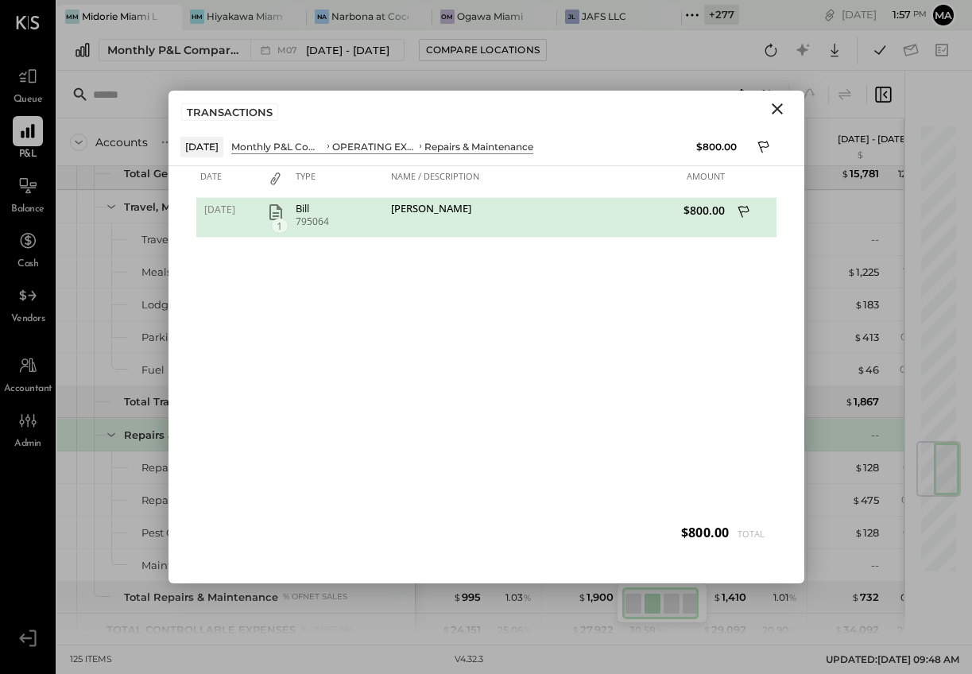
click at [772, 107] on icon "Close" at bounding box center [777, 108] width 19 height 19
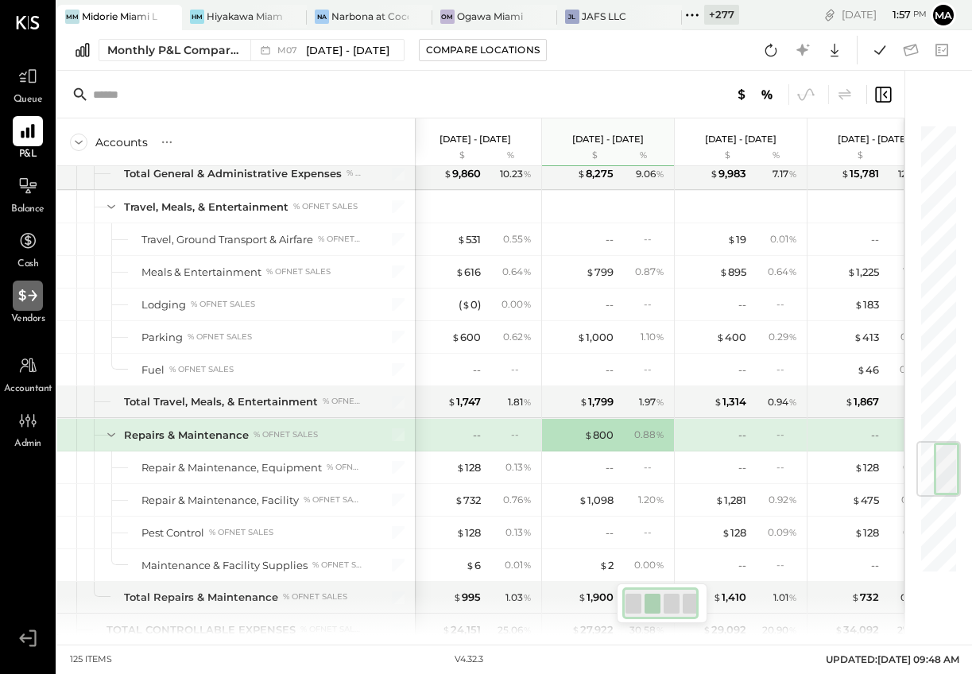
click at [25, 301] on icon at bounding box center [27, 295] width 21 height 21
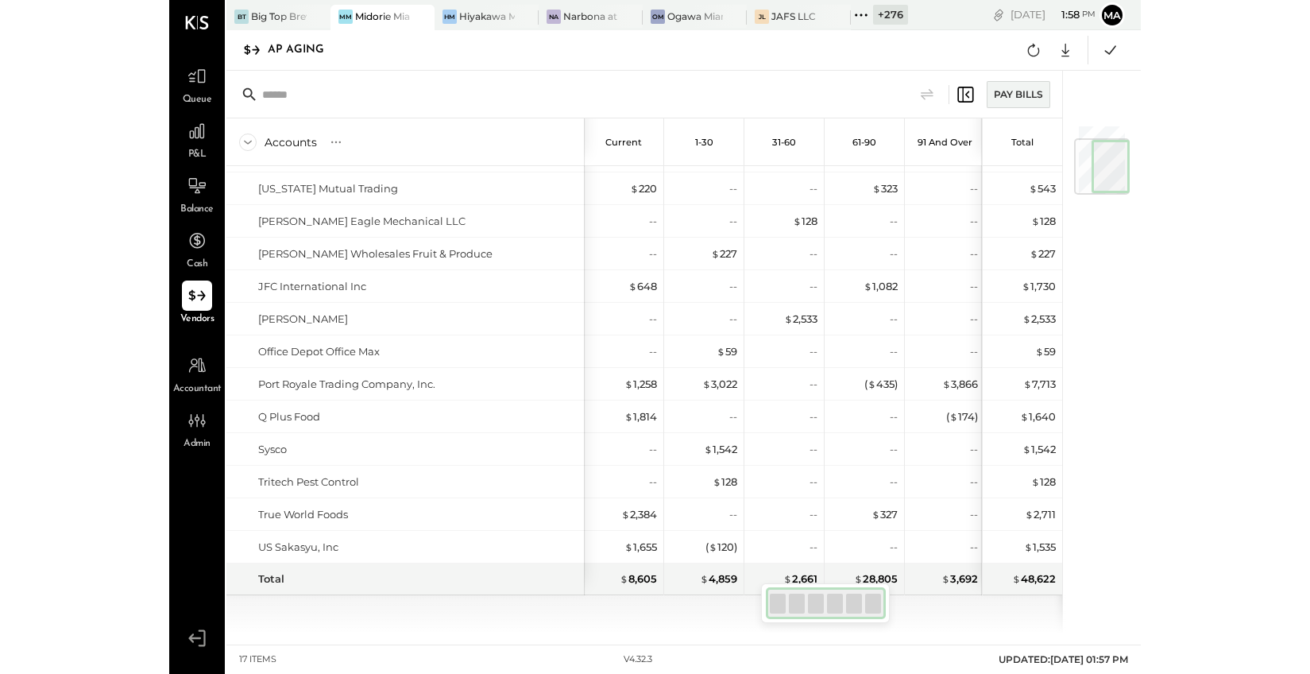
scroll to position [0, 2]
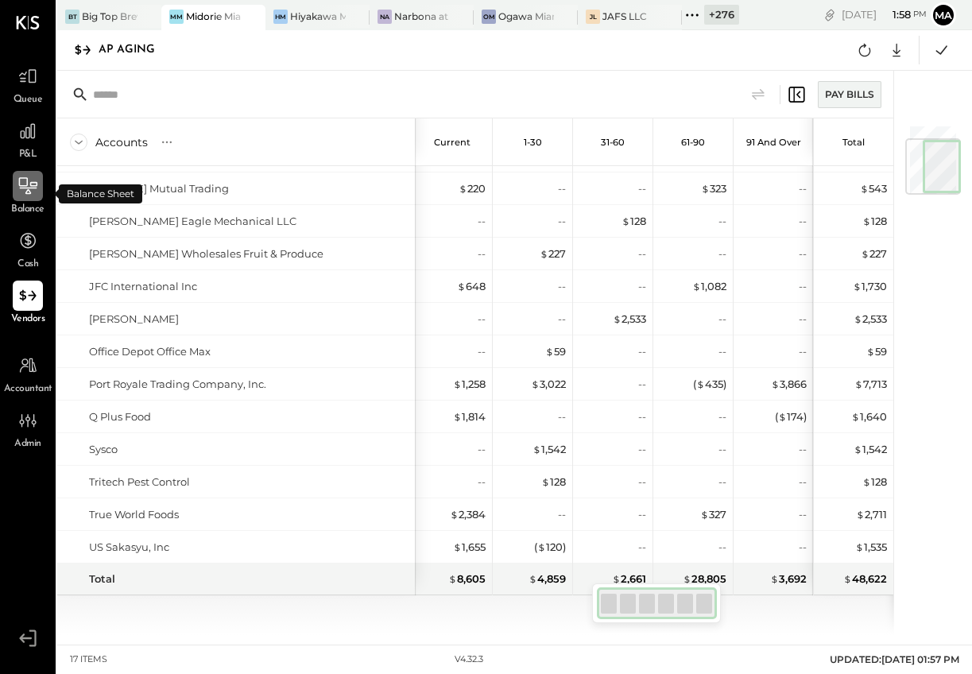
click at [28, 184] on icon at bounding box center [27, 186] width 21 height 21
